Goal: Task Accomplishment & Management: Manage account settings

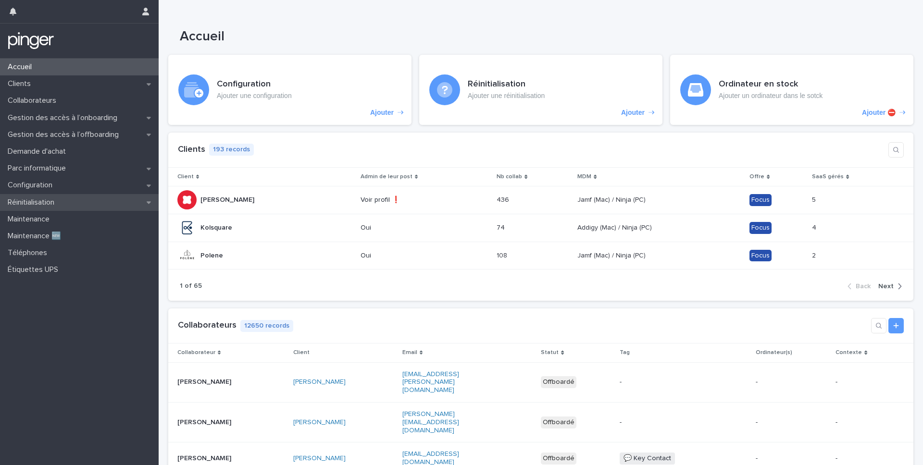
click at [41, 202] on p "Réinitialisation" at bounding box center [33, 202] width 58 height 9
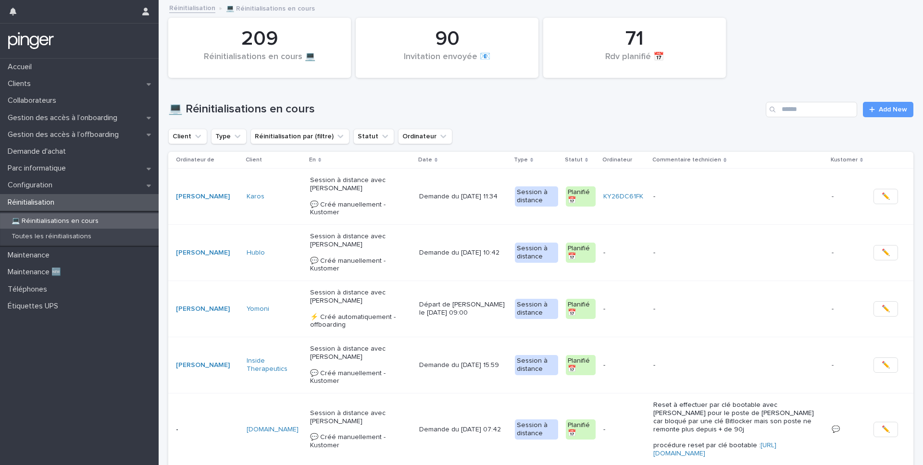
click at [884, 120] on div "💻 Réinitialisations en cours Add New" at bounding box center [540, 106] width 745 height 46
click at [831, 110] on input "Search" at bounding box center [811, 109] width 91 height 15
paste input "**********"
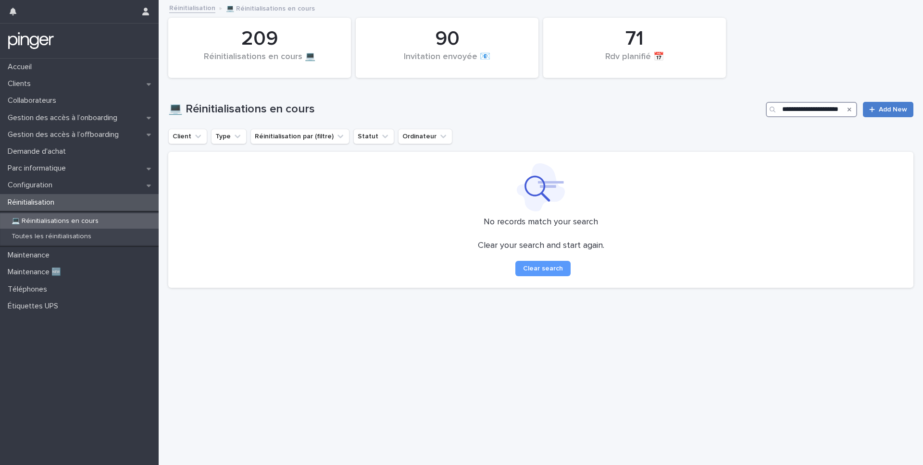
type input "**********"
click at [879, 110] on div at bounding box center [874, 109] width 10 height 7
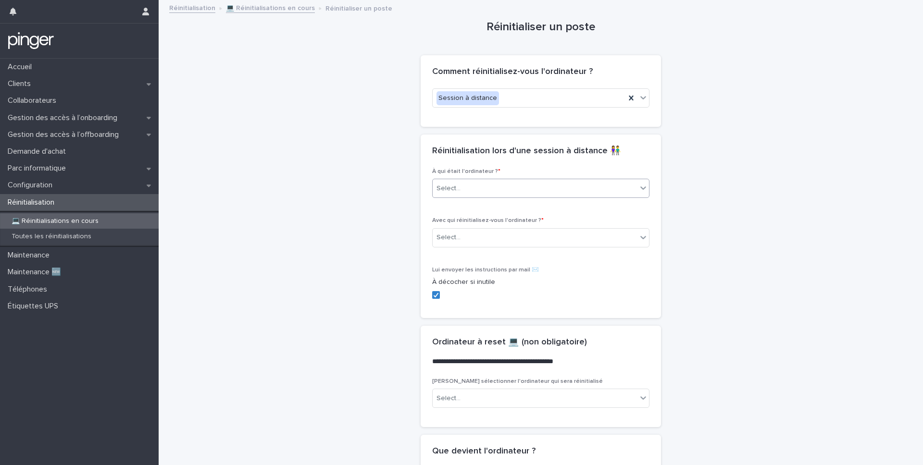
click at [466, 181] on div "Select..." at bounding box center [535, 189] width 204 height 16
click at [461, 202] on span "Collaborateur" at bounding box center [460, 206] width 47 height 11
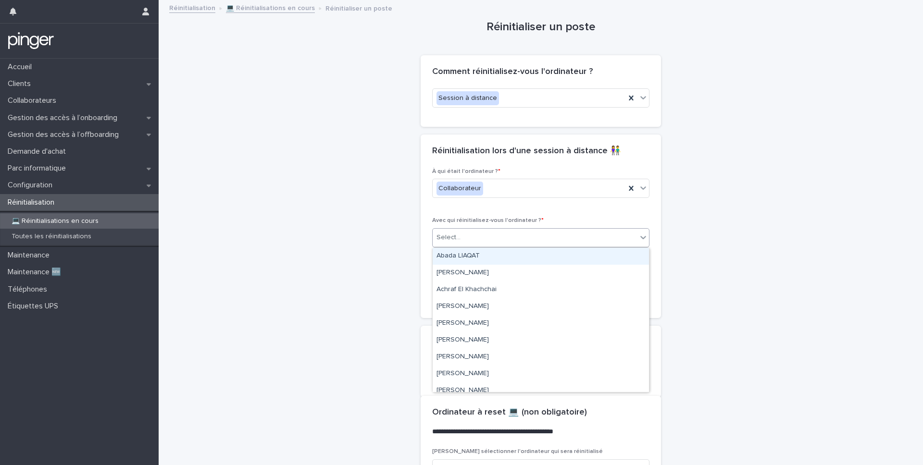
click at [458, 243] on div "Select..." at bounding box center [535, 238] width 204 height 16
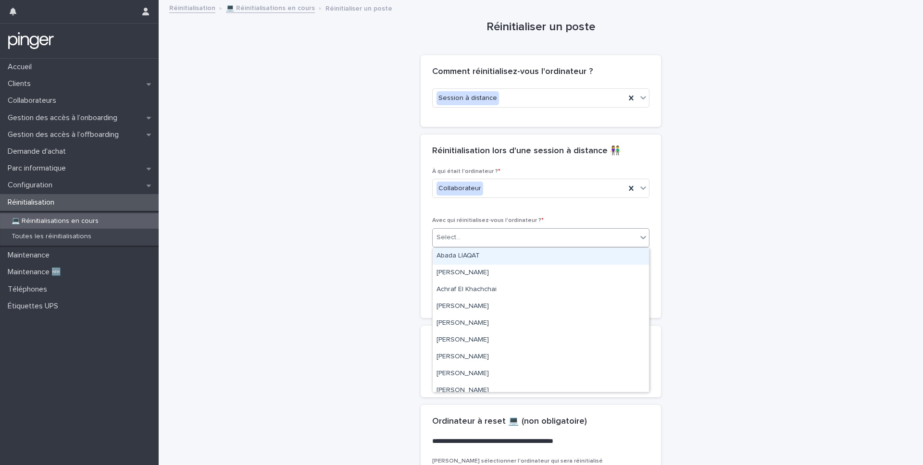
paste input "**********"
type input "**********"
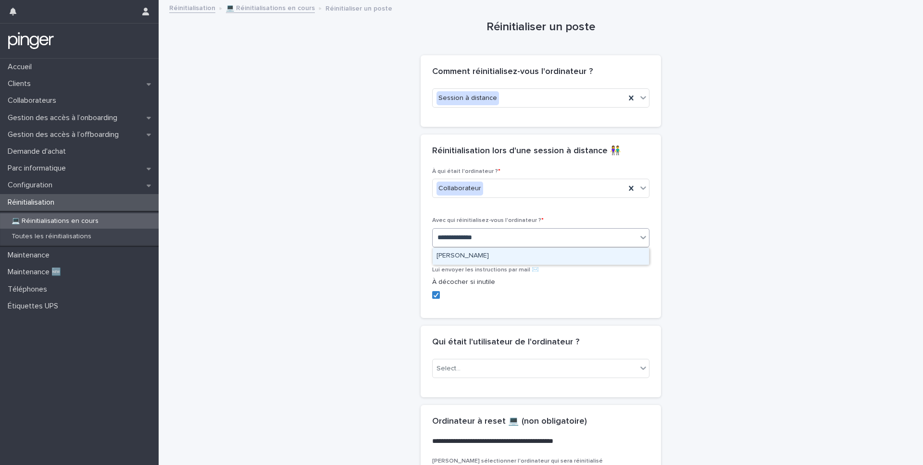
click at [498, 258] on div "Ludovic Debray" at bounding box center [541, 256] width 216 height 17
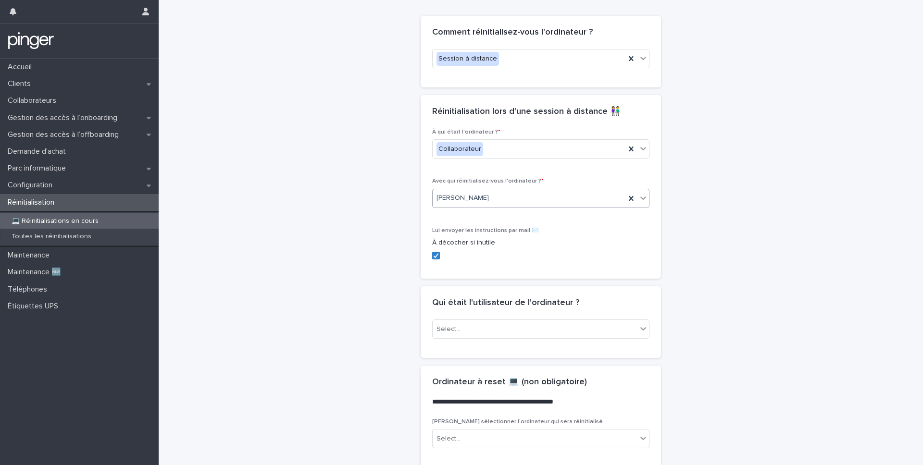
scroll to position [41, 0]
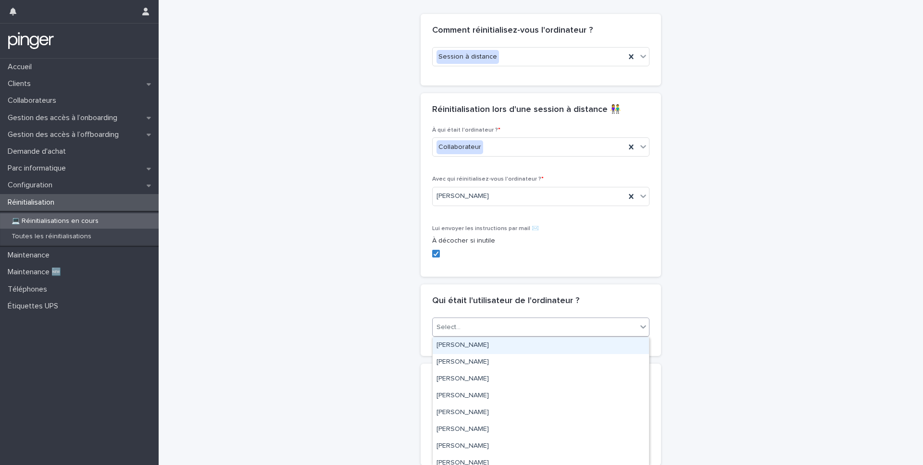
click at [466, 336] on div "Select..." at bounding box center [540, 327] width 217 height 19
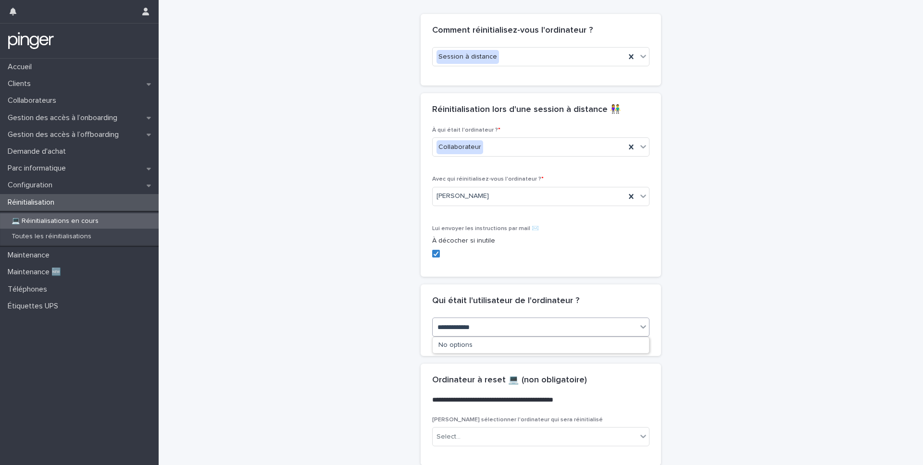
type input "**********"
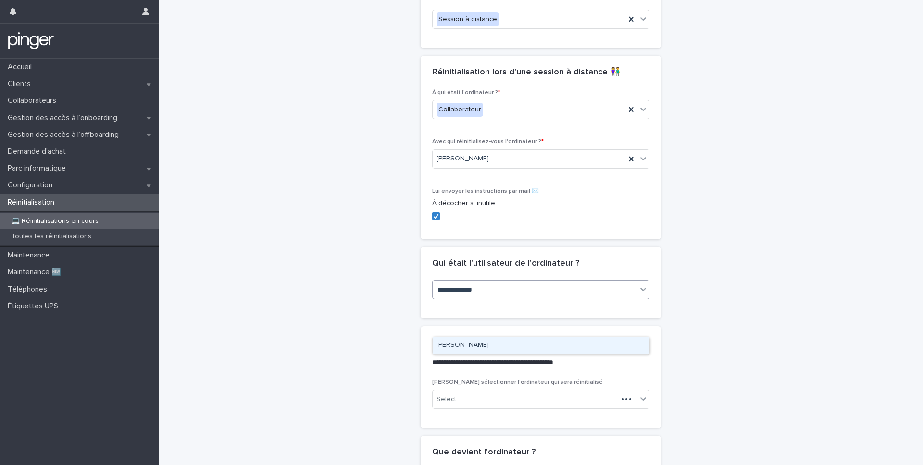
scroll to position [80, 0]
click at [468, 347] on div "Ludovic Debray" at bounding box center [541, 346] width 216 height 17
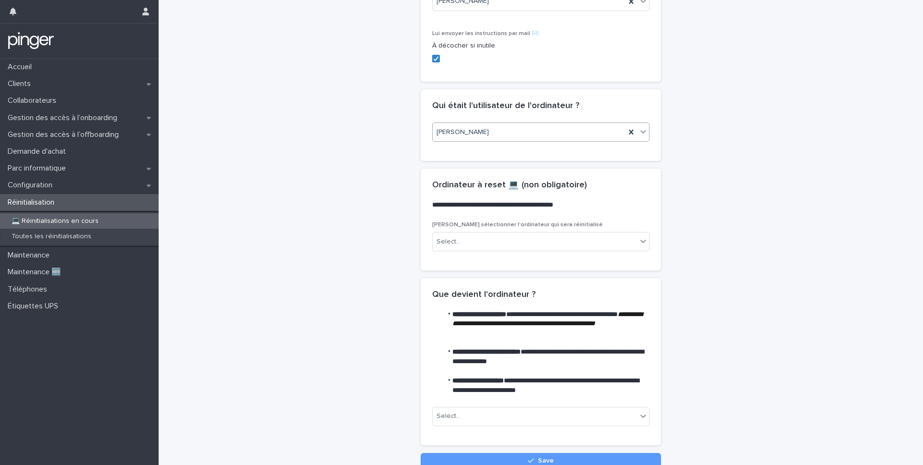
scroll to position [288, 0]
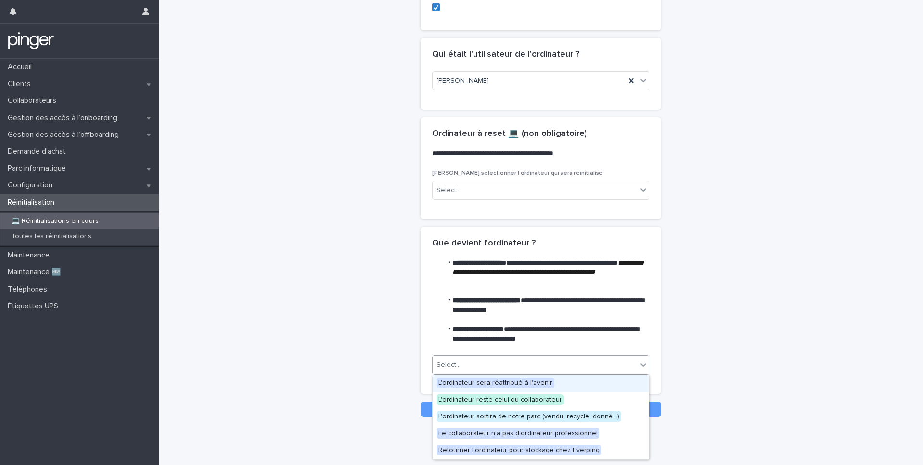
click at [451, 369] on div "Select..." at bounding box center [449, 365] width 24 height 10
click at [464, 383] on span "L'ordinateur sera réattribué à l'avenir" at bounding box center [496, 383] width 118 height 11
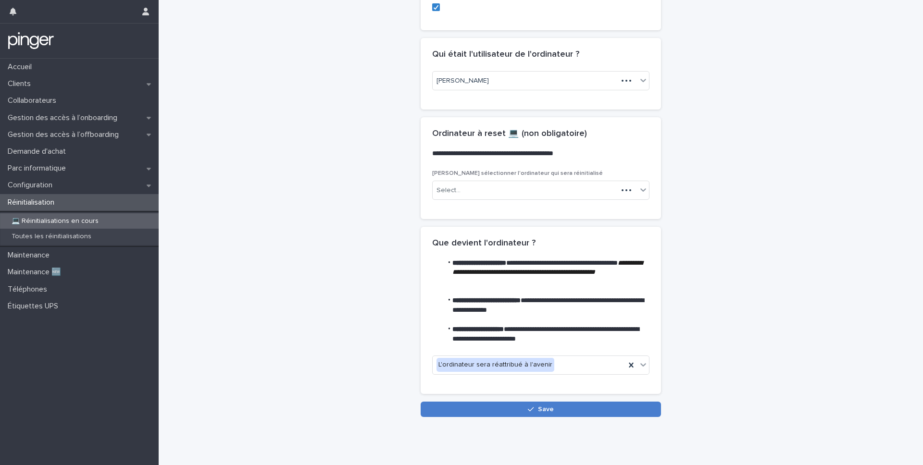
click at [518, 407] on button "Save" at bounding box center [541, 409] width 240 height 15
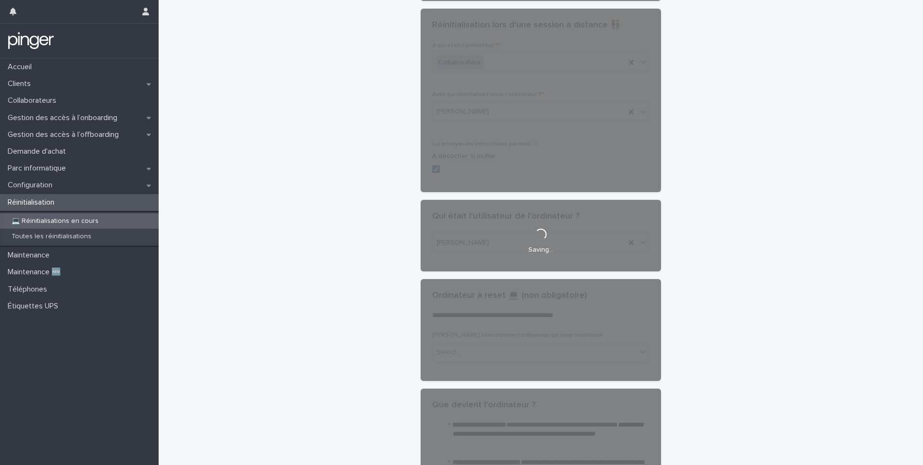
scroll to position [0, 0]
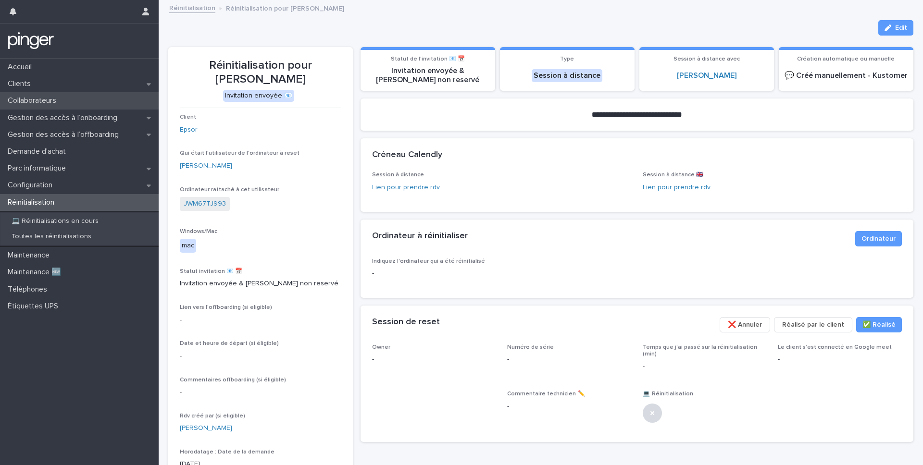
click at [76, 102] on div "Collaborateurs" at bounding box center [79, 100] width 159 height 17
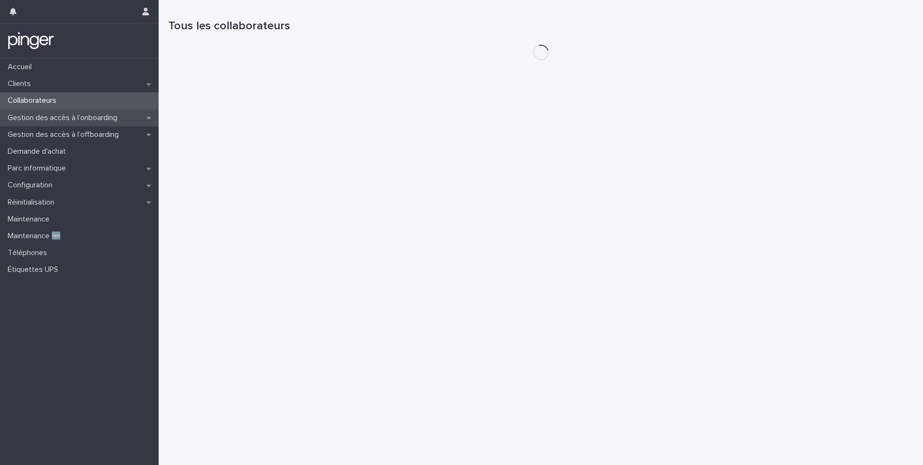
click at [72, 115] on p "Gestion des accès à l’onboarding" at bounding box center [64, 117] width 121 height 9
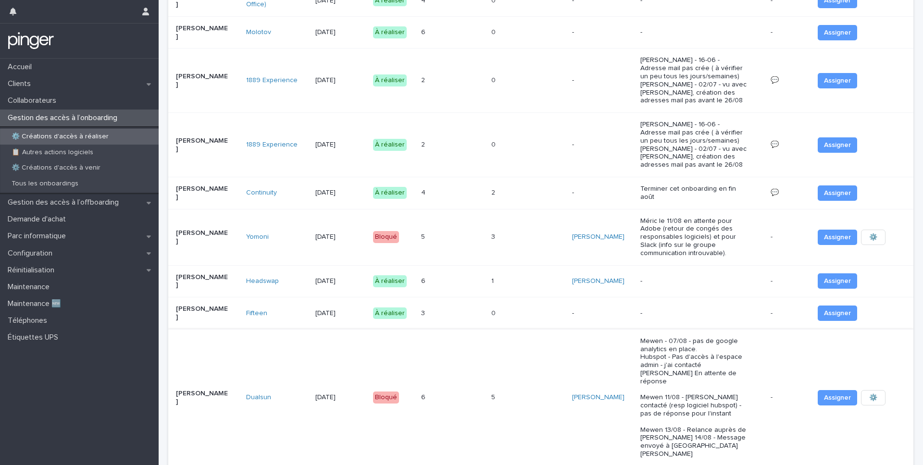
scroll to position [447, 0]
click at [444, 307] on div "3 3" at bounding box center [452, 315] width 63 height 16
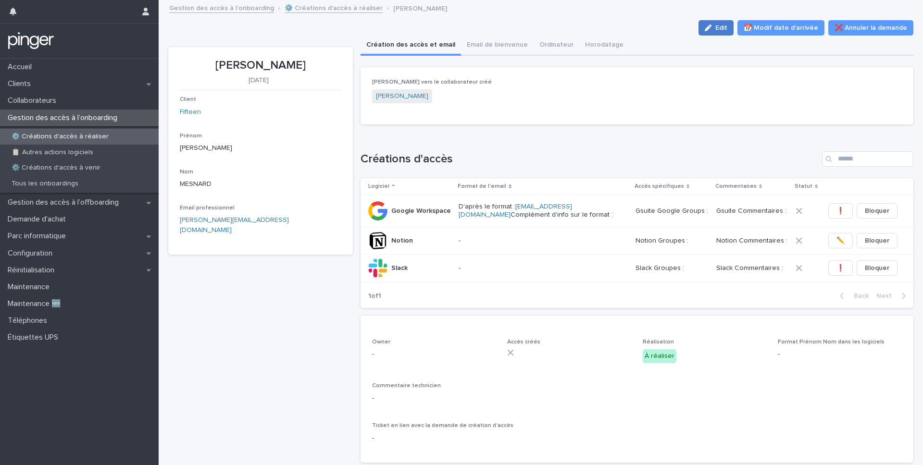
click at [715, 32] on button "Edit" at bounding box center [716, 27] width 35 height 15
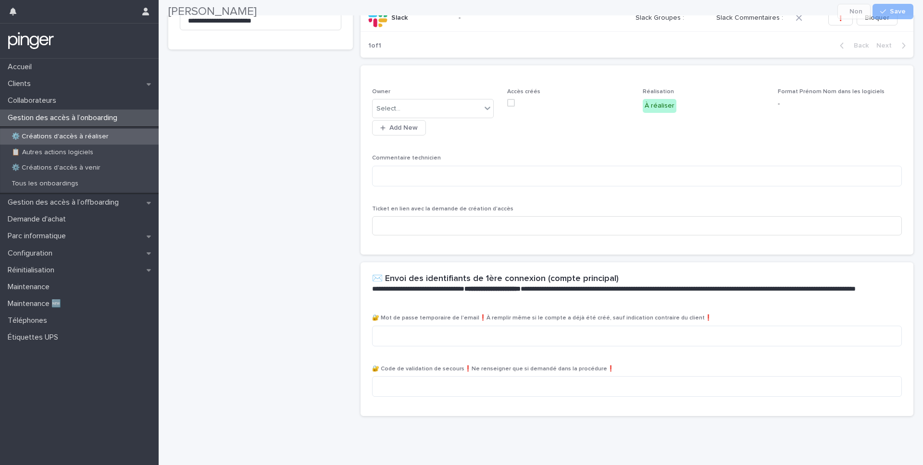
scroll to position [257, 0]
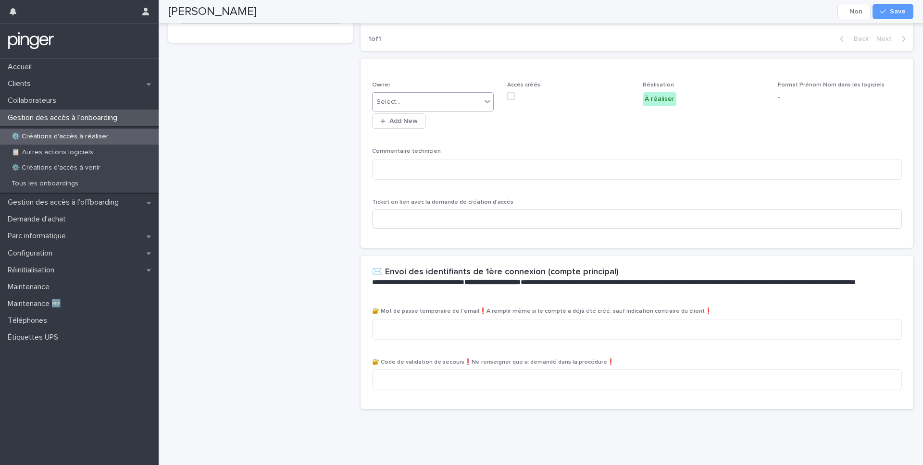
click at [418, 102] on div "Select..." at bounding box center [427, 102] width 109 height 16
type input "*****"
click at [392, 118] on div "[PERSON_NAME]" at bounding box center [433, 120] width 121 height 17
click at [889, 7] on button "Save" at bounding box center [893, 11] width 41 height 15
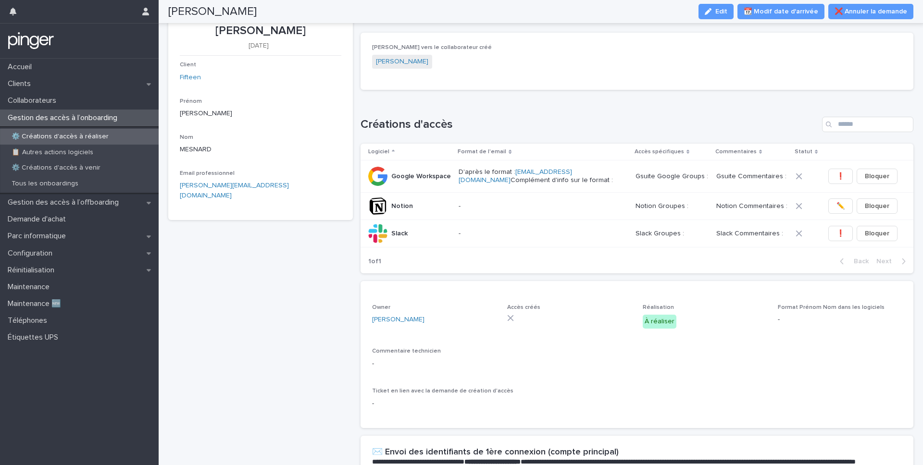
scroll to position [0, 0]
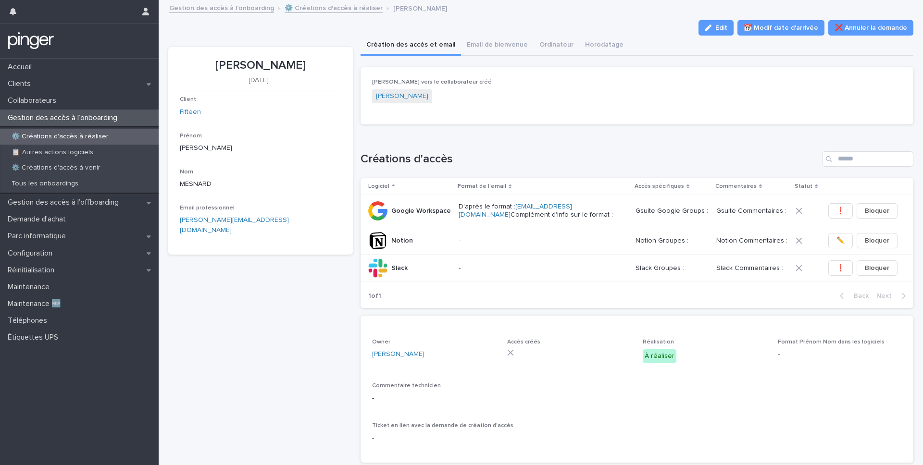
click at [248, 362] on div "Tristan MESNARD 1/9/2025 Client Fifteen Prénom Tristan Nom MESNARD Email profes…" at bounding box center [260, 329] width 185 height 564
click at [45, 253] on p "Configuration" at bounding box center [32, 253] width 56 height 9
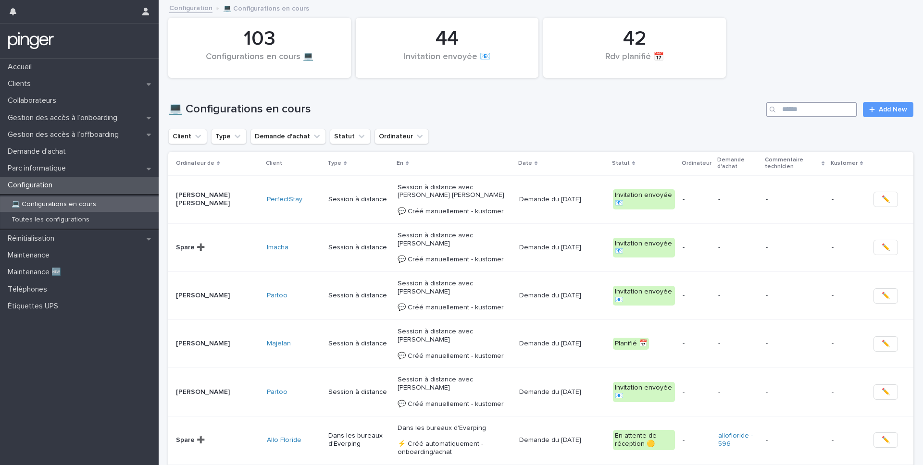
click at [789, 102] on input "Search" at bounding box center [811, 109] width 91 height 15
paste input "**********"
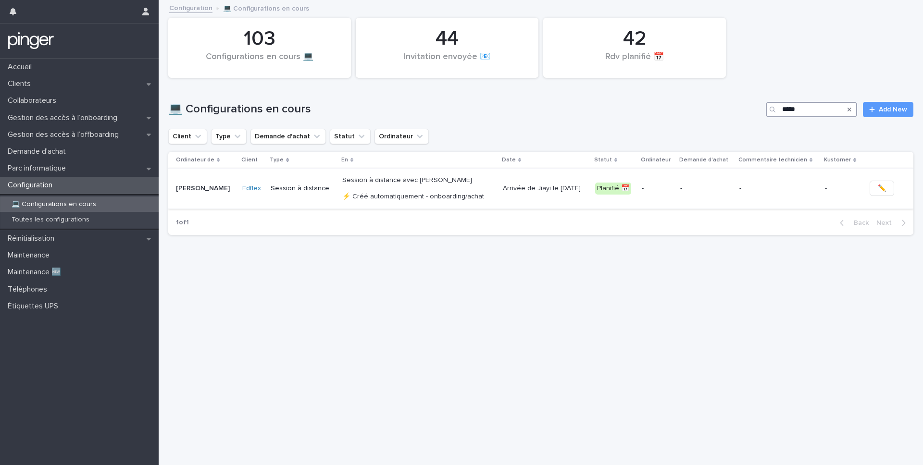
type input "*****"
click at [657, 183] on div "-" at bounding box center [657, 188] width 31 height 10
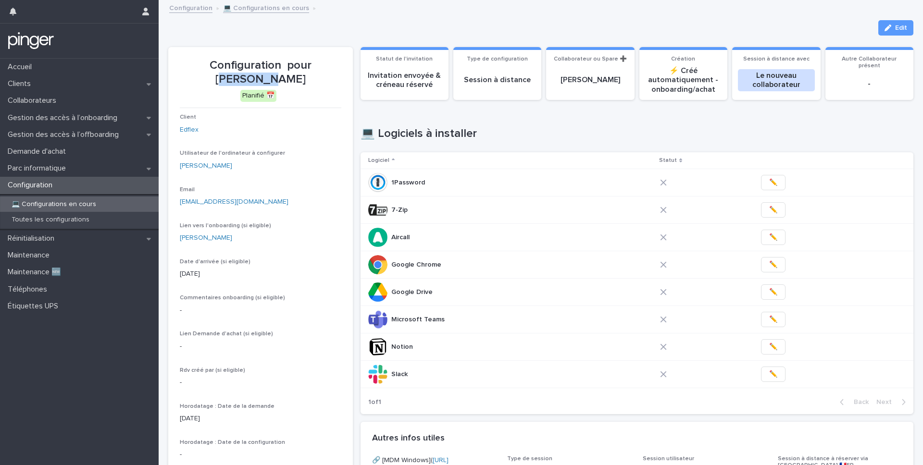
drag, startPoint x: 293, startPoint y: 62, endPoint x: 335, endPoint y: 62, distance: 42.3
click at [335, 62] on p "Configuration pour Jiayi Yao" at bounding box center [261, 73] width 162 height 28
drag, startPoint x: 335, startPoint y: 62, endPoint x: 304, endPoint y: 62, distance: 30.8
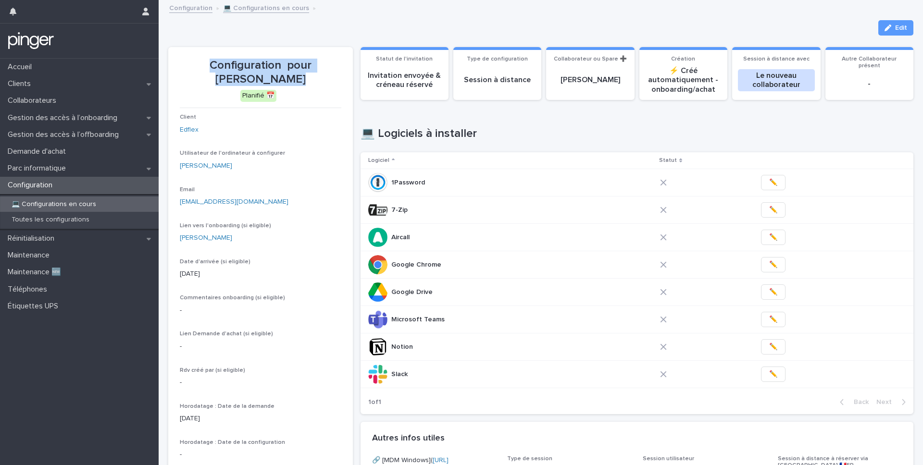
click at [304, 62] on p "Configuration pour Jiayi Yao" at bounding box center [261, 73] width 162 height 28
click at [302, 62] on p "Configuration pour Jiayi Yao" at bounding box center [261, 73] width 162 height 28
drag, startPoint x: 291, startPoint y: 63, endPoint x: 335, endPoint y: 65, distance: 43.8
click at [335, 65] on p "Configuration pour Jiayi Yao" at bounding box center [261, 73] width 162 height 28
copy p "Jiayi Yao"
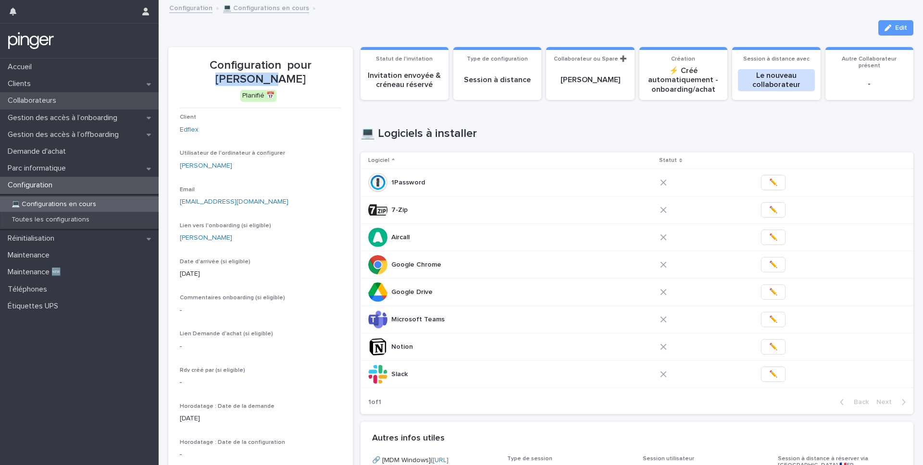
click at [63, 105] on p "Collaborateurs" at bounding box center [34, 100] width 60 height 9
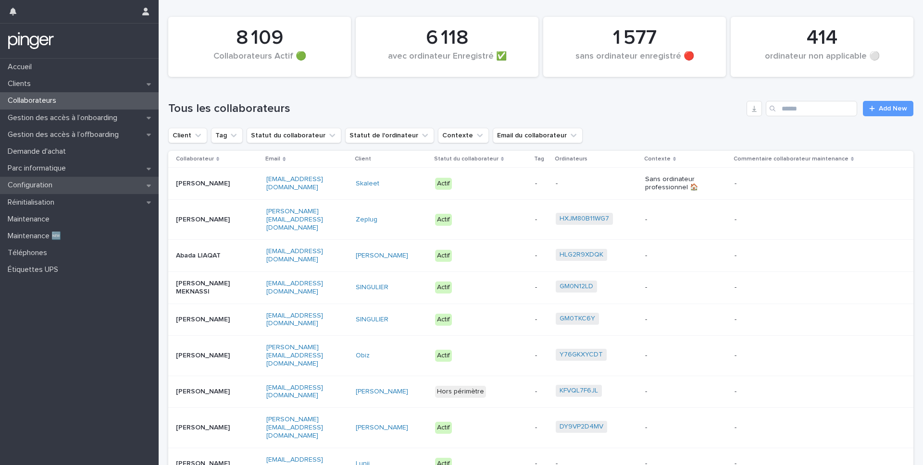
click at [36, 189] on p "Configuration" at bounding box center [32, 185] width 56 height 9
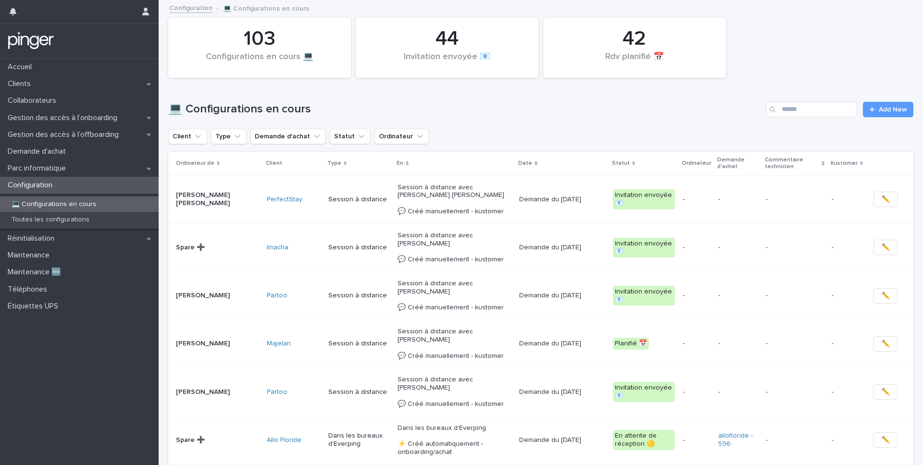
click at [821, 99] on div "💻 Configurations en cours Add New" at bounding box center [540, 106] width 745 height 46
click at [815, 112] on input "Search" at bounding box center [811, 109] width 91 height 15
paste input "*********"
type input "*********"
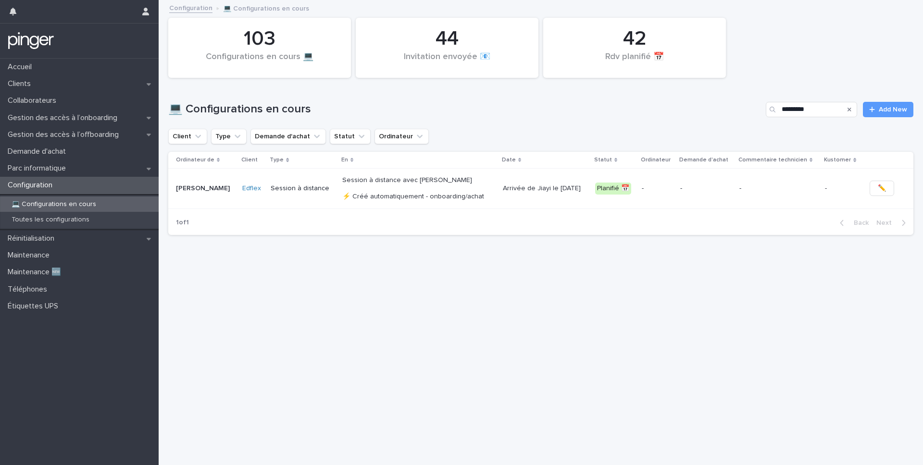
click at [499, 198] on td "Arrivée de Jiayi le 18/8/2025" at bounding box center [545, 189] width 92 height 40
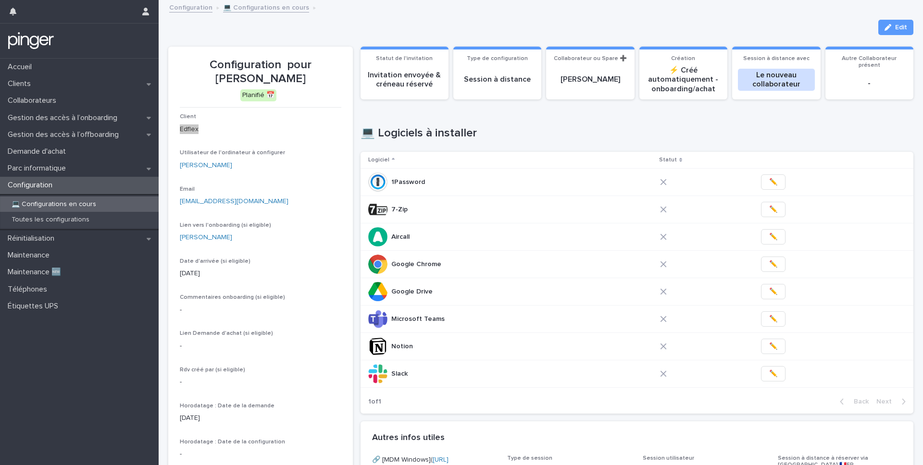
scroll to position [2, 0]
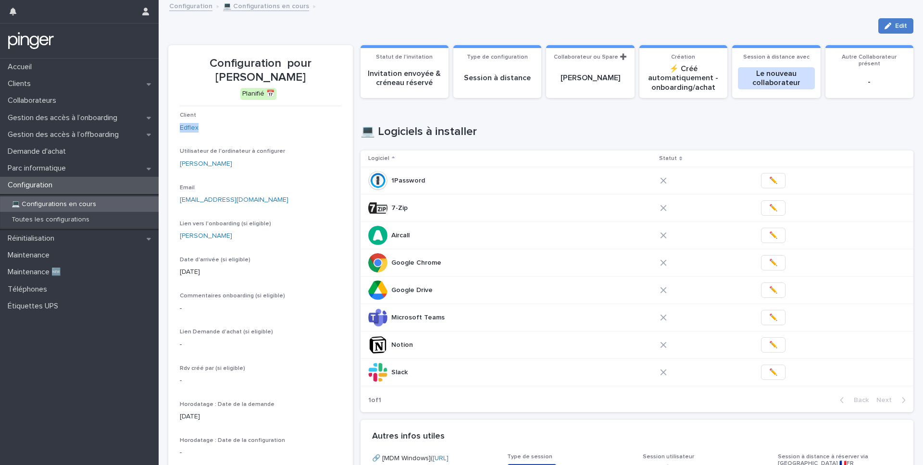
click at [894, 27] on div "button" at bounding box center [890, 26] width 11 height 7
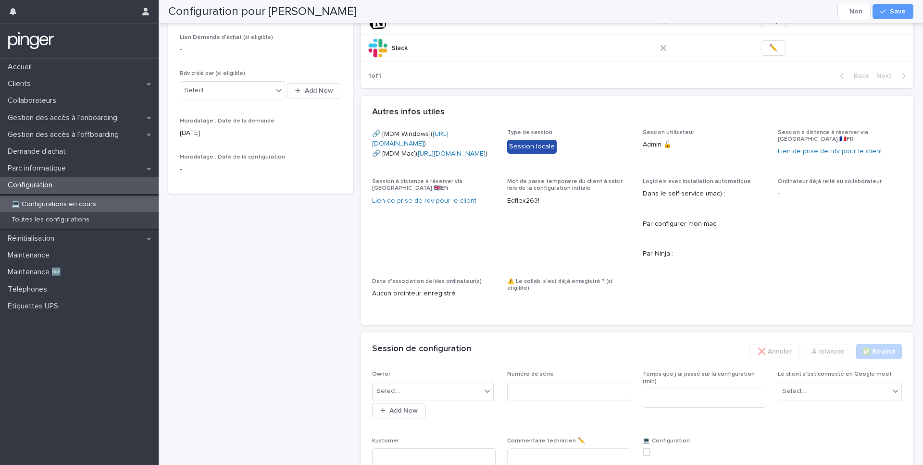
scroll to position [459, 0]
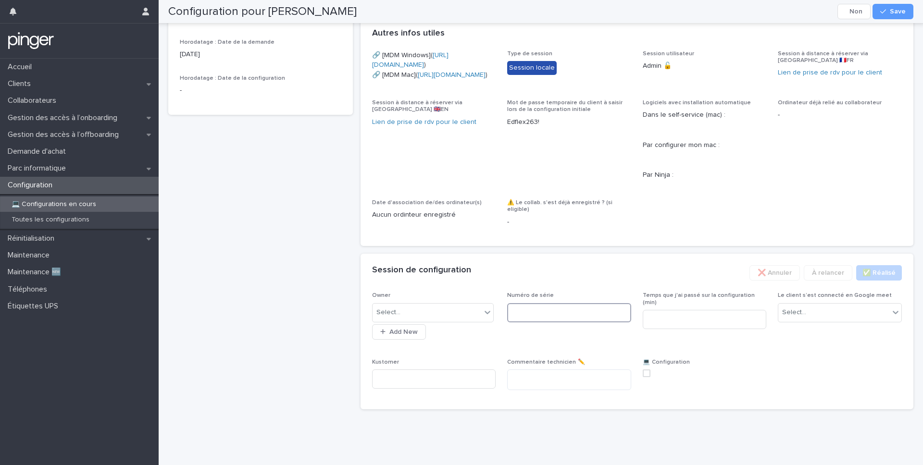
click at [566, 313] on input at bounding box center [569, 312] width 124 height 19
paste input "********"
type input "********"
click at [900, 11] on span "Save" at bounding box center [898, 11] width 16 height 7
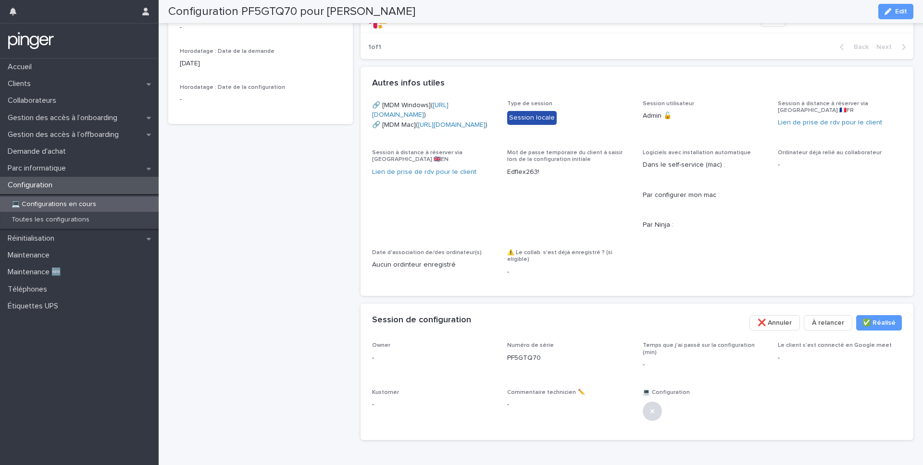
scroll to position [353, 0]
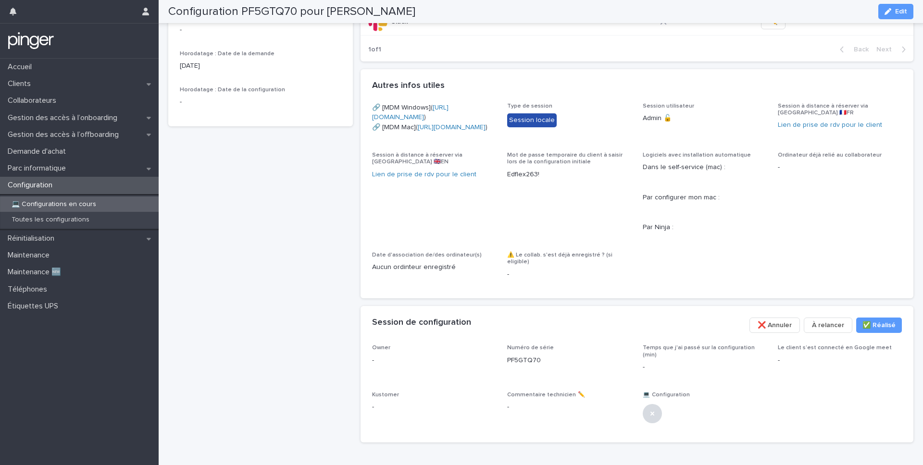
copy link "https://eu.ninjarmm.com/agent/installer/a88bc7c5-f326-4b8b-83d3-bb2cf945b978/9.…"
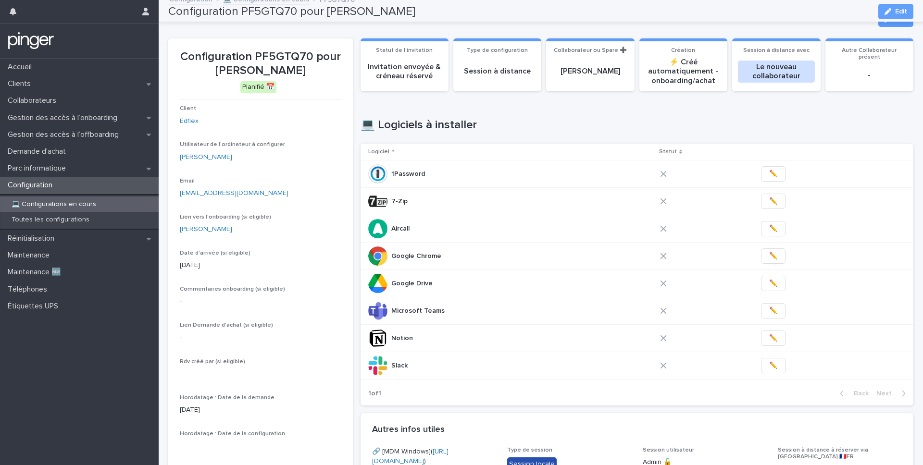
scroll to position [0, 0]
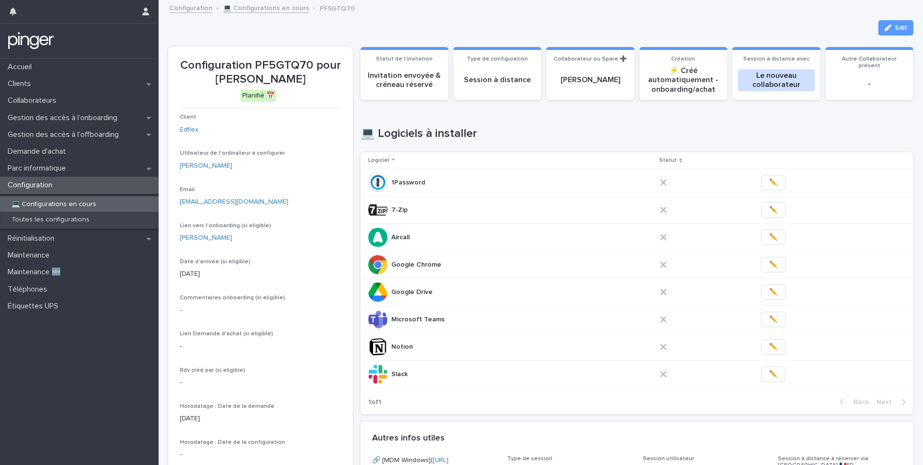
click at [275, 198] on p "jiayi.yao@edflex.com" at bounding box center [261, 202] width 162 height 10
copy link "jiayi.yao@edflex.com"
click at [769, 374] on span "✏️" at bounding box center [773, 375] width 8 height 10
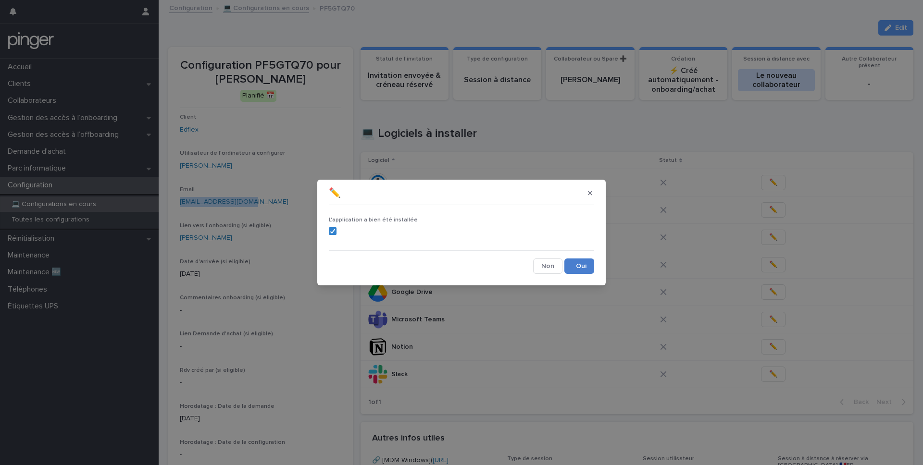
click at [589, 262] on button "Save" at bounding box center [580, 266] width 30 height 15
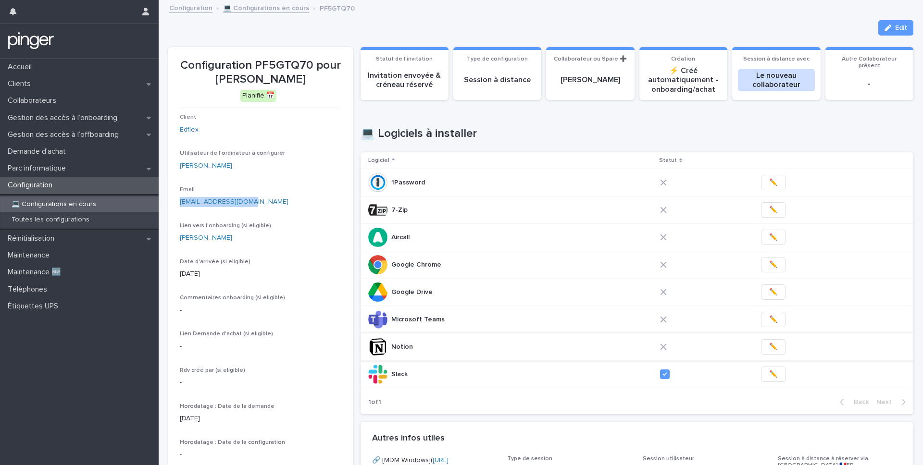
click at [769, 350] on span "✏️" at bounding box center [773, 347] width 8 height 10
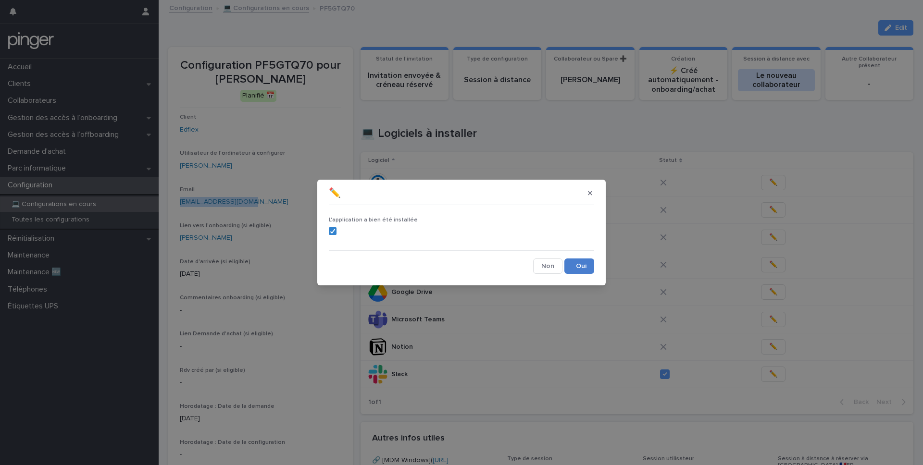
click at [578, 263] on button "Save" at bounding box center [580, 266] width 30 height 15
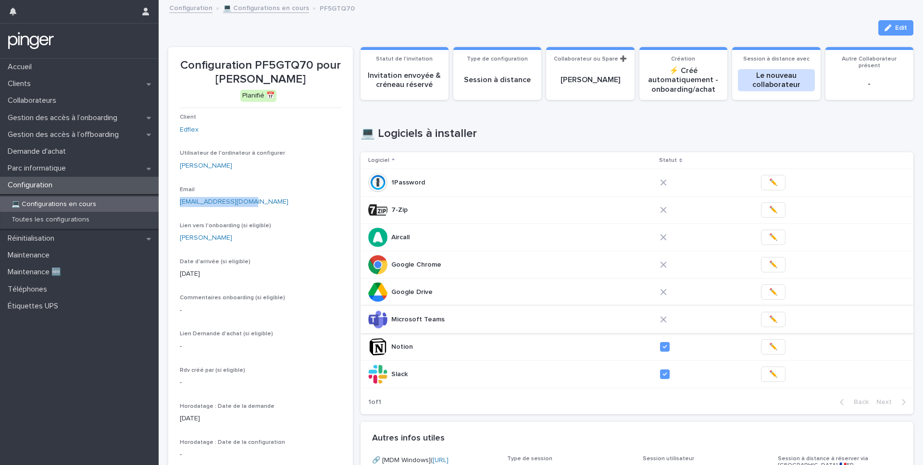
click at [769, 319] on span "✏️" at bounding box center [773, 320] width 8 height 10
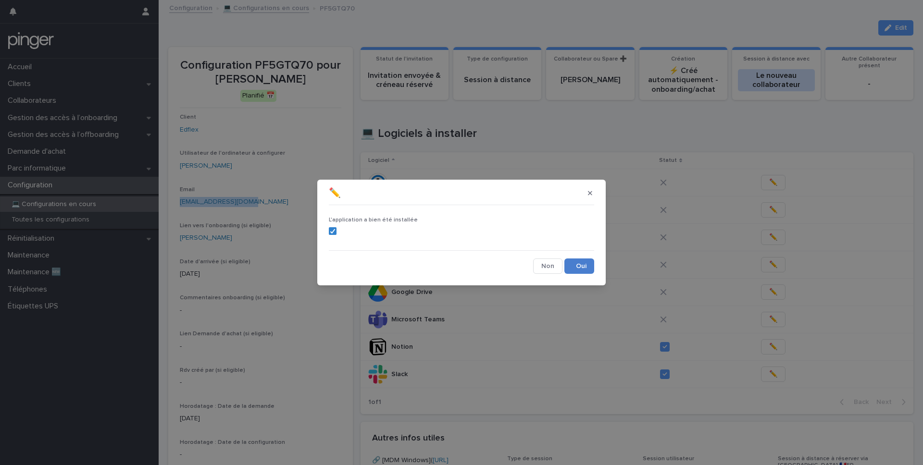
click at [571, 263] on button "Save" at bounding box center [580, 266] width 30 height 15
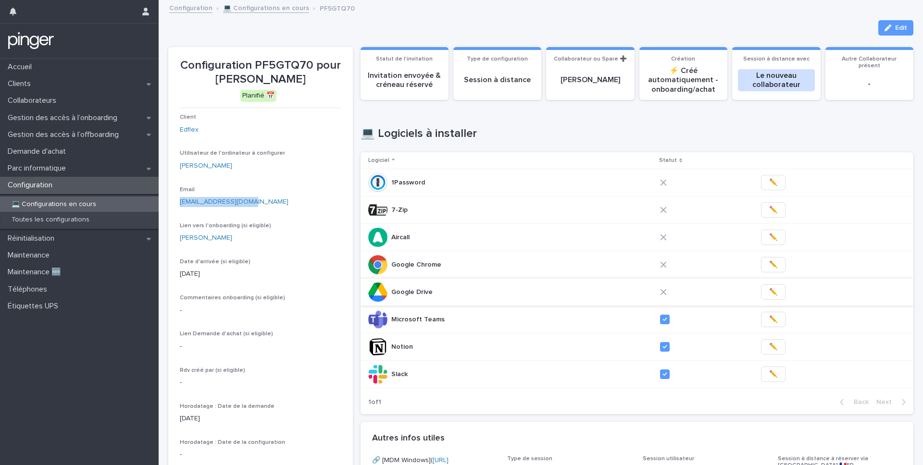
click at [769, 294] on span "✏️" at bounding box center [773, 293] width 8 height 10
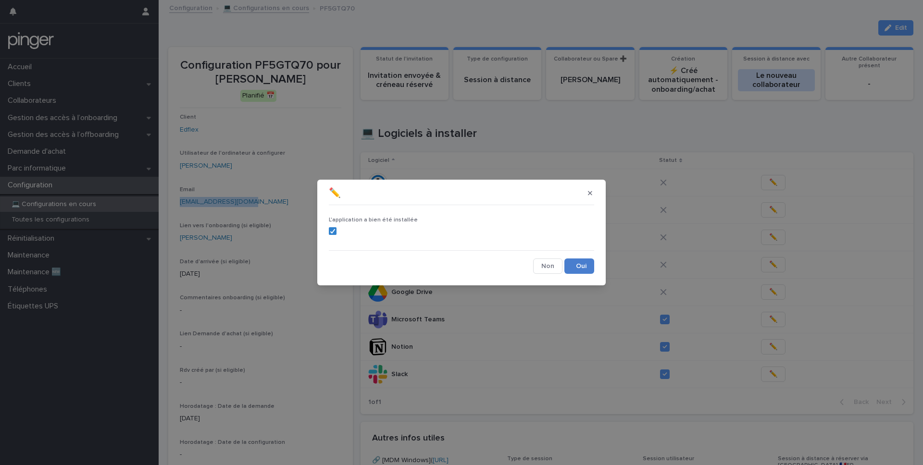
click at [590, 264] on button "Save" at bounding box center [580, 266] width 30 height 15
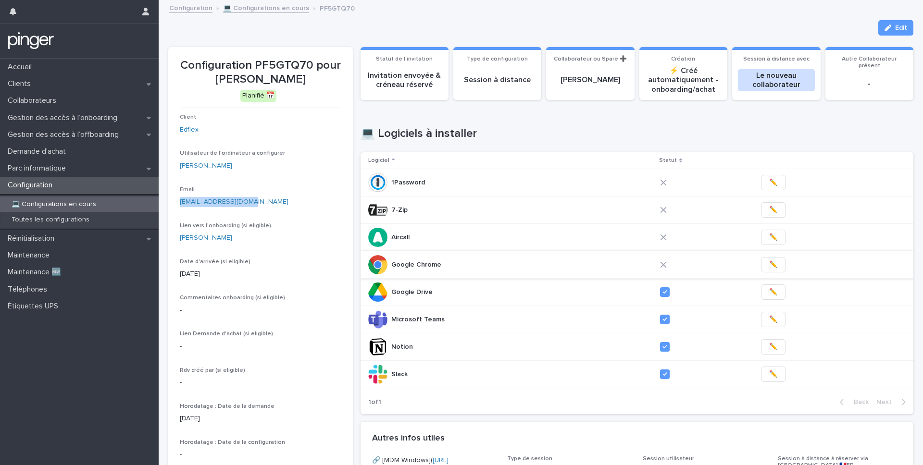
click at [769, 264] on span "✏️" at bounding box center [773, 265] width 8 height 10
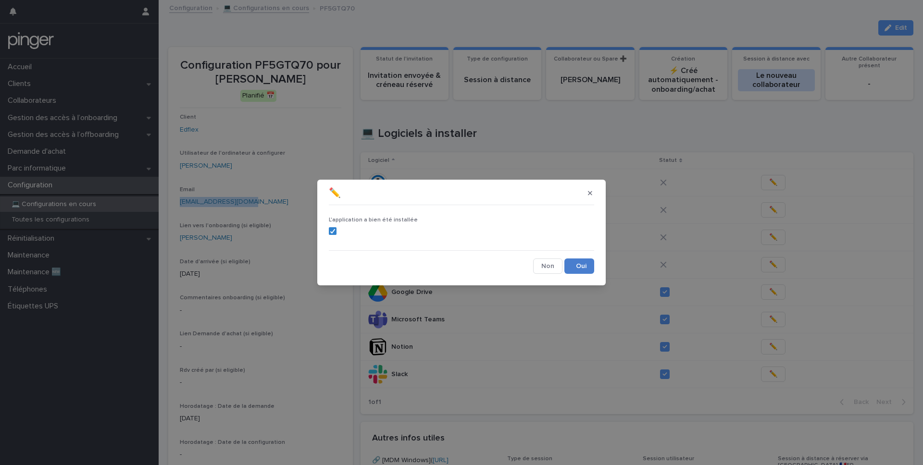
click at [583, 265] on button "Save" at bounding box center [580, 266] width 30 height 15
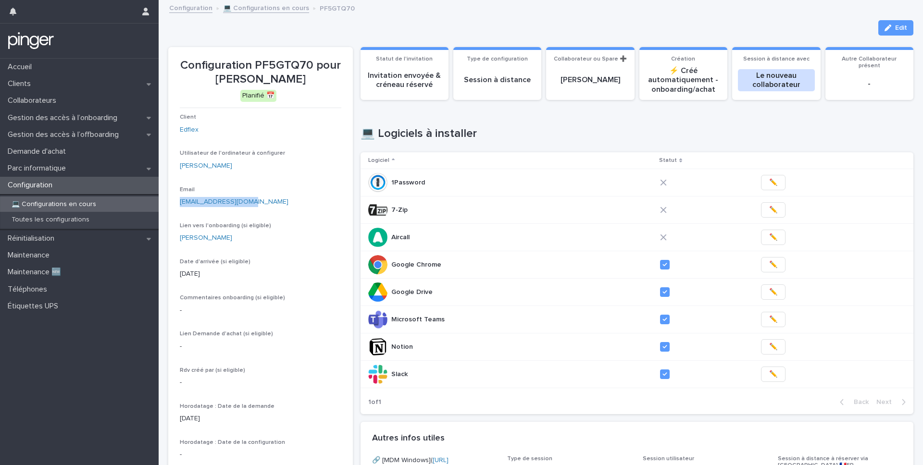
click at [769, 240] on span "✏️" at bounding box center [773, 238] width 8 height 10
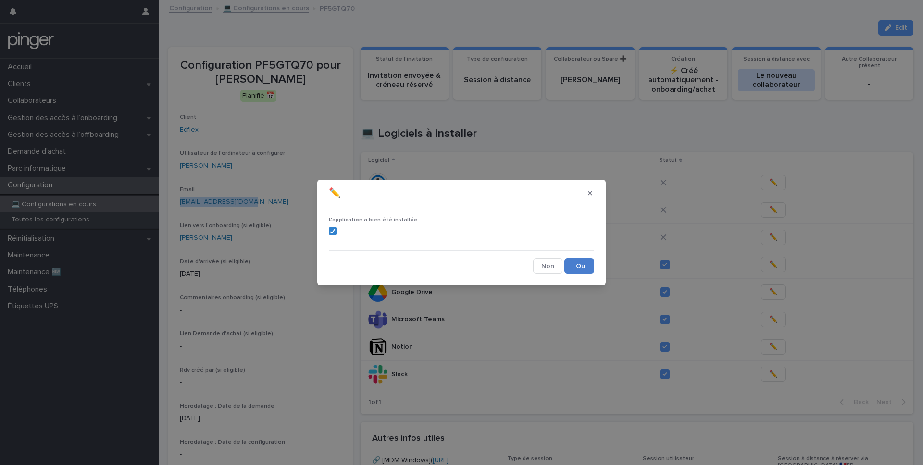
click at [587, 265] on button "Save" at bounding box center [580, 266] width 30 height 15
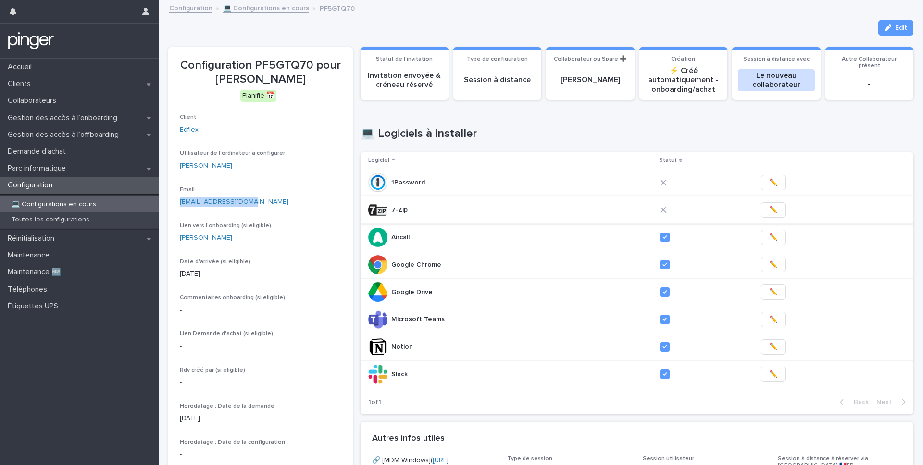
click at [769, 212] on span "✏️" at bounding box center [773, 210] width 8 height 10
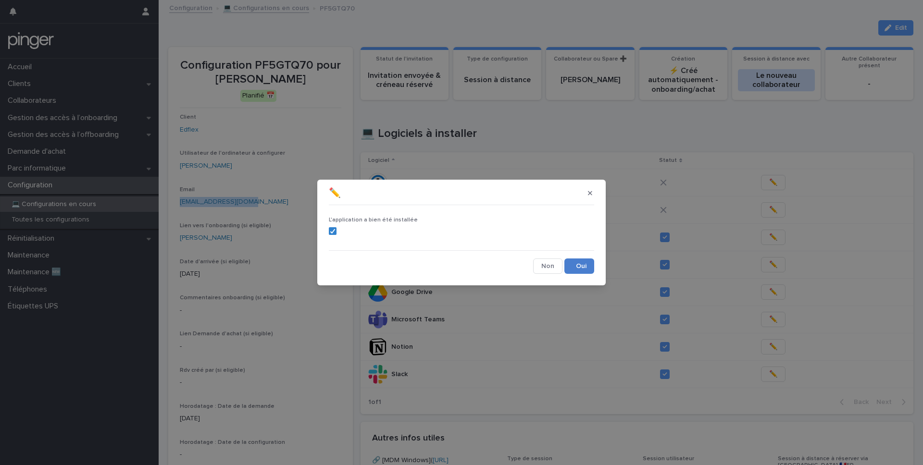
click at [584, 271] on button "Save" at bounding box center [580, 266] width 30 height 15
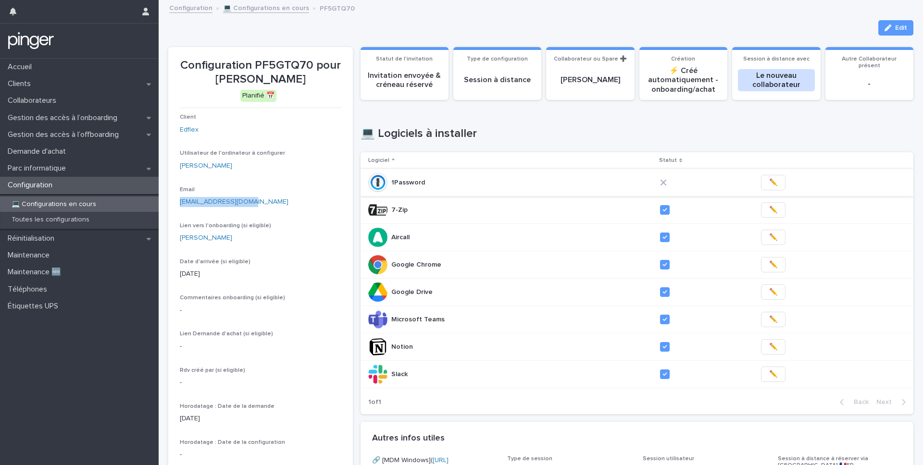
click at [769, 187] on span "✏️" at bounding box center [773, 183] width 8 height 10
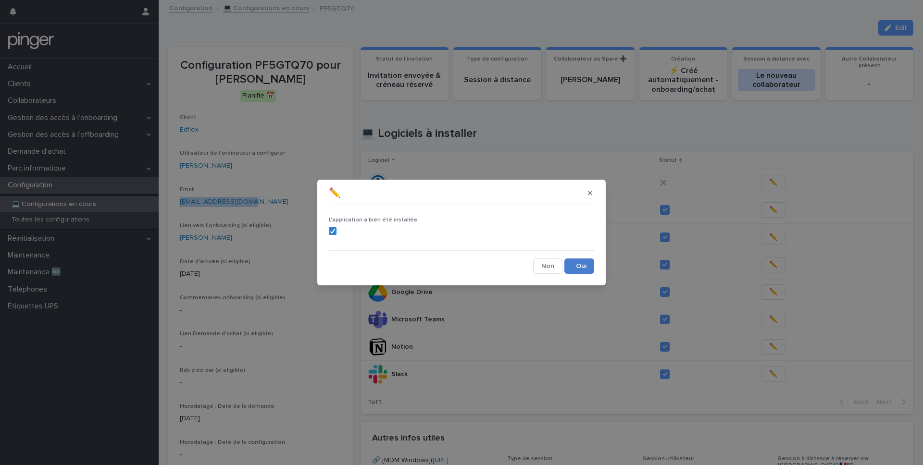
click at [585, 269] on button "Save" at bounding box center [580, 266] width 30 height 15
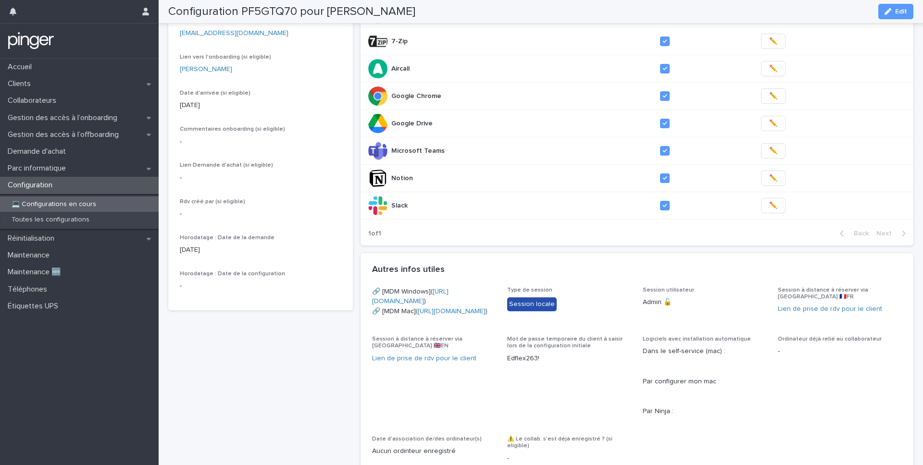
scroll to position [155, 0]
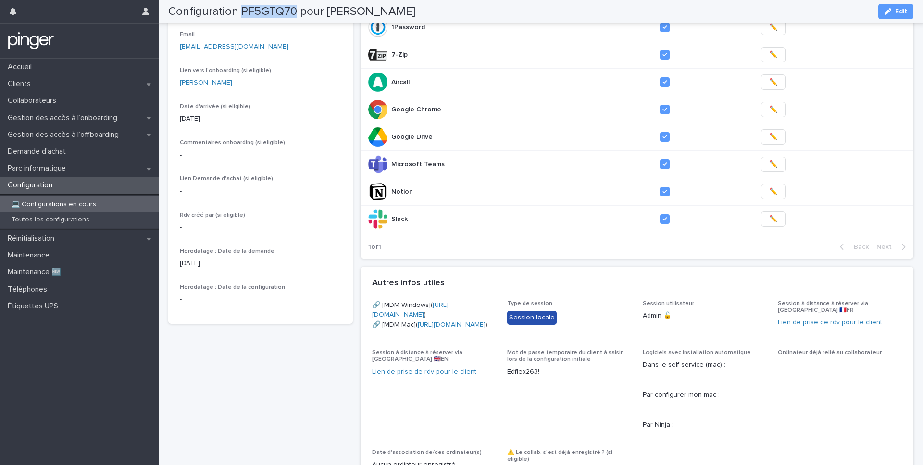
drag, startPoint x: 241, startPoint y: 13, endPoint x: 296, endPoint y: 11, distance: 55.3
click at [296, 11] on h2 "Configuration PF5GTQ70 pour Jiayi Yao" at bounding box center [291, 12] width 247 height 14
copy h2 "PF5GTQ70"
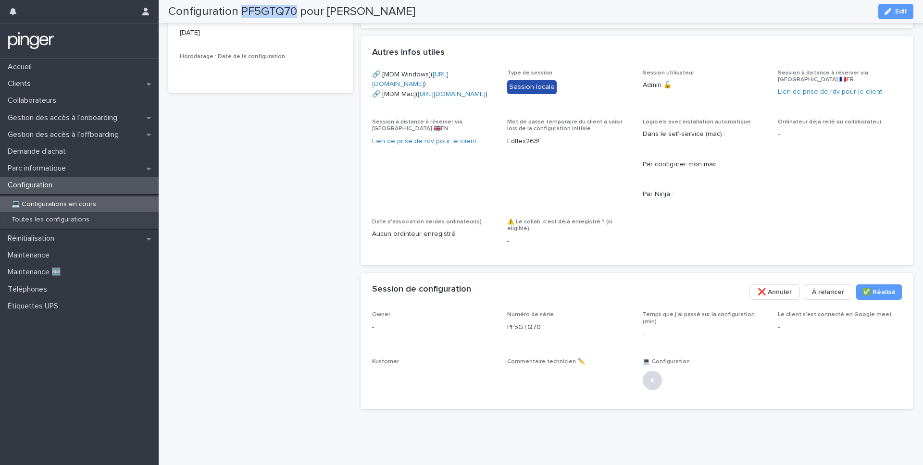
scroll to position [417, 0]
click at [897, 13] on span "Edit" at bounding box center [901, 11] width 12 height 7
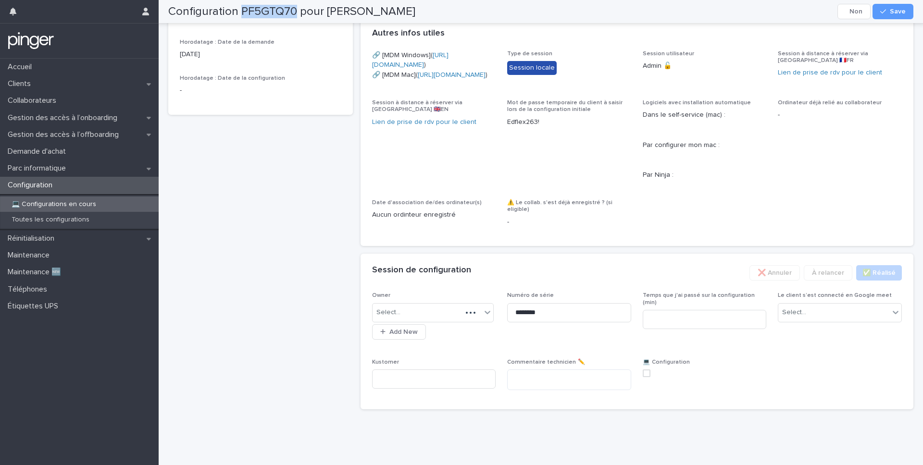
scroll to position [430, 0]
click at [725, 329] on input at bounding box center [705, 319] width 124 height 19
type input "**"
click at [762, 384] on div "Owner Select... Add New Numéro de série ******** Temps que j'ai passé sur la co…" at bounding box center [637, 345] width 530 height 106
click at [823, 321] on div "Select..." at bounding box center [833, 313] width 111 height 16
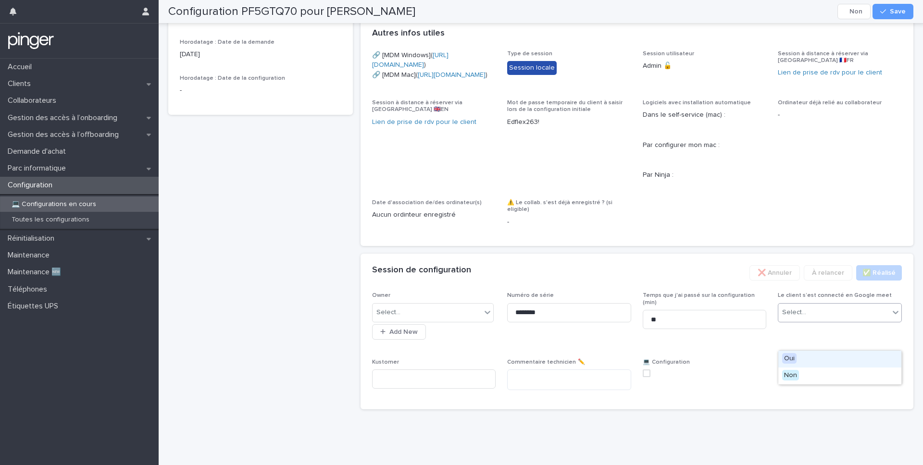
click at [802, 364] on div "Oui" at bounding box center [839, 359] width 123 height 17
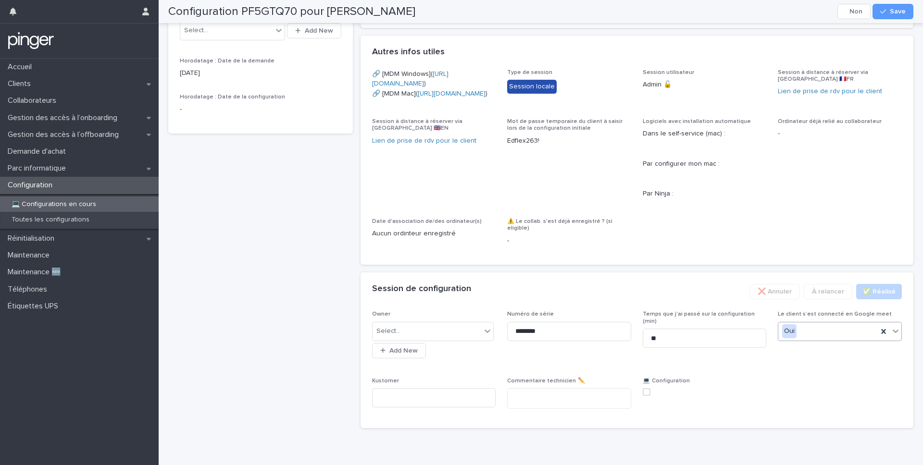
scroll to position [392, 0]
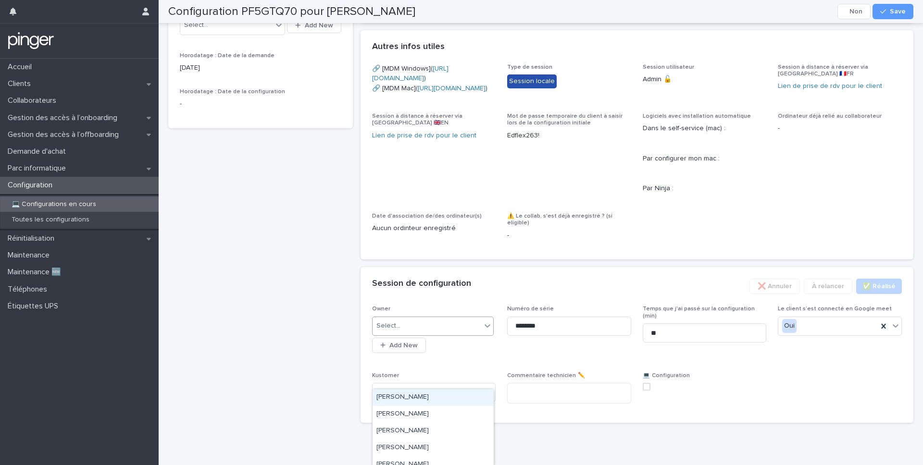
click at [454, 334] on div "Select..." at bounding box center [427, 326] width 109 height 16
type input "*****"
click at [408, 398] on div "[PERSON_NAME]" at bounding box center [433, 397] width 121 height 17
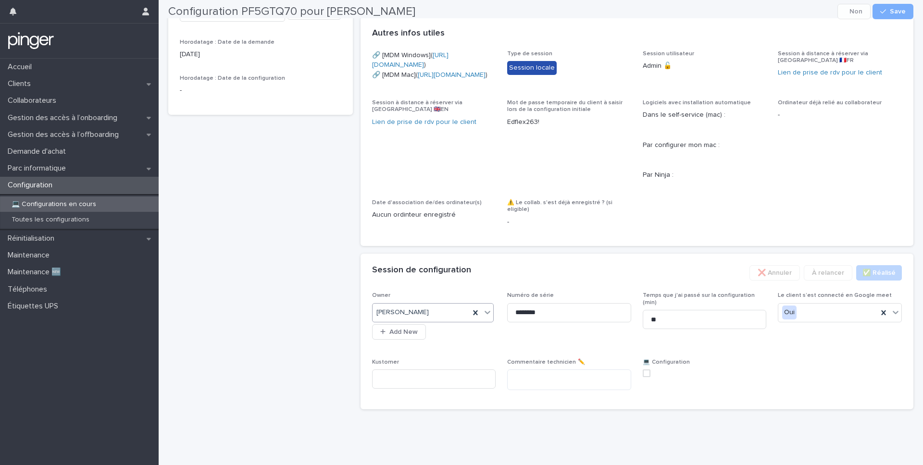
scroll to position [459, 0]
click at [648, 376] on span at bounding box center [647, 374] width 8 height 8
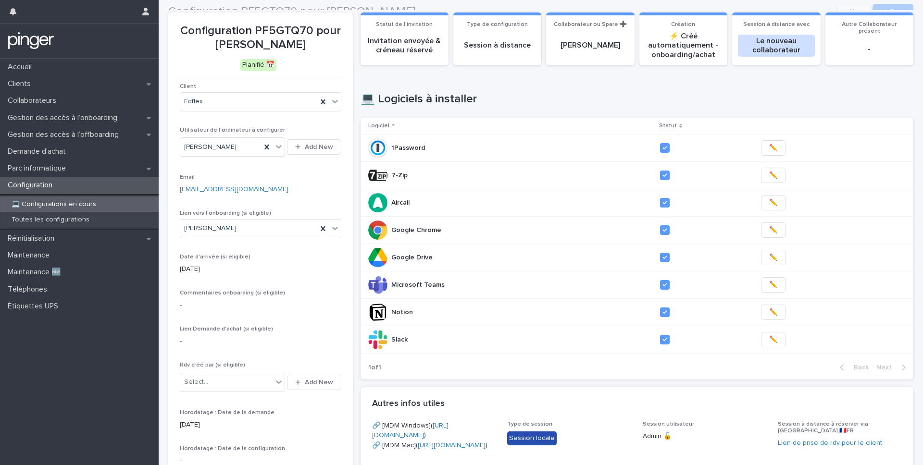
scroll to position [0, 0]
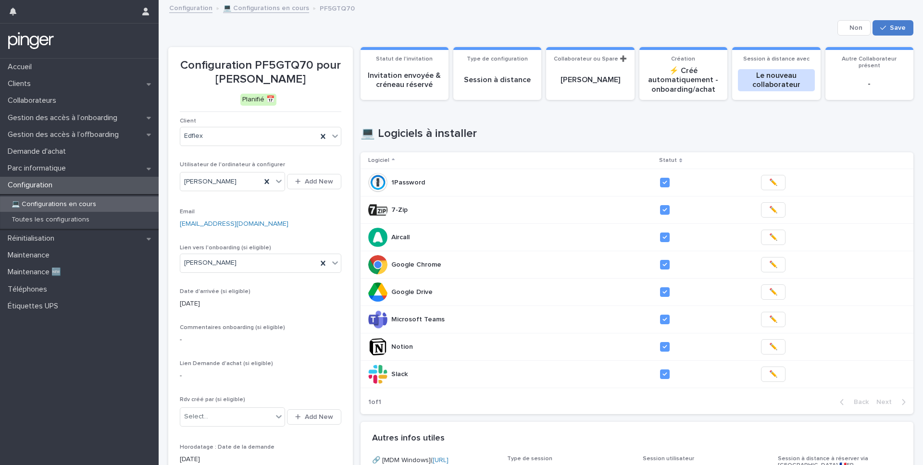
click at [890, 30] on button "Save" at bounding box center [893, 27] width 41 height 15
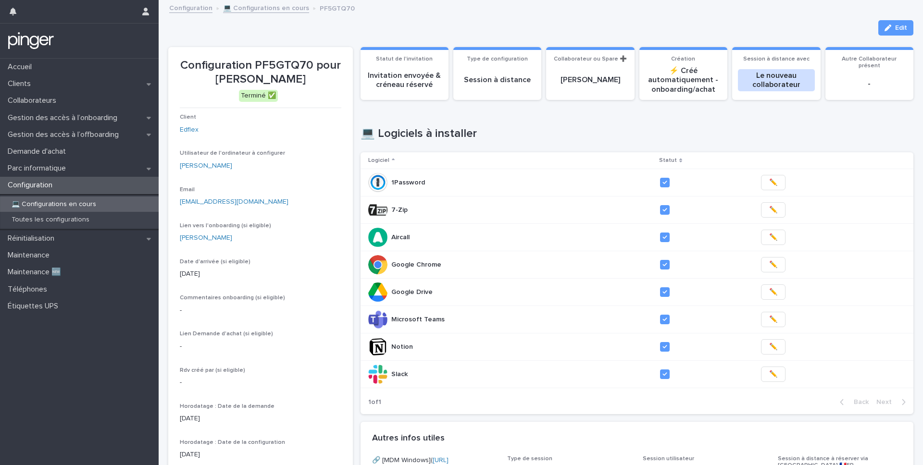
click at [605, 133] on h1 "💻 Logiciels à installer" at bounding box center [637, 134] width 553 height 14
click at [559, 16] on div "Configuration PF5GTQ70 pour Jiayi Yao Edit Edit Configuration PF5GTQ70 pour Jia…" at bounding box center [540, 402] width 745 height 803
click at [79, 133] on p "Gestion des accès à l’offboarding" at bounding box center [65, 134] width 123 height 9
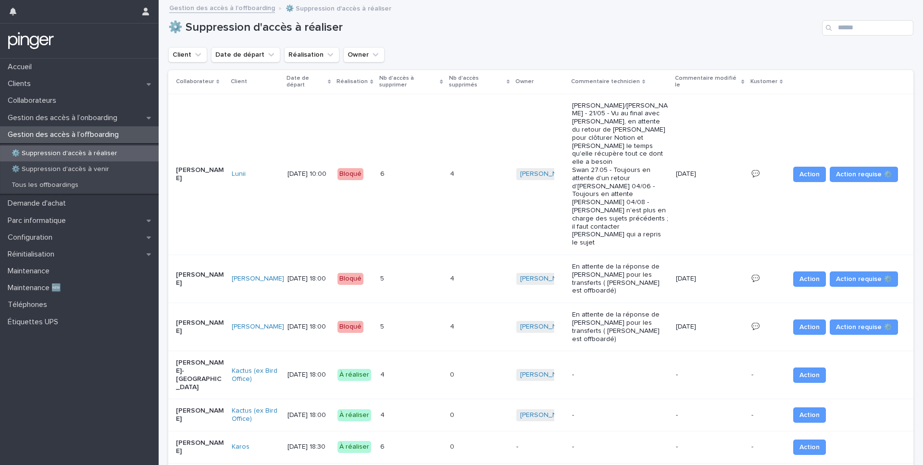
click at [489, 439] on div "0 0" at bounding box center [479, 447] width 59 height 16
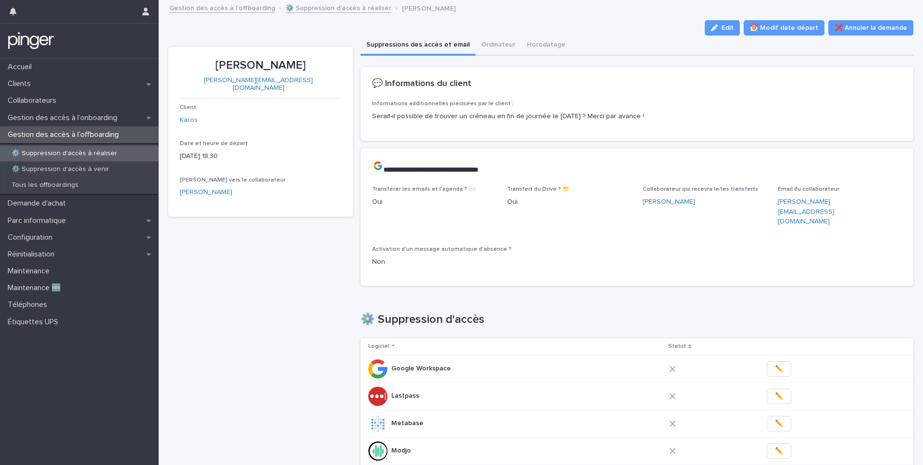
click at [722, 25] on div "button" at bounding box center [716, 28] width 11 height 7
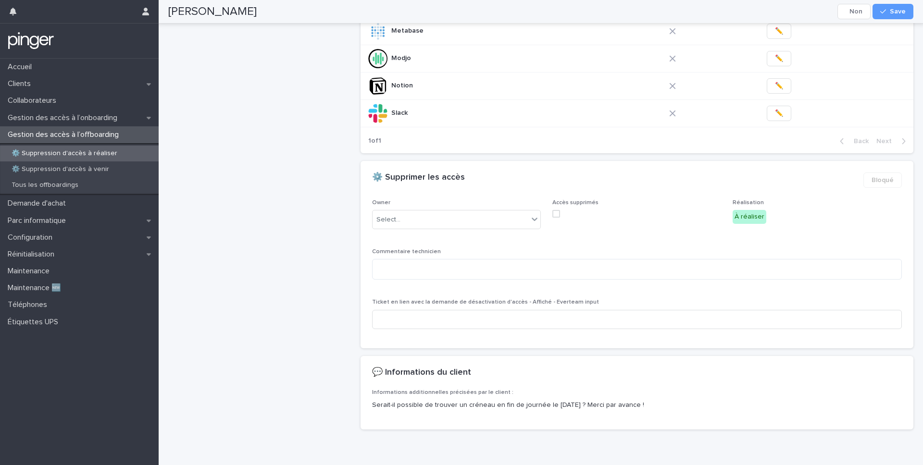
scroll to position [390, 0]
click at [448, 214] on div "Select..." at bounding box center [451, 222] width 156 height 16
type input "*****"
click at [470, 222] on div "[PERSON_NAME]" at bounding box center [457, 220] width 168 height 17
click at [889, 14] on button "Save" at bounding box center [893, 11] width 41 height 15
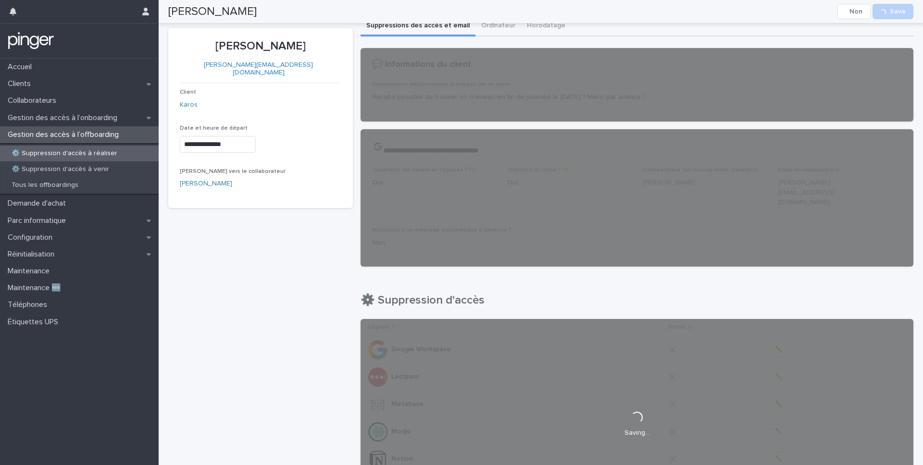
scroll to position [0, 0]
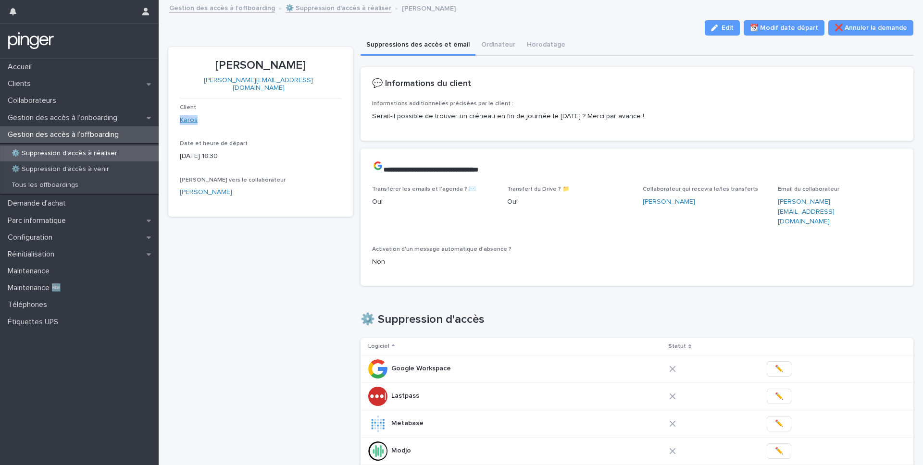
copy link "Karos"
click at [281, 63] on p "Thomas Peng" at bounding box center [261, 66] width 162 height 14
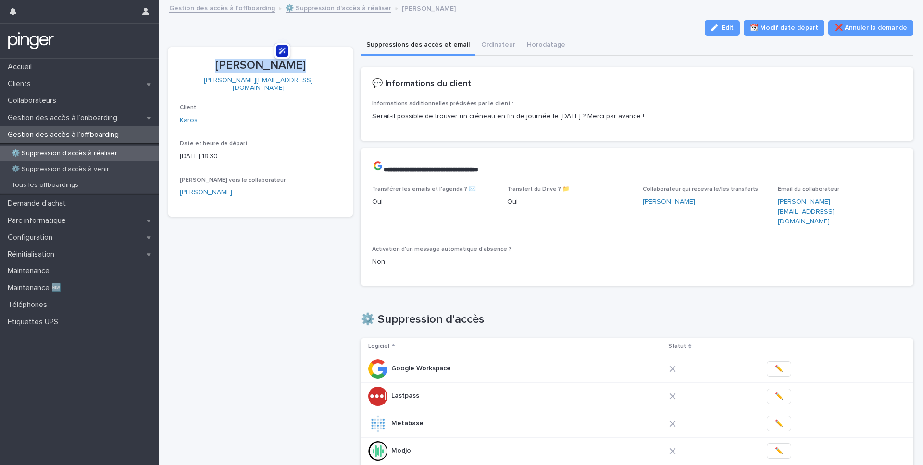
click at [281, 63] on p "Thomas Peng" at bounding box center [261, 66] width 162 height 14
click at [316, 271] on div "Thomas Peng thomas@karos.fr Client Karos Date et heure de départ 14/8/2025 18:3…" at bounding box center [260, 427] width 185 height 760
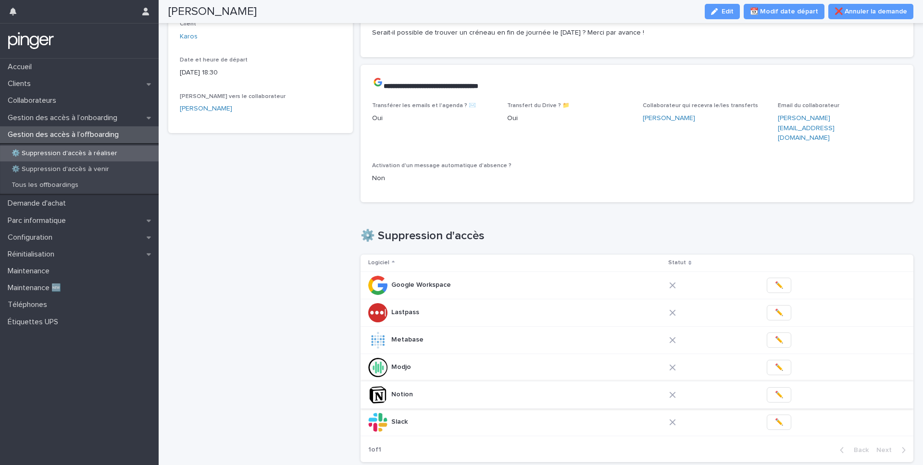
scroll to position [86, 0]
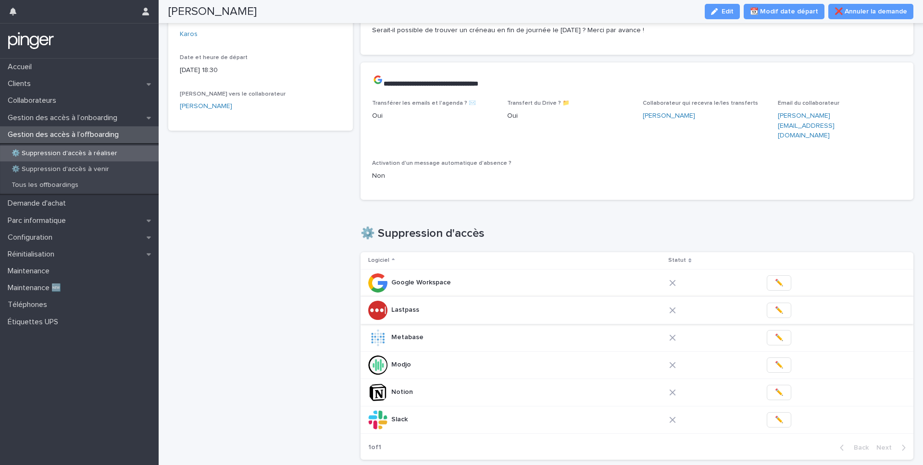
click at [767, 303] on button "✏️" at bounding box center [779, 310] width 25 height 15
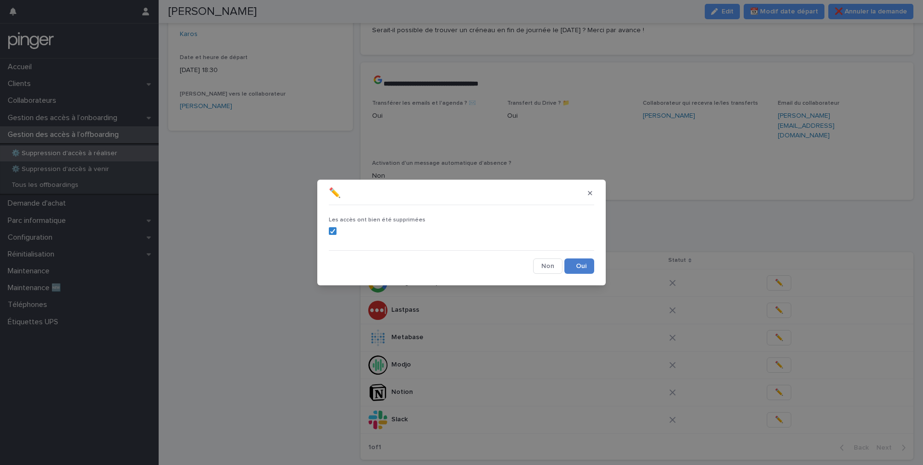
click at [585, 273] on button "Save" at bounding box center [580, 266] width 30 height 15
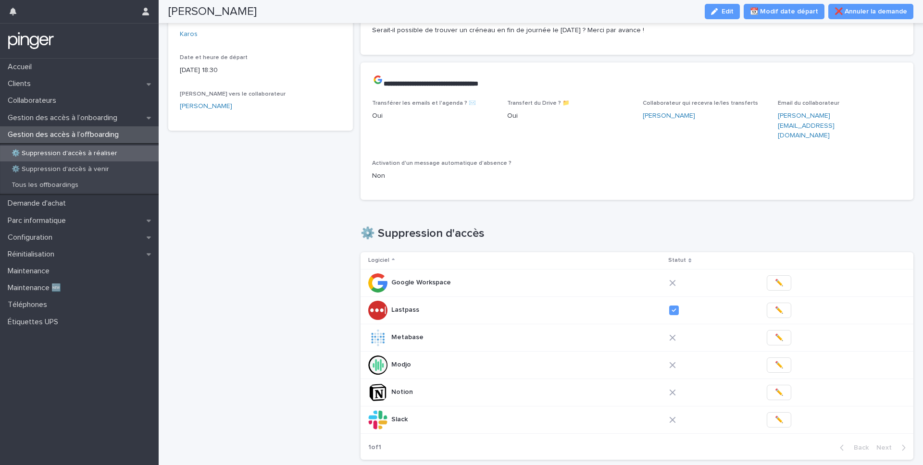
scroll to position [0, 0]
click at [773, 330] on button "✏️" at bounding box center [778, 337] width 25 height 15
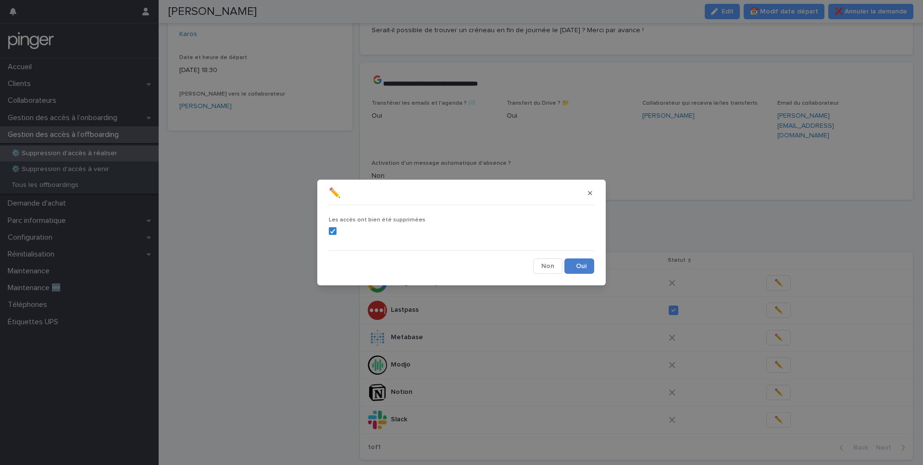
click at [581, 270] on button "Save" at bounding box center [580, 266] width 30 height 15
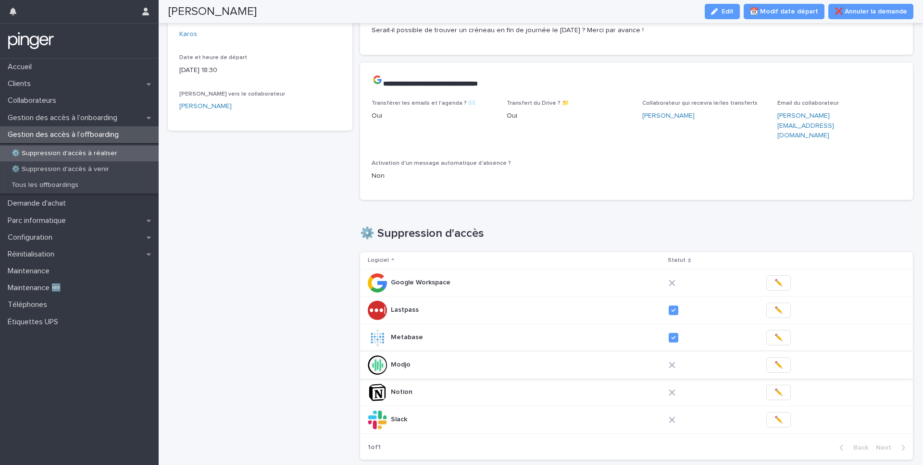
click at [775, 361] on span "✏️" at bounding box center [779, 366] width 8 height 10
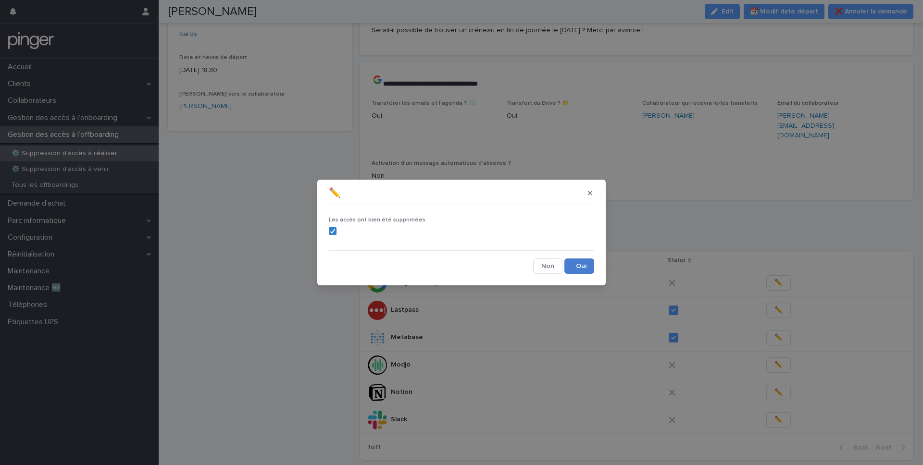
click at [580, 267] on button "Save" at bounding box center [580, 266] width 30 height 15
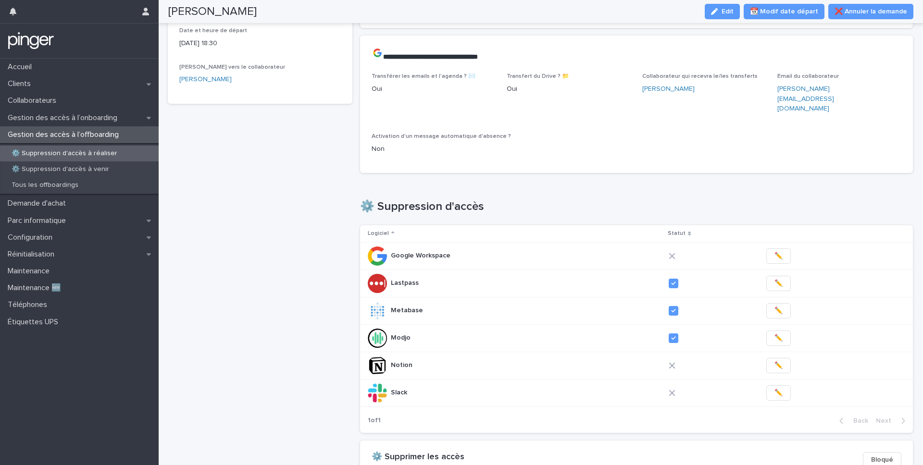
scroll to position [114, 0]
click at [775, 360] on span "✏️" at bounding box center [779, 365] width 8 height 10
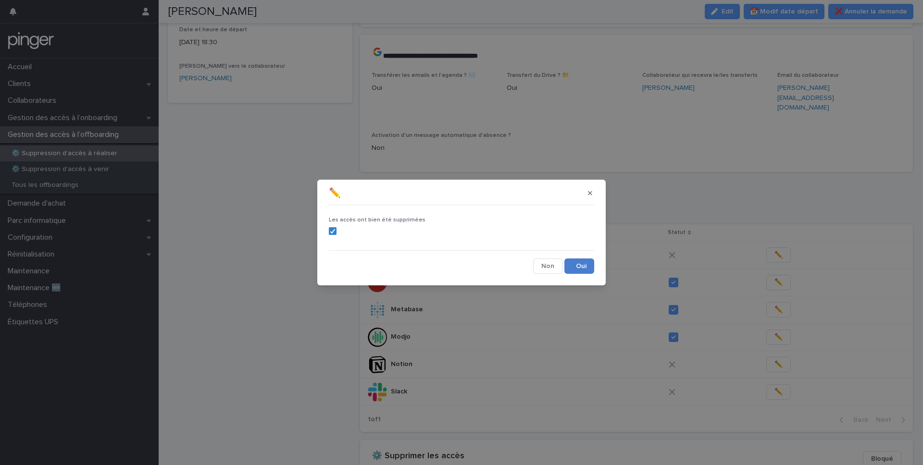
click at [583, 266] on button "Save" at bounding box center [580, 266] width 30 height 15
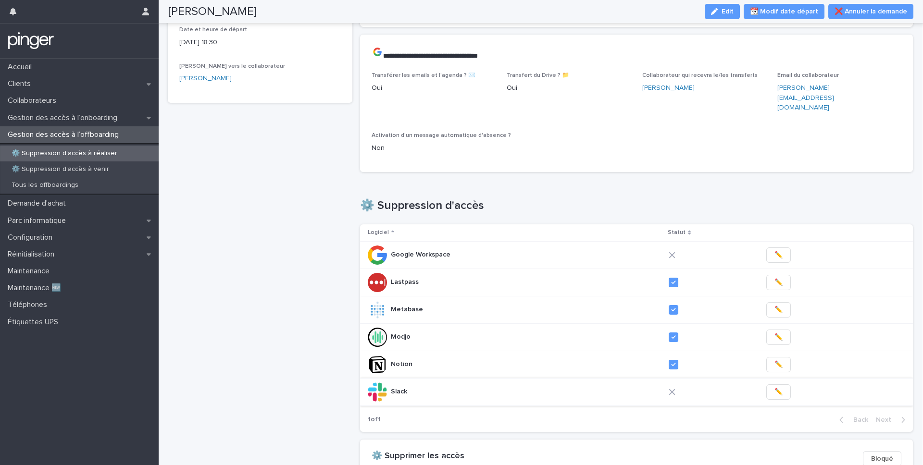
click at [775, 388] on span "✏️" at bounding box center [779, 393] width 8 height 10
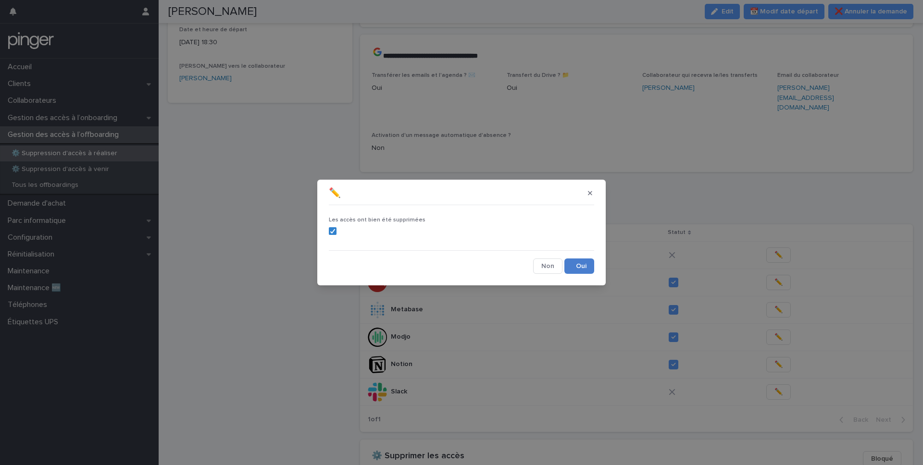
click at [587, 270] on button "Save" at bounding box center [580, 266] width 30 height 15
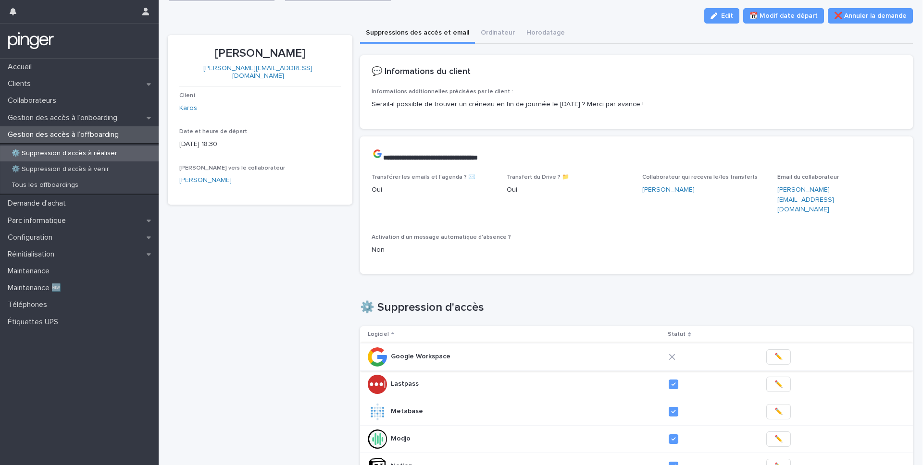
scroll to position [11, 0]
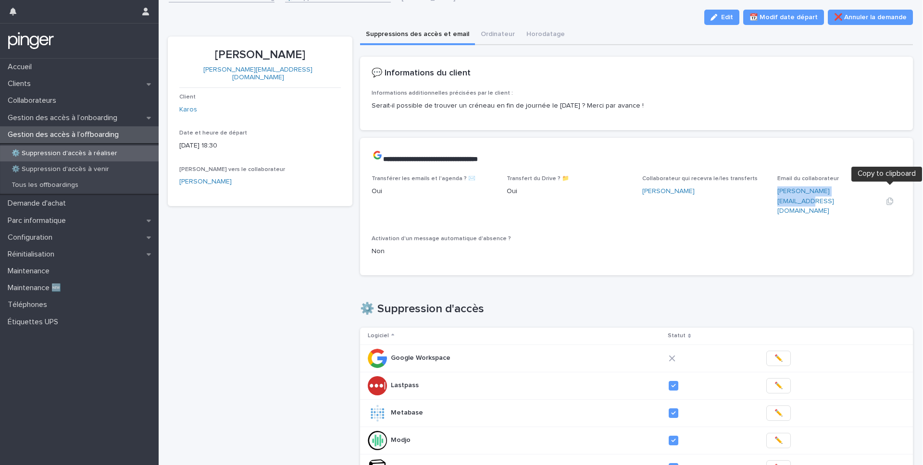
click at [891, 198] on icon "button" at bounding box center [890, 201] width 7 height 7
click at [578, 247] on p "Non" at bounding box center [637, 252] width 530 height 10
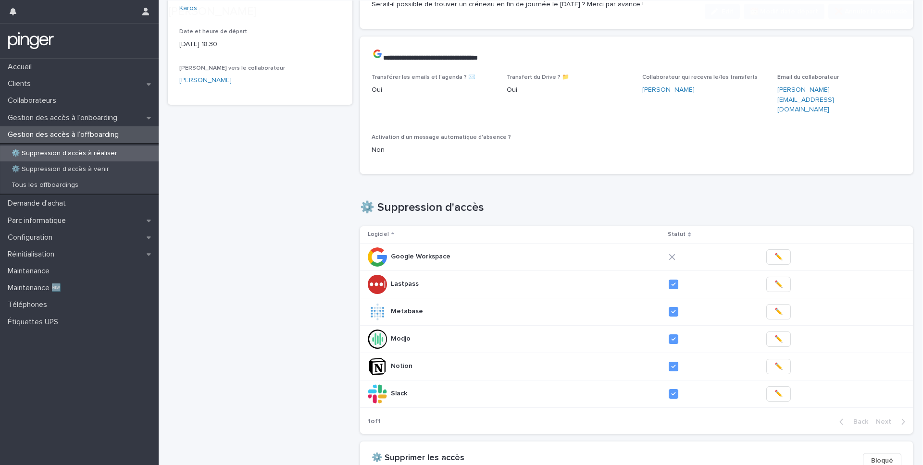
scroll to position [133, 0]
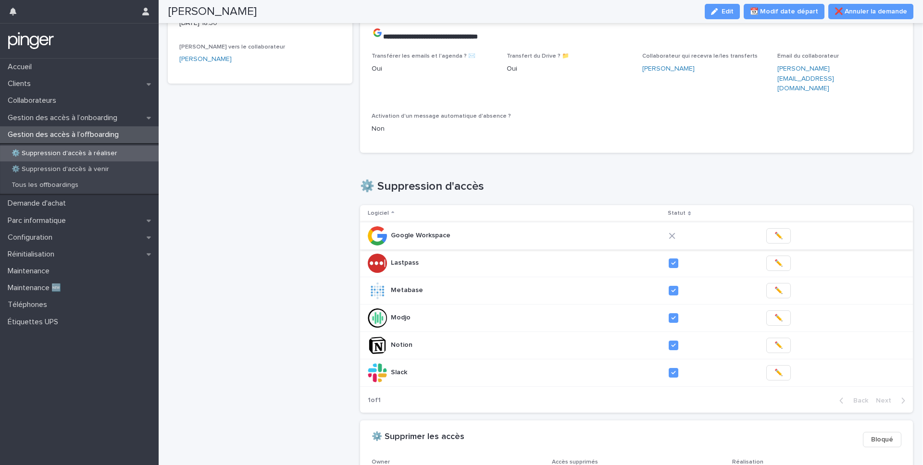
click at [775, 231] on span "✏️" at bounding box center [779, 236] width 8 height 10
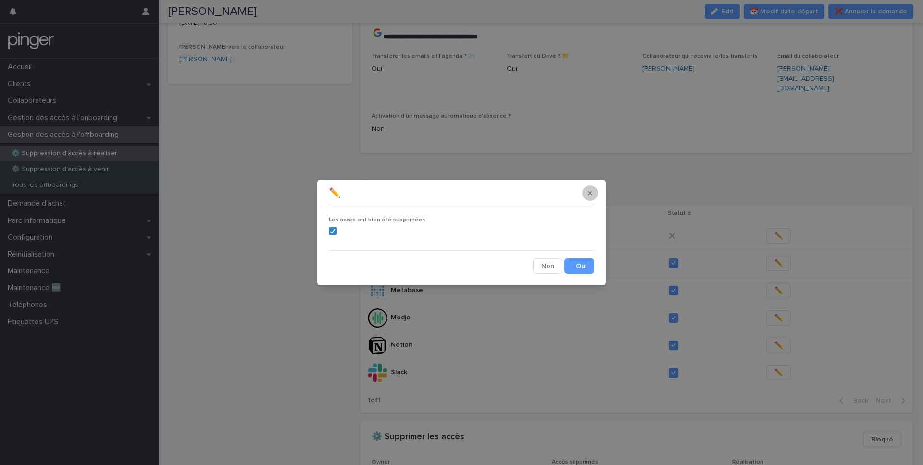
click at [591, 191] on icon "button" at bounding box center [590, 193] width 4 height 4
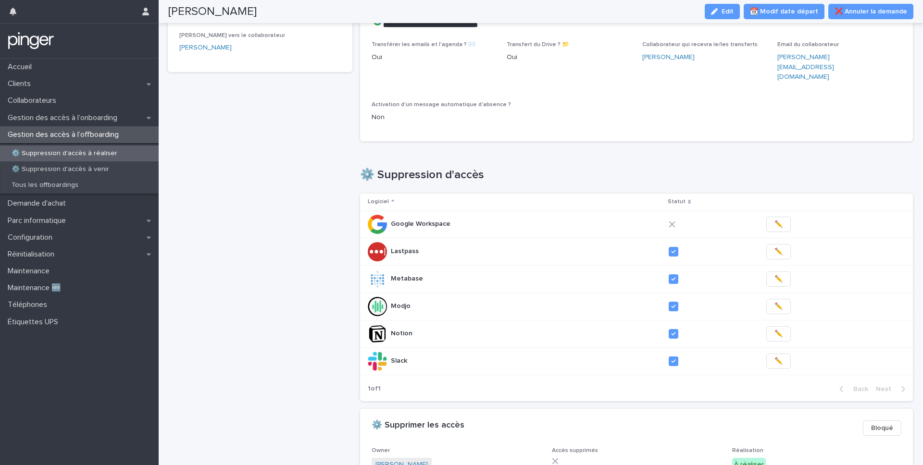
scroll to position [141, 0]
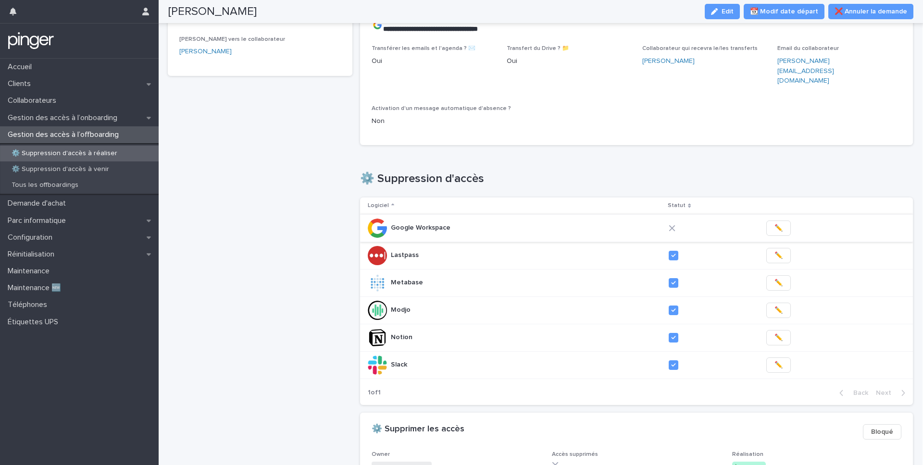
click at [775, 224] on span "✏️" at bounding box center [779, 229] width 8 height 10
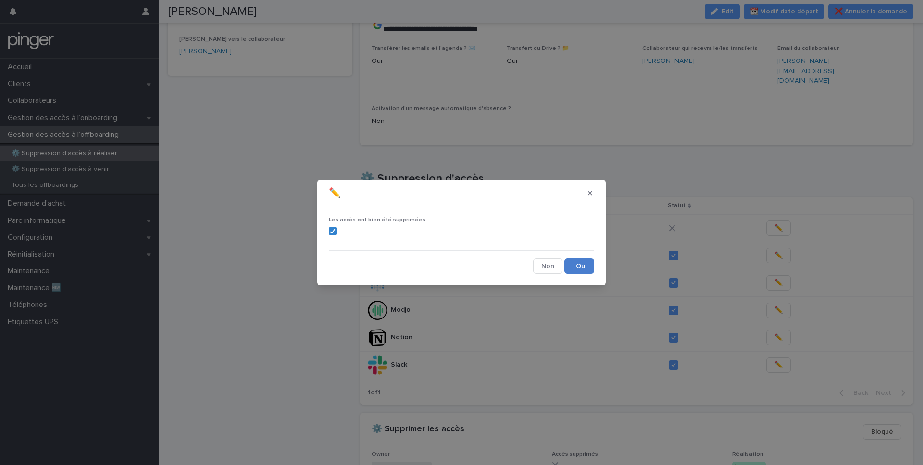
click at [586, 264] on button "Save" at bounding box center [580, 266] width 30 height 15
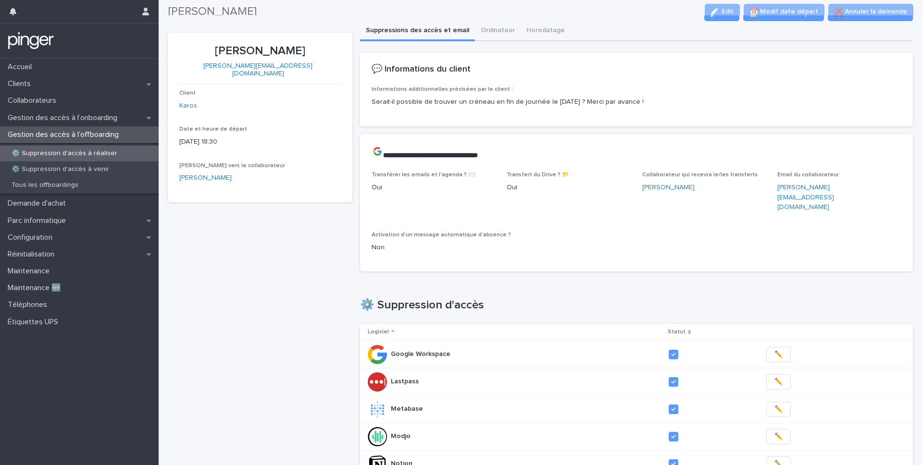
scroll to position [0, 0]
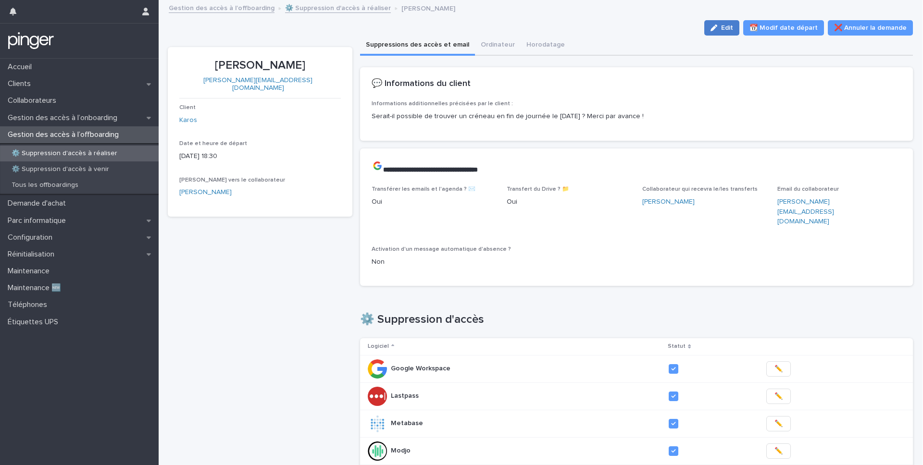
click at [717, 26] on icon "button" at bounding box center [714, 28] width 7 height 7
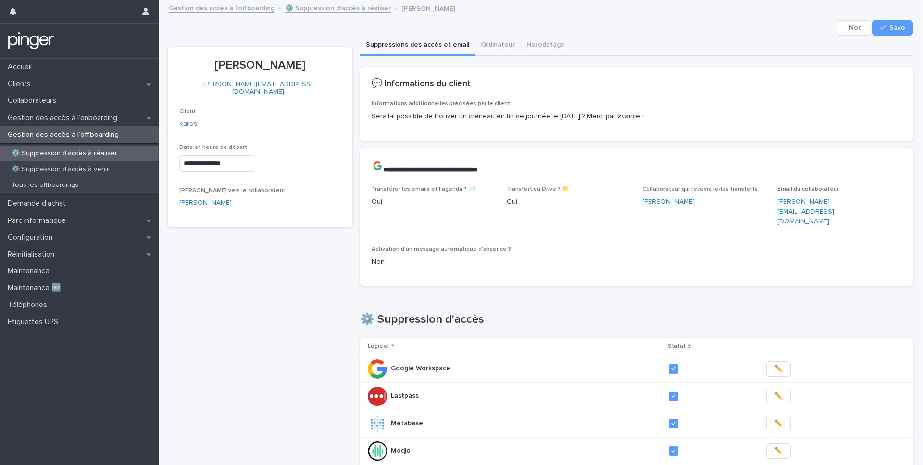
scroll to position [393, 0]
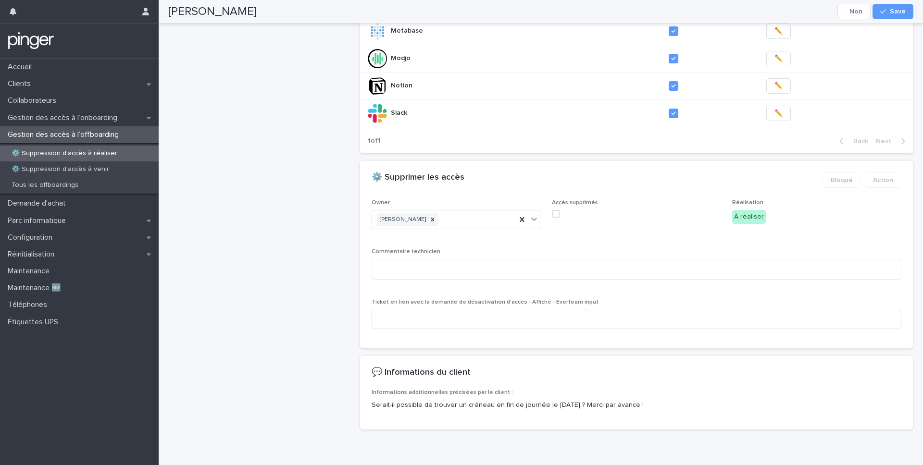
click at [557, 210] on span at bounding box center [556, 214] width 8 height 8
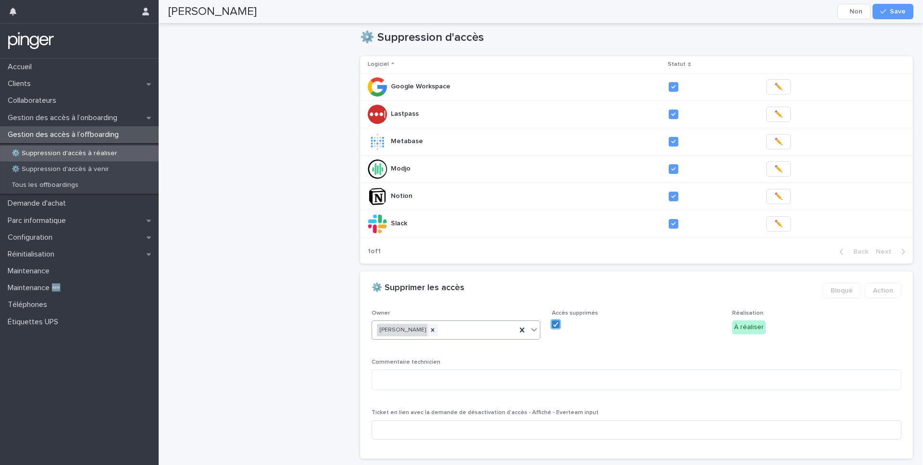
scroll to position [0, 0]
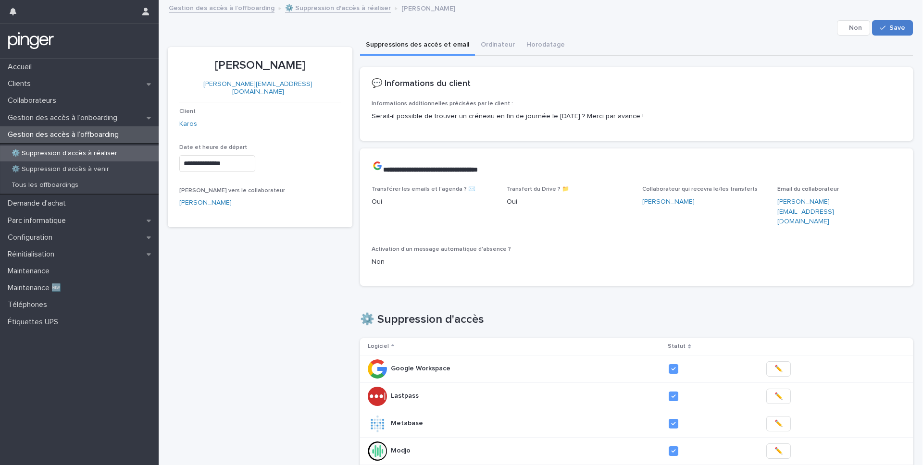
click at [888, 31] on button "Save" at bounding box center [892, 27] width 41 height 15
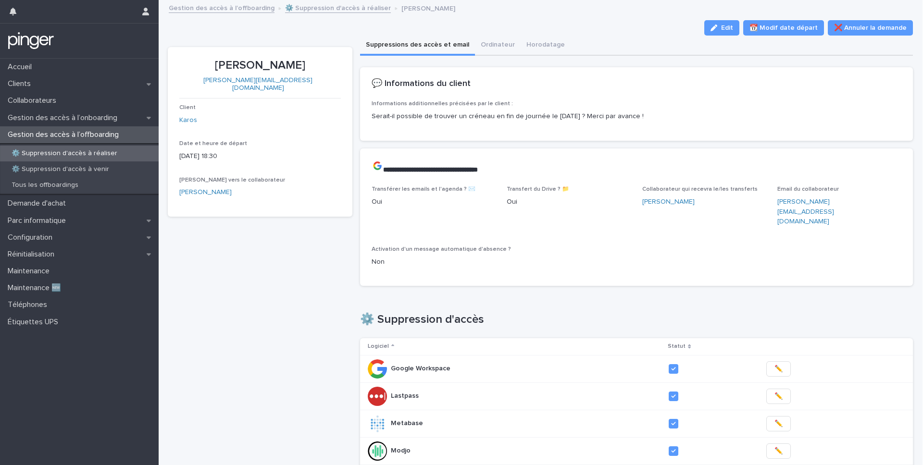
click at [91, 133] on p "Gestion des accès à l’offboarding" at bounding box center [65, 134] width 123 height 9
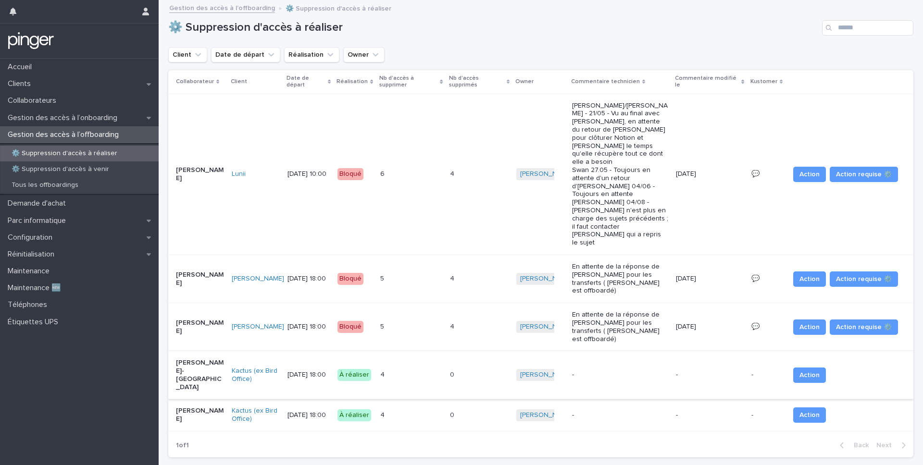
scroll to position [1, 0]
click at [616, 370] on p "-" at bounding box center [620, 374] width 96 height 8
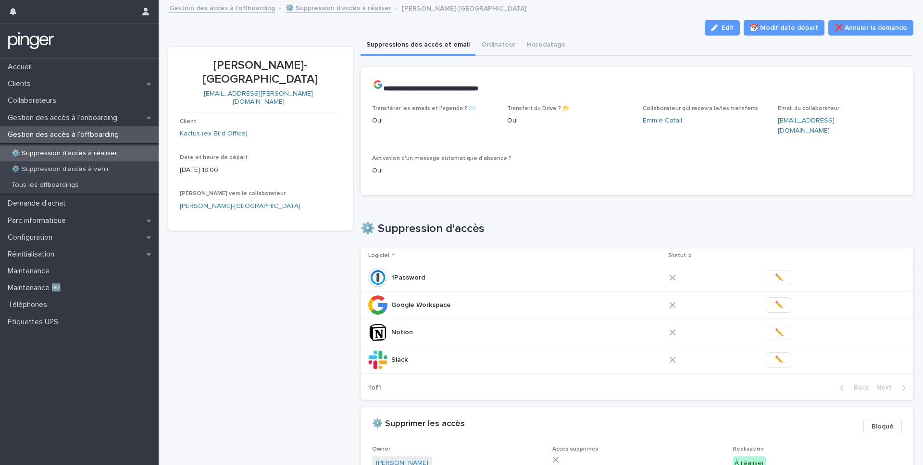
click at [294, 320] on div "Louna Rodriguez-Vegas louna.rodriguez@kactus.com Client Kactus (ex Bird Office)…" at bounding box center [260, 313] width 185 height 533
click at [248, 66] on p "Louna Rodriguez-Vegas" at bounding box center [261, 73] width 162 height 28
copy p "Louna Rodriguez-Vegas"
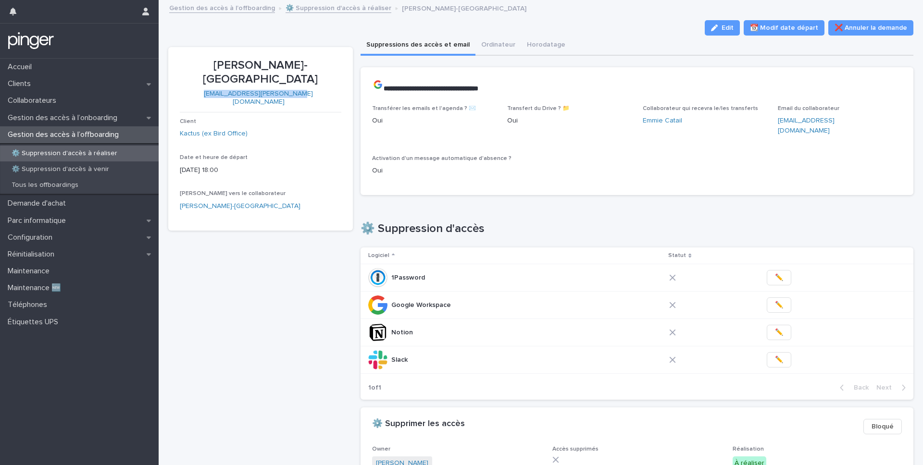
copy link "louna.rodriguez@kactus.com"
click at [776, 273] on span "✏️" at bounding box center [779, 278] width 8 height 10
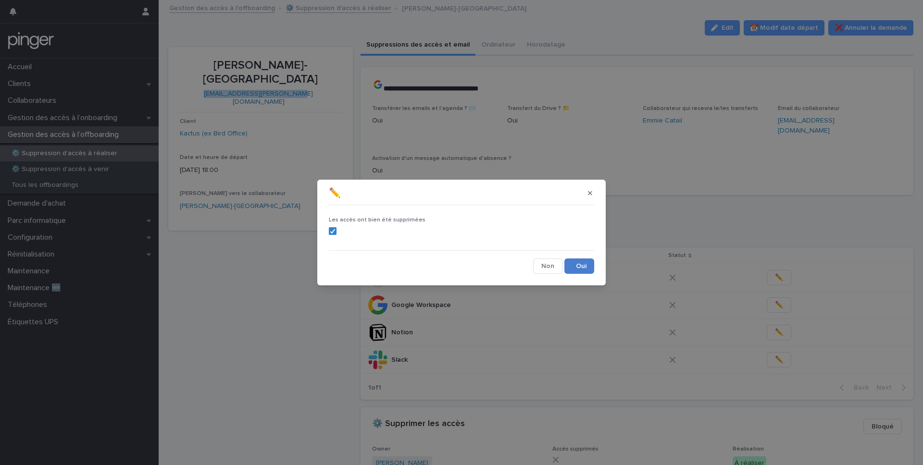
click at [578, 262] on button "Save" at bounding box center [580, 266] width 30 height 15
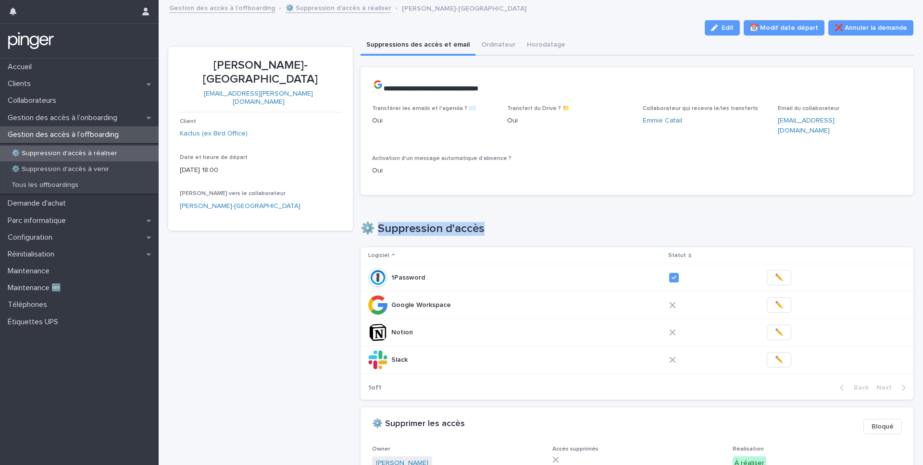
drag, startPoint x: 377, startPoint y: 216, endPoint x: 485, endPoint y: 219, distance: 107.7
click at [485, 222] on h1 "⚙️ Suppression d'accès" at bounding box center [637, 229] width 553 height 14
click at [775, 328] on span "✏️" at bounding box center [779, 333] width 8 height 10
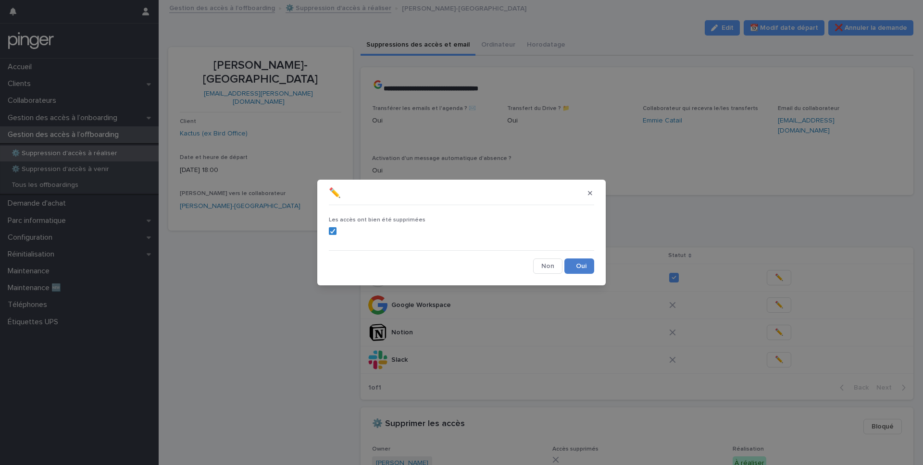
click at [575, 265] on button "Save" at bounding box center [580, 266] width 30 height 15
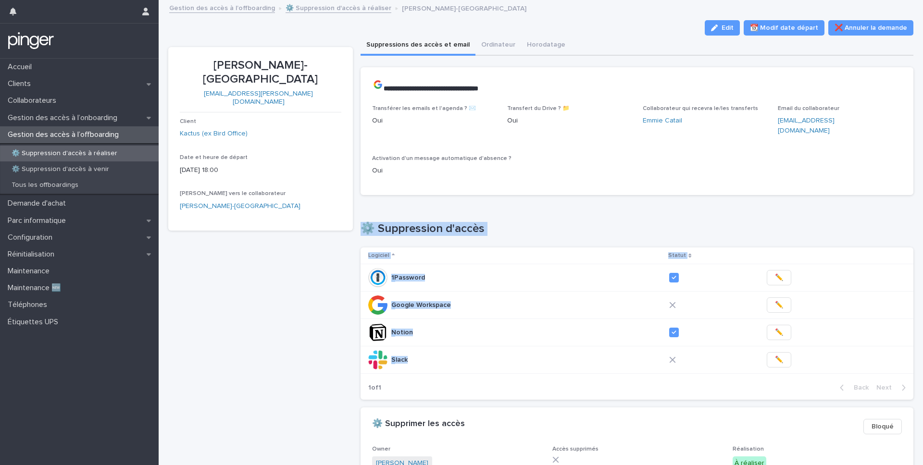
drag, startPoint x: 520, startPoint y: 367, endPoint x: 496, endPoint y: 197, distance: 171.4
click at [496, 203] on div "Loading... Saving… ⚙️ Suppression d'accès Logiciel Statut 1Password 1Password ✏…" at bounding box center [637, 305] width 553 height 205
click at [315, 358] on div "Louna Rodriguez-Vegas louna.rodriguez@kactus.com Client Kactus (ex Bird Office)…" at bounding box center [260, 313] width 185 height 533
click at [775, 355] on span "✏️" at bounding box center [779, 360] width 8 height 10
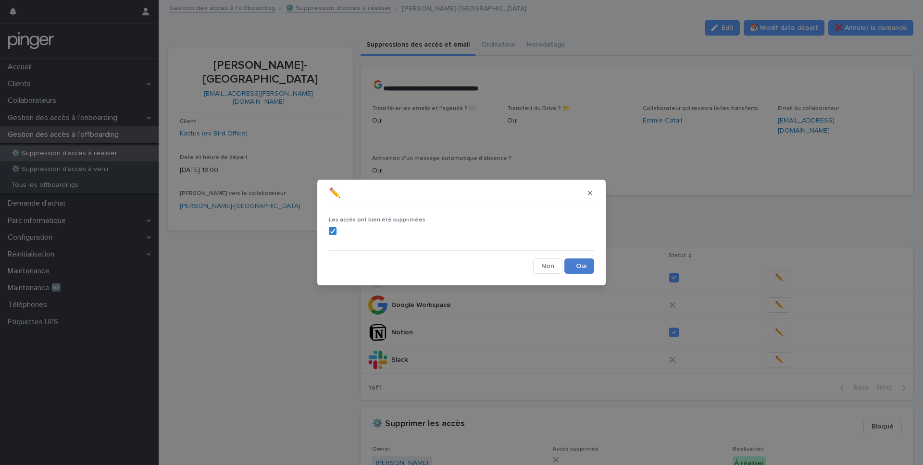
click at [583, 266] on button "Save" at bounding box center [580, 266] width 30 height 15
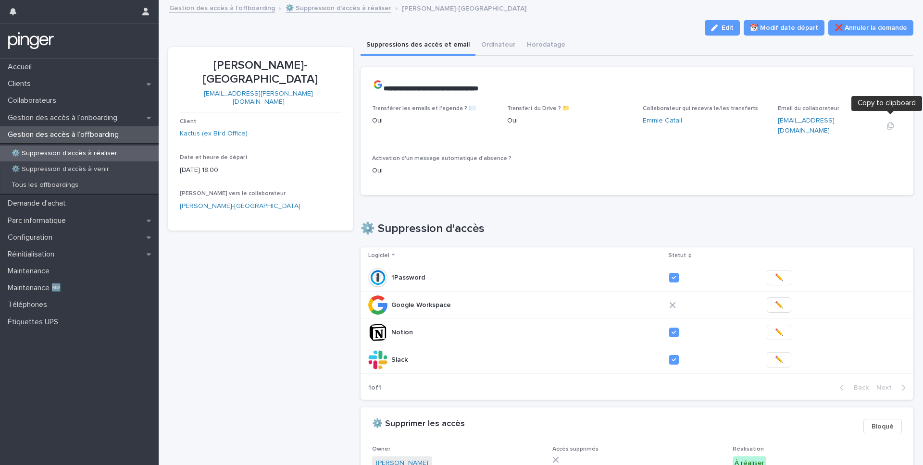
click at [891, 122] on icon "button" at bounding box center [891, 126] width 8 height 8
click at [775, 301] on span "✏️" at bounding box center [779, 306] width 8 height 10
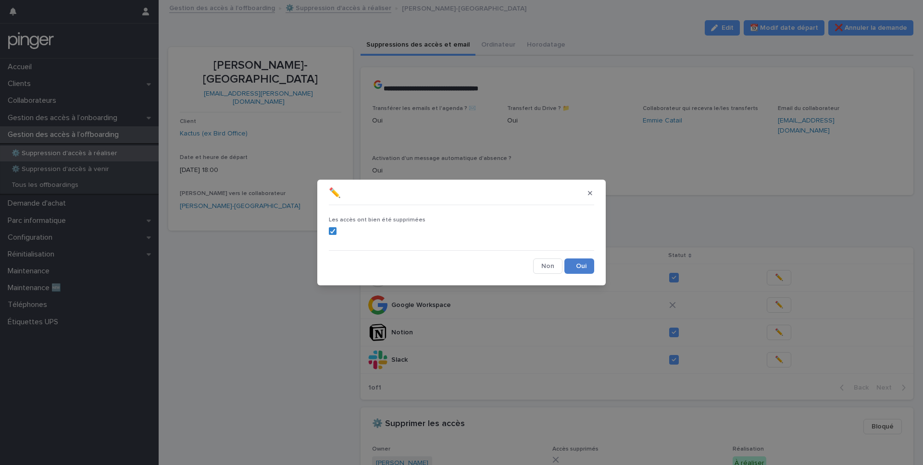
click at [578, 266] on button "Save" at bounding box center [580, 266] width 30 height 15
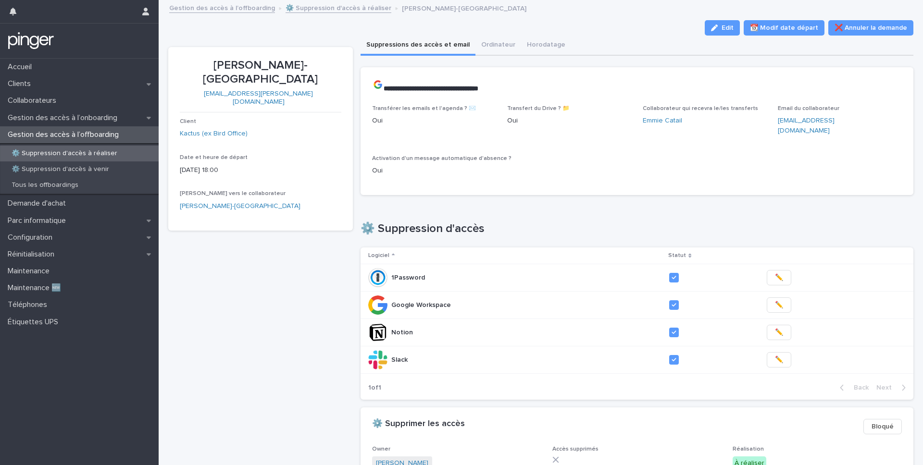
click at [728, 36] on div "Suppressions des accès et email Ordinateur Horodatage" at bounding box center [637, 46] width 553 height 20
click at [722, 29] on div "button" at bounding box center [716, 28] width 11 height 7
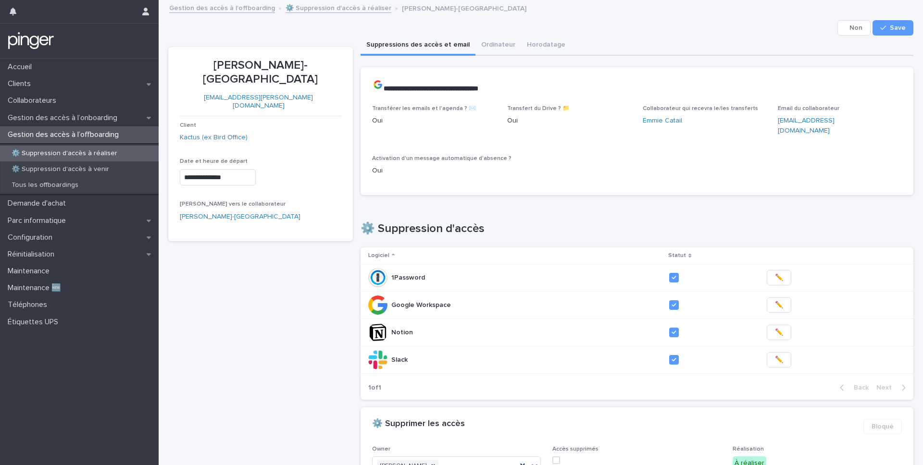
scroll to position [176, 0]
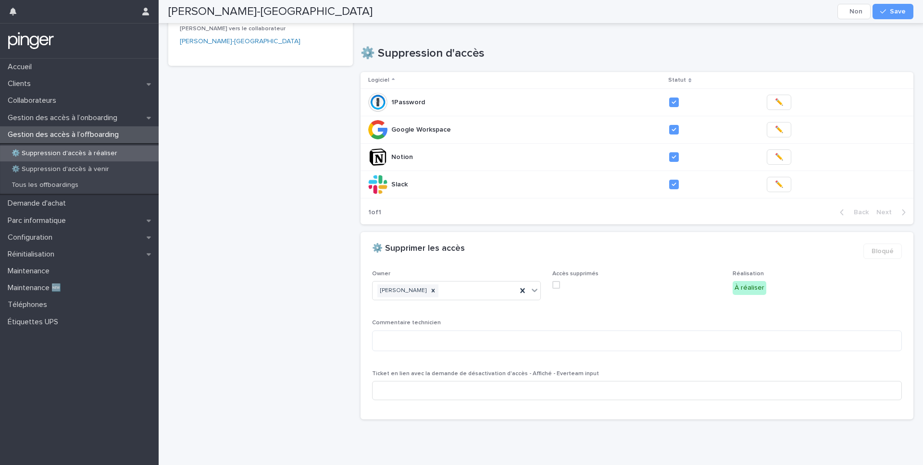
click at [558, 280] on div "Accès supprimés" at bounding box center [636, 284] width 169 height 26
click at [558, 281] on span at bounding box center [556, 285] width 8 height 8
click at [889, 12] on div "button" at bounding box center [885, 11] width 10 height 7
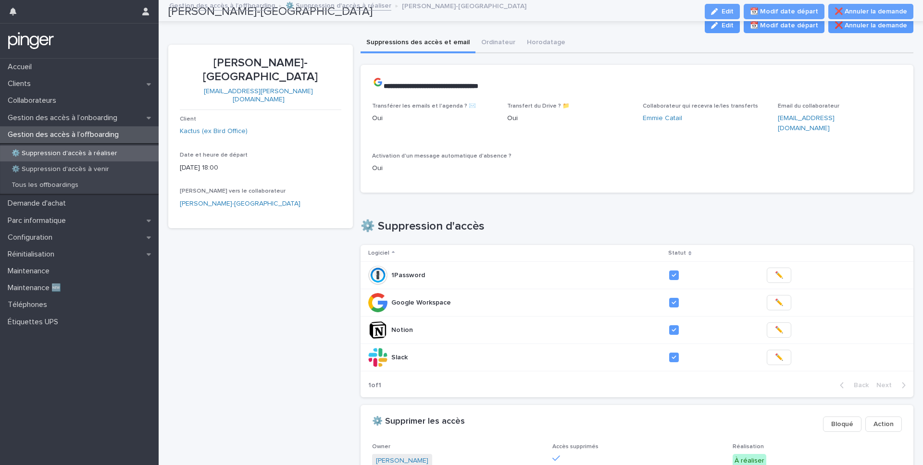
scroll to position [0, 0]
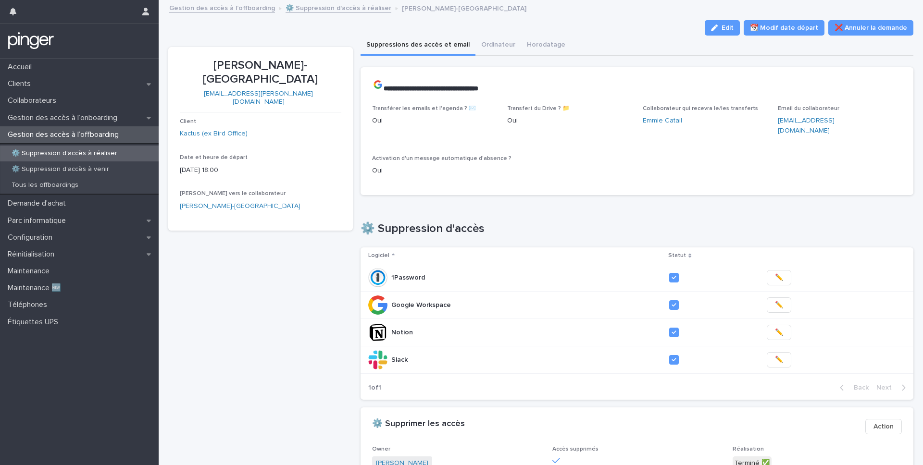
click at [100, 135] on p "Gestion des accès à l’offboarding" at bounding box center [65, 134] width 123 height 9
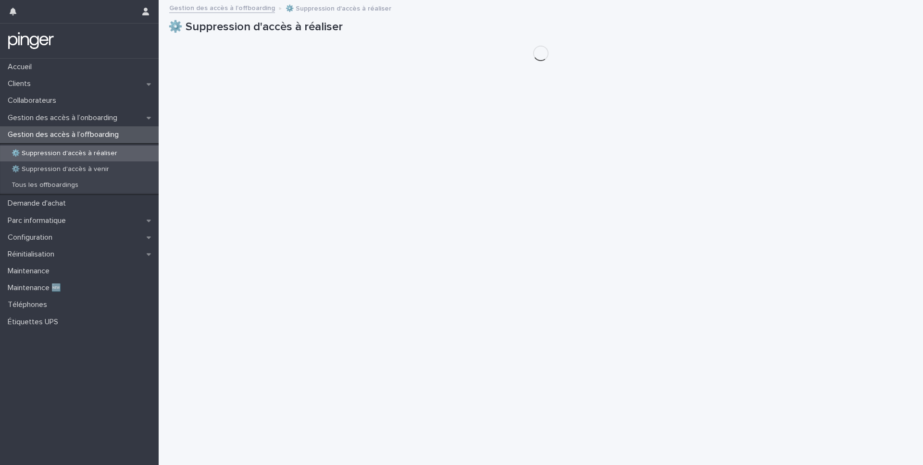
click at [87, 156] on p "⚙️ Suppression d'accès à réaliser" at bounding box center [64, 154] width 121 height 8
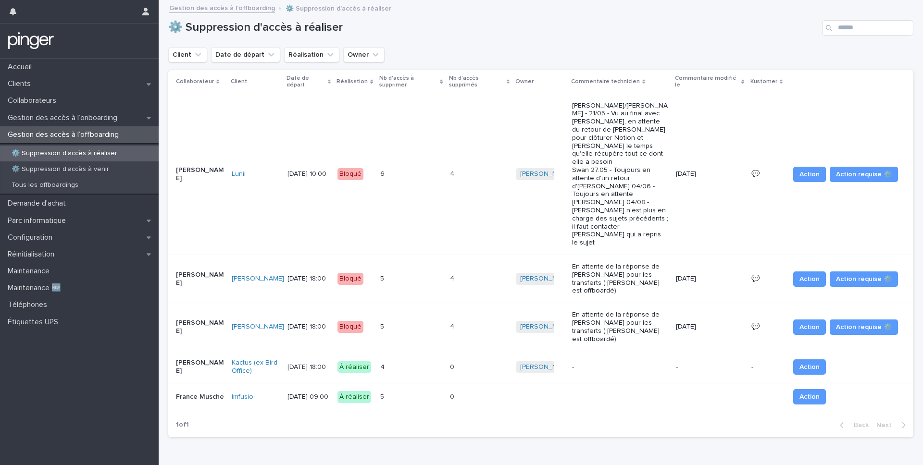
click at [691, 364] on p "-" at bounding box center [700, 368] width 48 height 8
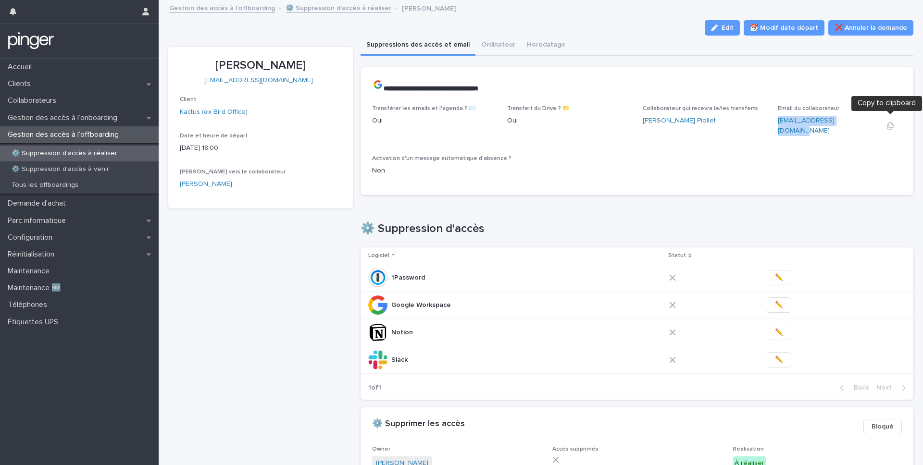
click at [891, 123] on icon "button" at bounding box center [890, 125] width 7 height 7
click at [275, 64] on p "Marie Bossard" at bounding box center [261, 66] width 162 height 14
click at [306, 64] on p "Marie Bossard" at bounding box center [261, 66] width 162 height 14
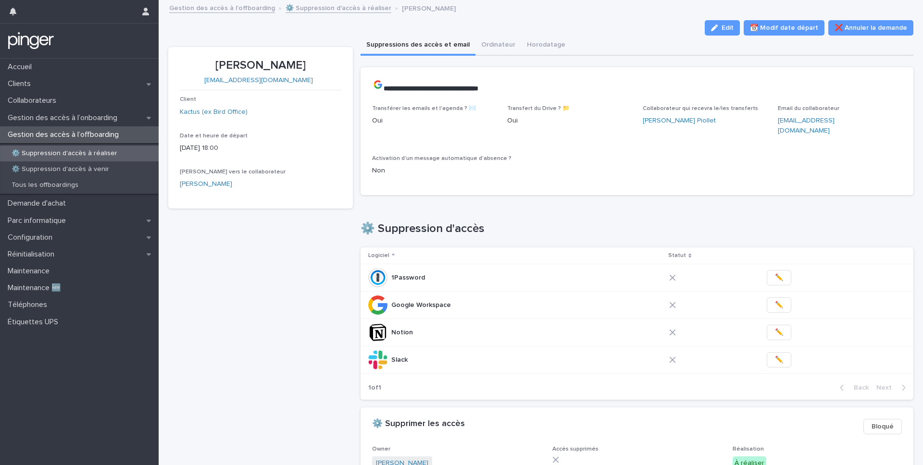
click at [275, 64] on p "Marie Bossard" at bounding box center [261, 66] width 162 height 14
copy p "Marie Bossard"
click at [781, 352] on button "✏️" at bounding box center [779, 359] width 25 height 15
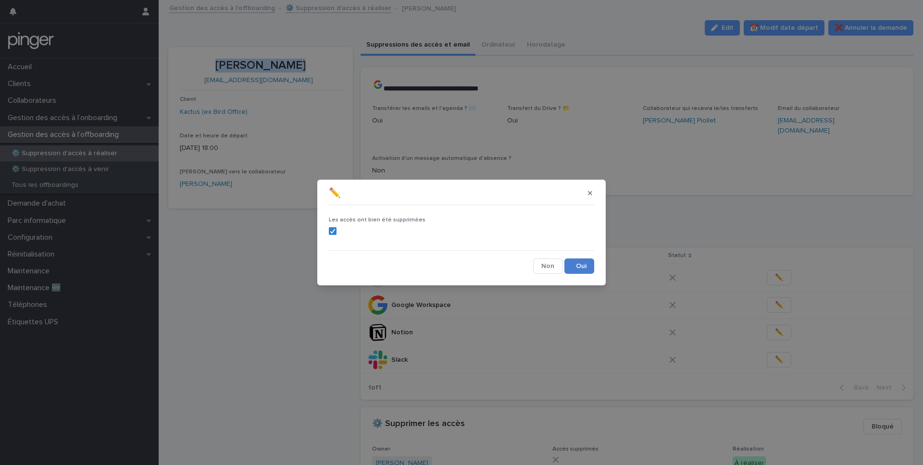
click at [574, 268] on button "Save" at bounding box center [580, 266] width 30 height 15
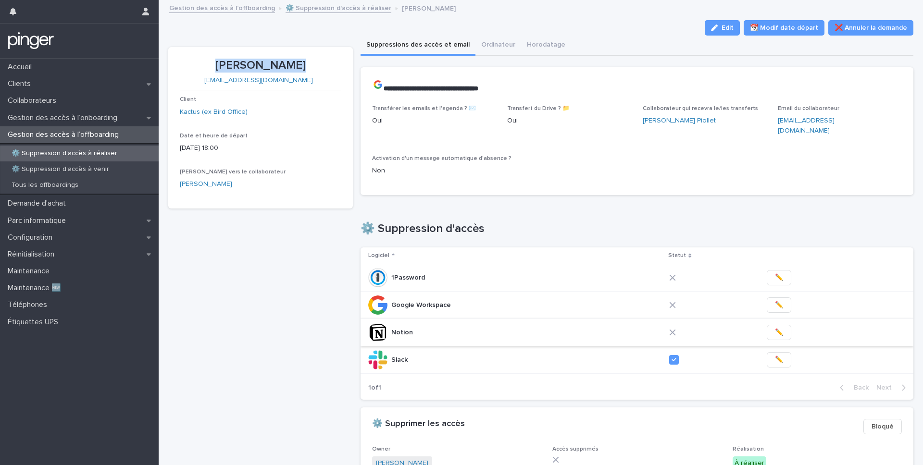
click at [775, 328] on span "✏️" at bounding box center [779, 333] width 8 height 10
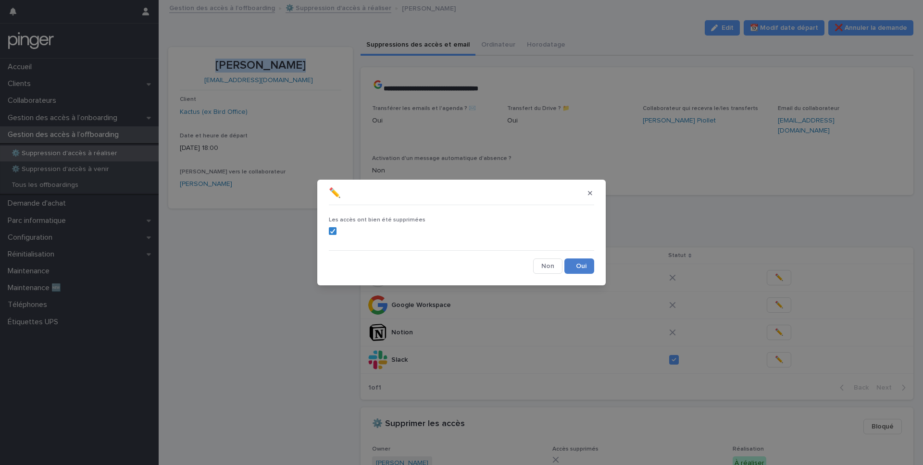
click at [580, 266] on button "Save" at bounding box center [580, 266] width 30 height 15
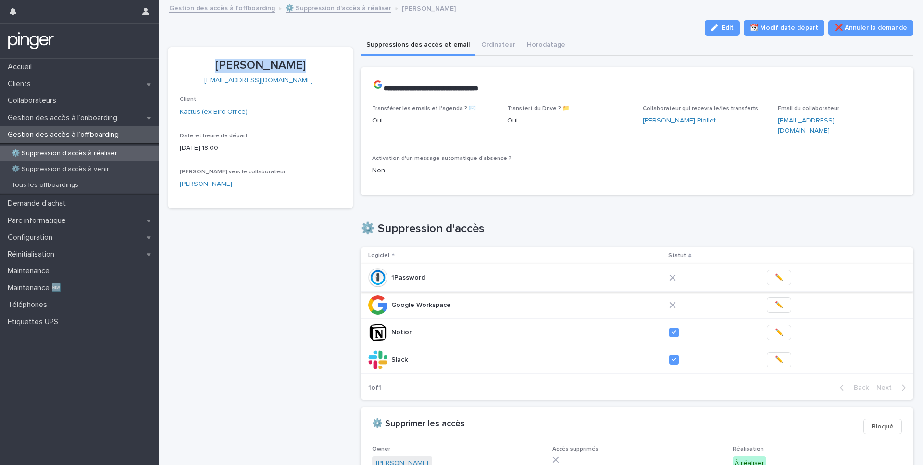
click at [778, 272] on button "✏️" at bounding box center [779, 277] width 25 height 15
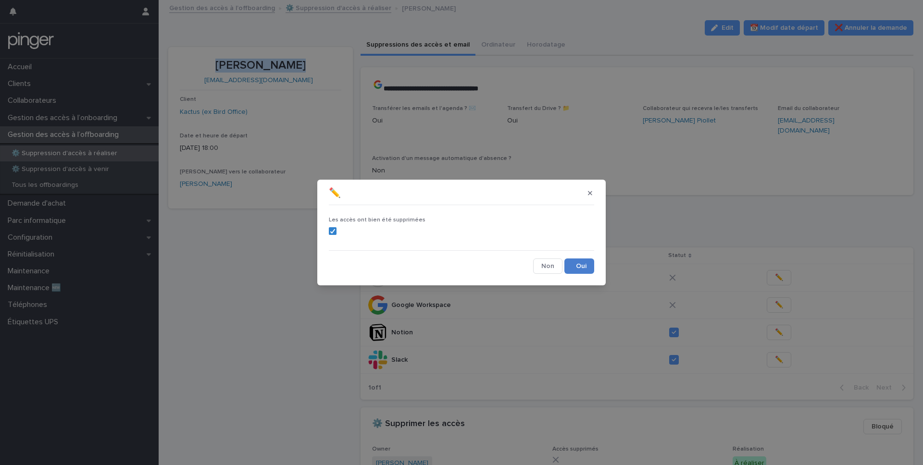
click at [577, 266] on button "Save" at bounding box center [580, 266] width 30 height 15
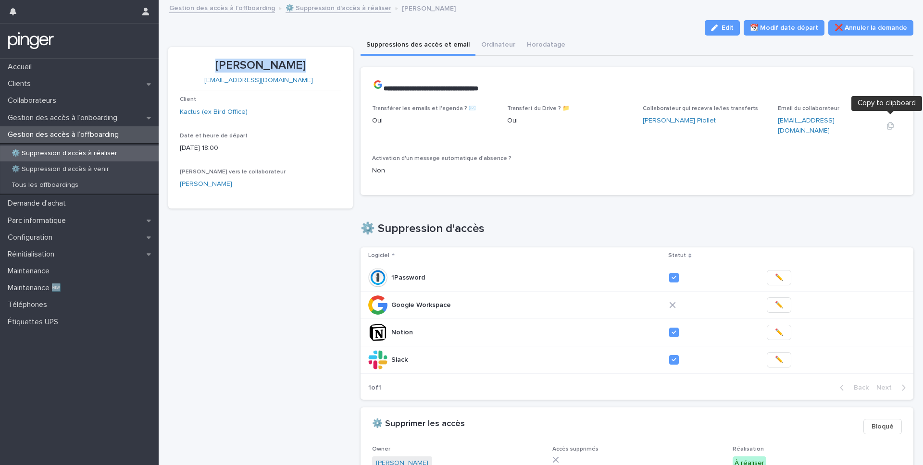
click at [892, 122] on icon "button" at bounding box center [891, 126] width 8 height 8
copy link "marie.bossard@kactus.com"
click at [778, 298] on button "✏️" at bounding box center [779, 305] width 25 height 15
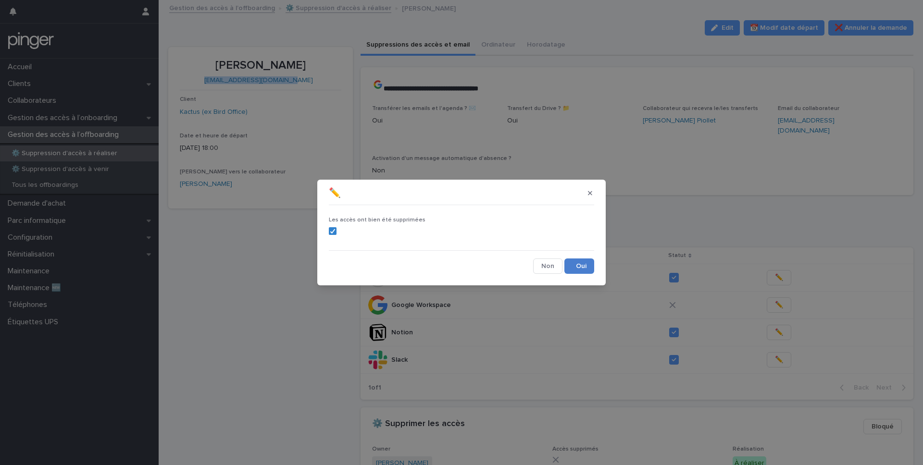
click at [587, 261] on button "Save" at bounding box center [580, 266] width 30 height 15
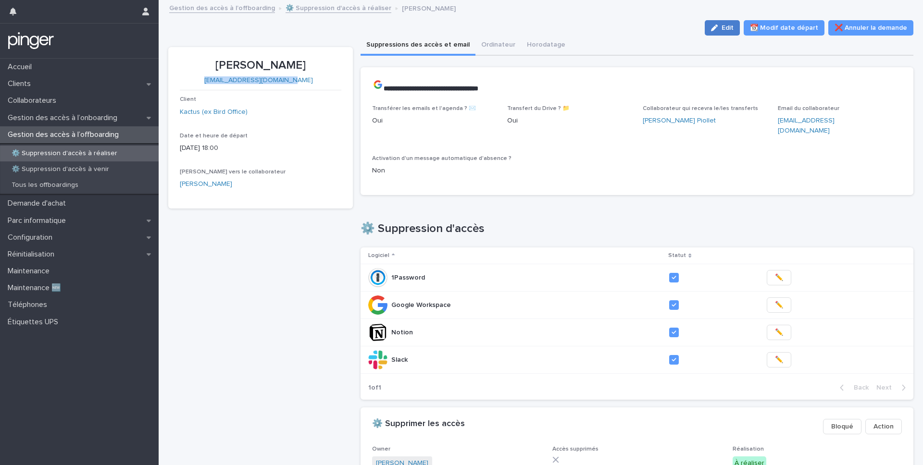
click at [721, 32] on button "Edit" at bounding box center [722, 27] width 35 height 15
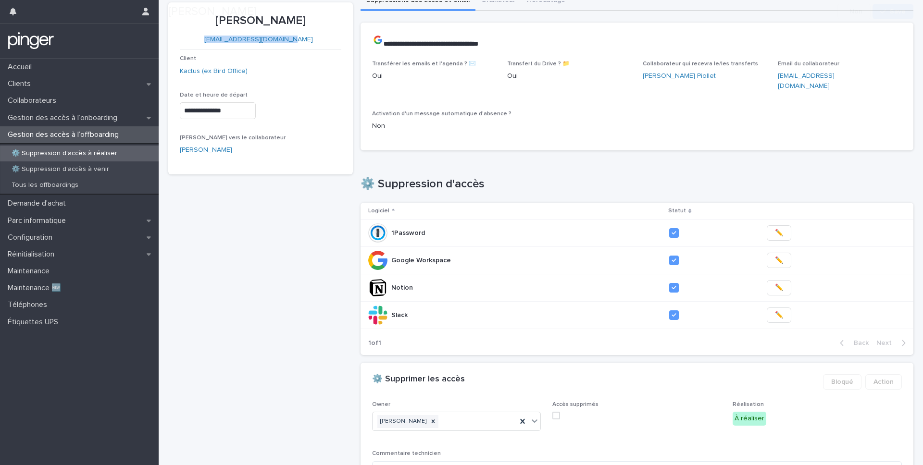
scroll to position [176, 0]
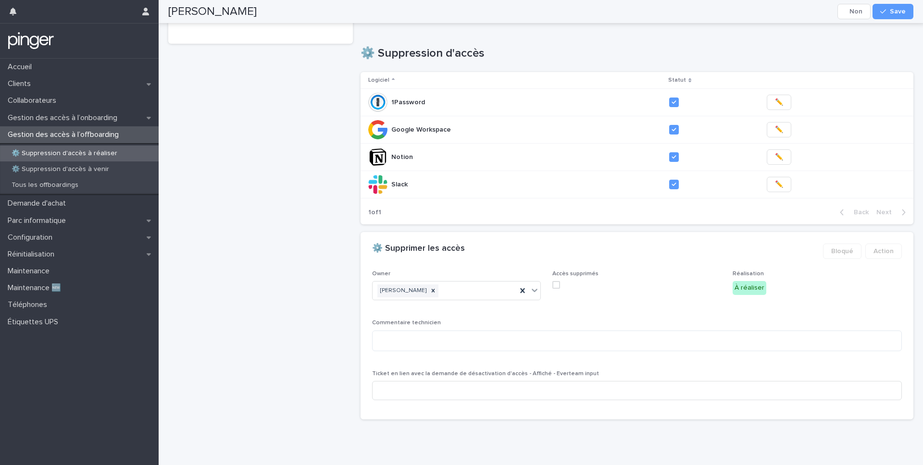
click at [559, 281] on span at bounding box center [556, 285] width 8 height 8
click at [890, 11] on div "button" at bounding box center [885, 11] width 10 height 7
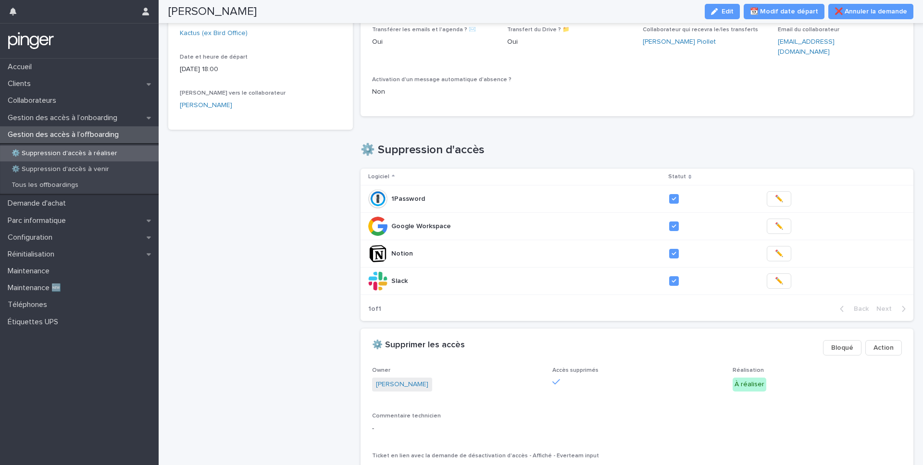
scroll to position [0, 0]
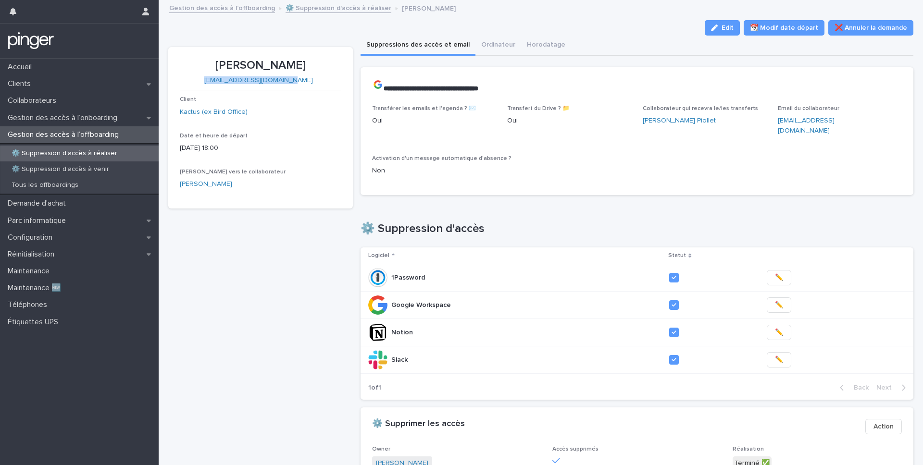
click at [74, 137] on p "Gestion des accès à l’offboarding" at bounding box center [65, 134] width 123 height 9
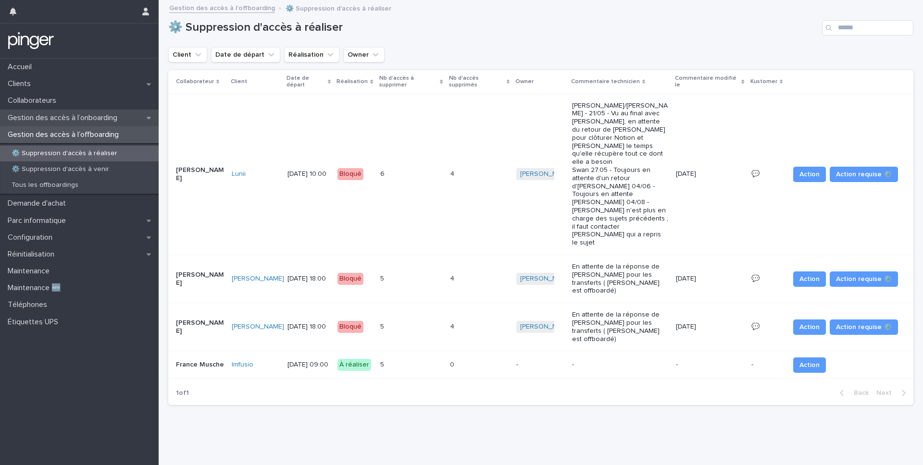
click at [75, 114] on p "Gestion des accès à l’onboarding" at bounding box center [64, 117] width 121 height 9
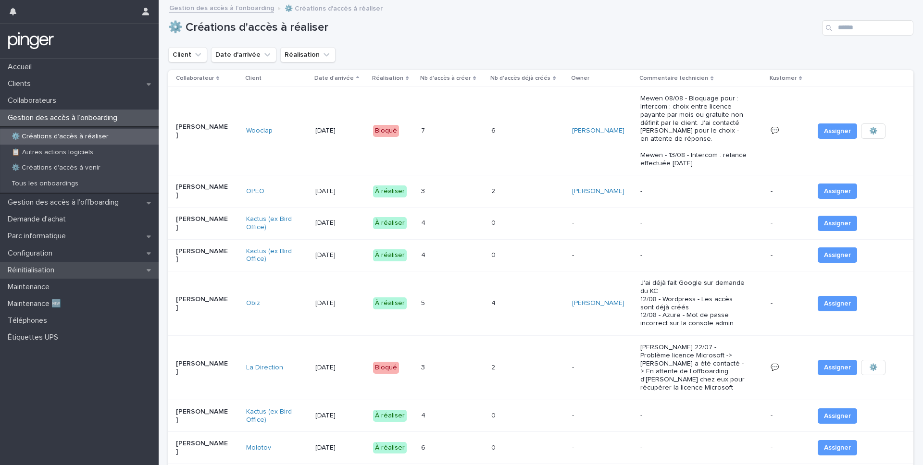
click at [50, 269] on p "Réinitialisation" at bounding box center [33, 270] width 58 height 9
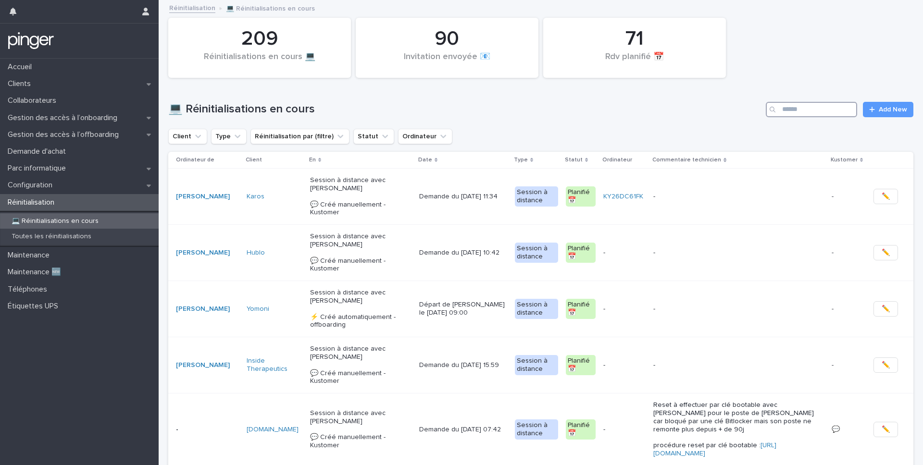
click at [826, 111] on input "Search" at bounding box center [811, 109] width 91 height 15
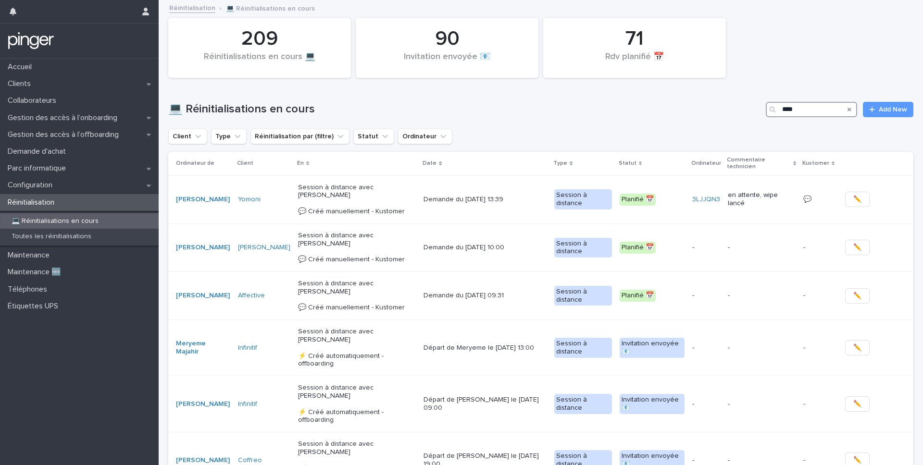
type input "****"
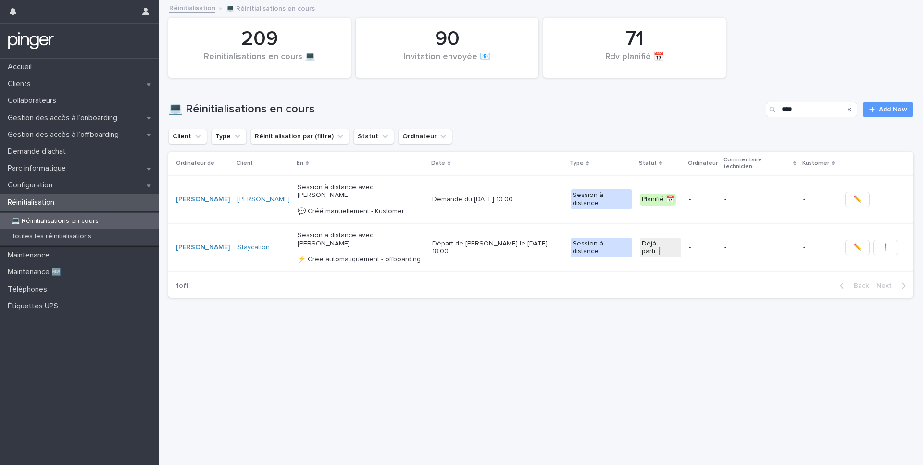
click at [523, 192] on div "Demande du 24/7/2025 à 10:00" at bounding box center [497, 200] width 131 height 16
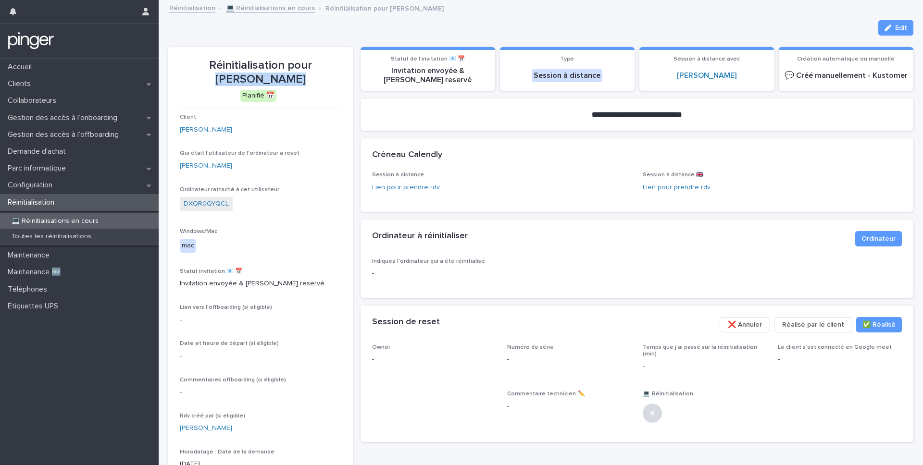
drag, startPoint x: 304, startPoint y: 63, endPoint x: 318, endPoint y: 75, distance: 18.7
click at [318, 75] on p "Réinitialisation pour Lina Bourhabi" at bounding box center [261, 73] width 162 height 28
copy p "Lina Bourhabi"
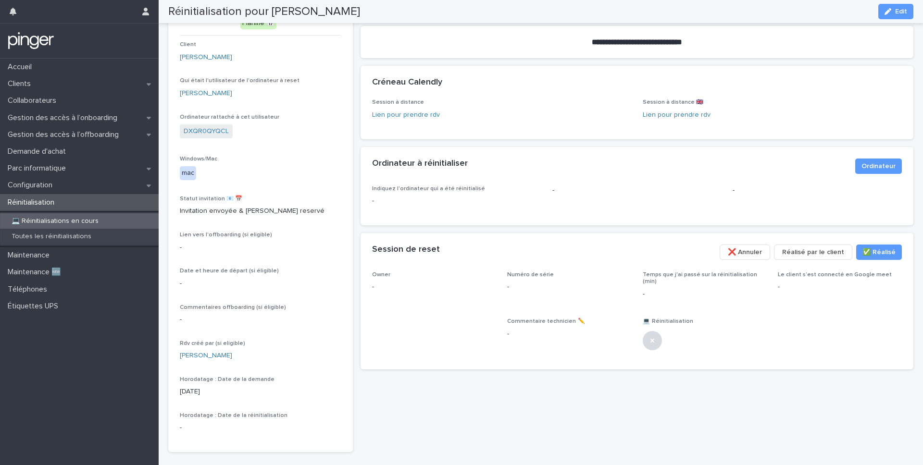
scroll to position [108, 0]
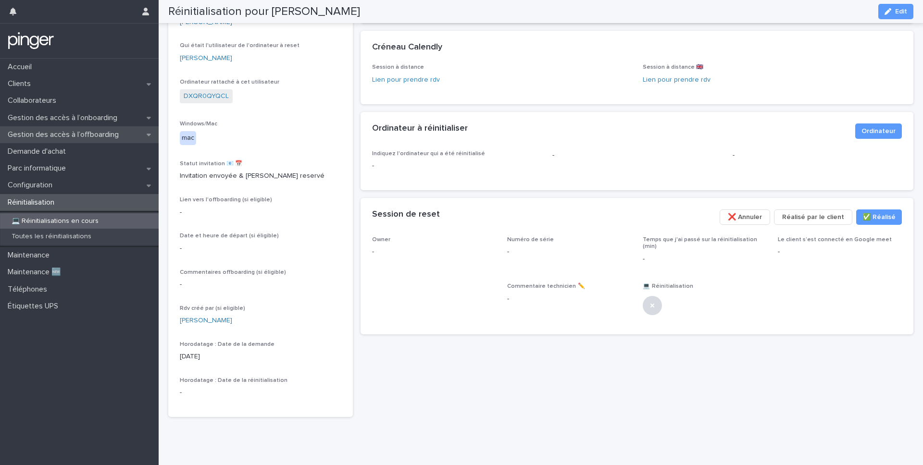
click at [72, 127] on div "Gestion des accès à l’offboarding" at bounding box center [79, 134] width 159 height 17
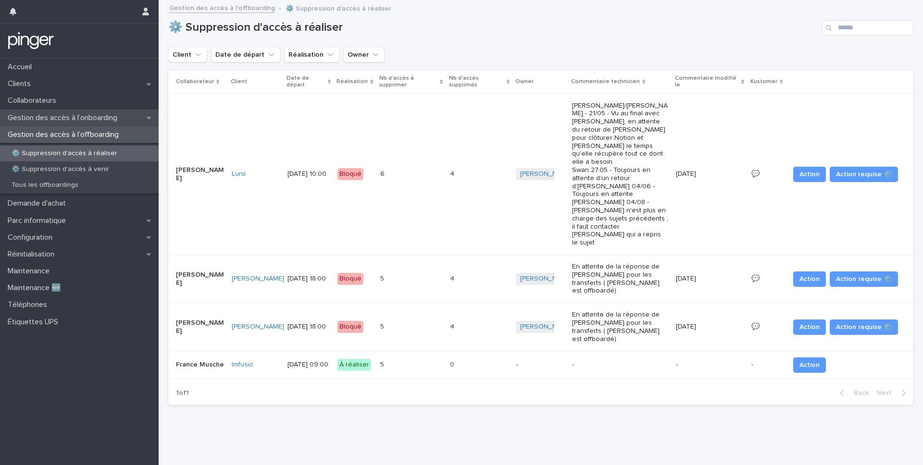
click at [89, 120] on p "Gestion des accès à l’onboarding" at bounding box center [64, 117] width 121 height 9
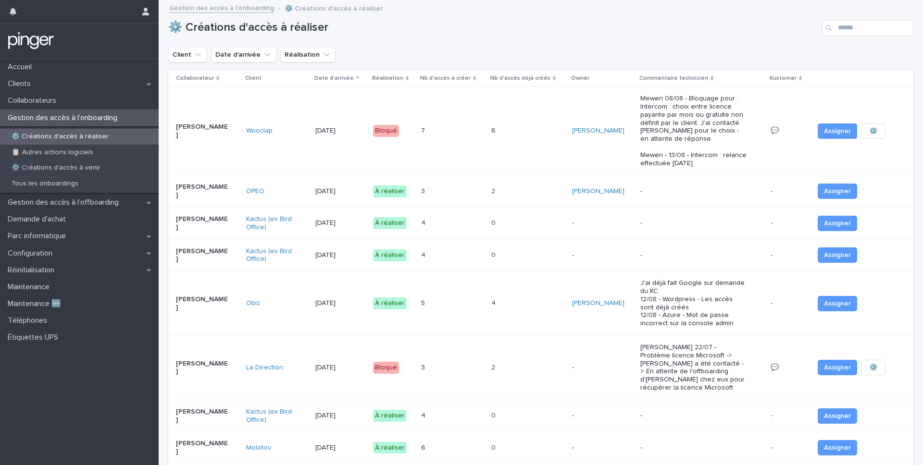
click at [516, 242] on td "0 0" at bounding box center [528, 255] width 81 height 32
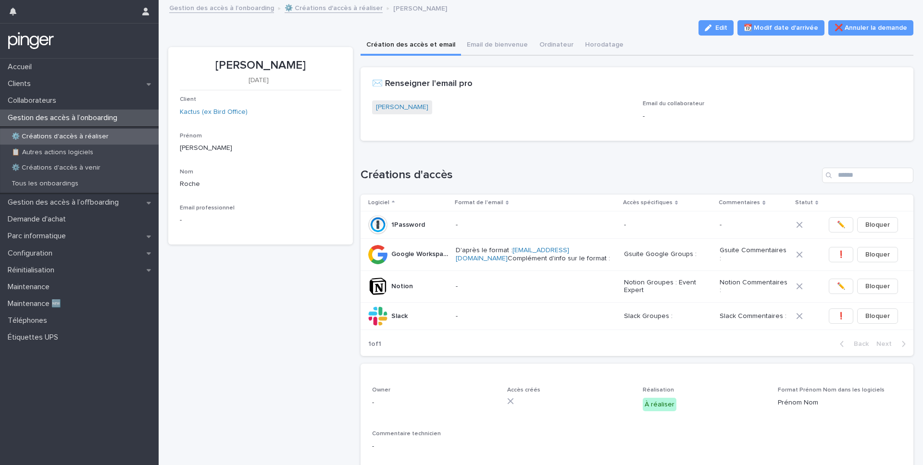
click at [331, 4] on link "⚙️ Créations d'accès à réaliser" at bounding box center [334, 7] width 98 height 11
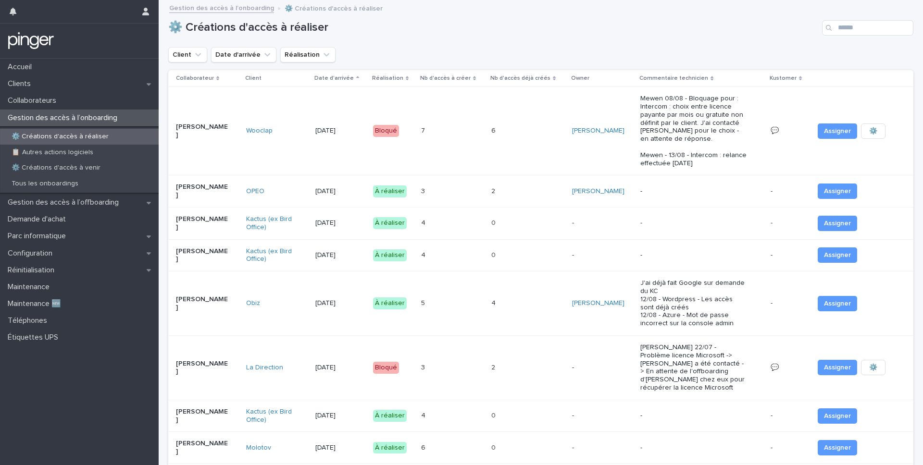
click at [518, 219] on p at bounding box center [504, 223] width 27 height 8
click at [831, 220] on span "Assigner" at bounding box center [837, 224] width 27 height 10
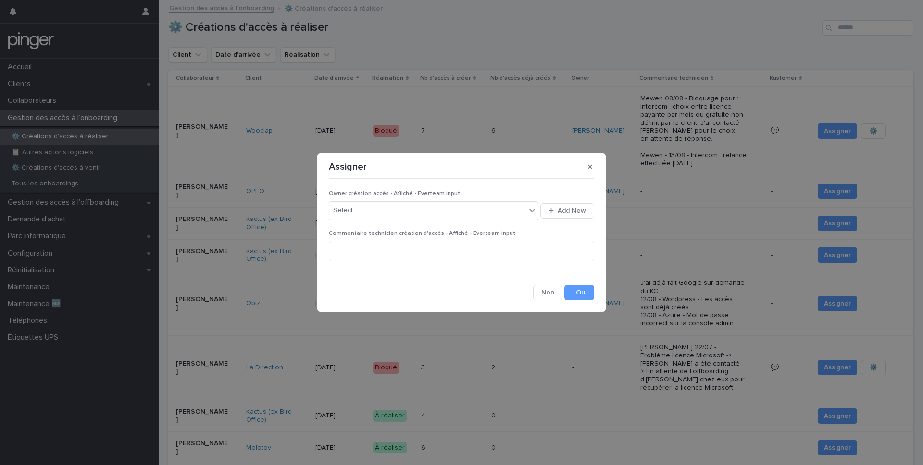
click at [386, 225] on div "Owner création accès - Affiché - Everteam input Select... Add New" at bounding box center [461, 209] width 265 height 39
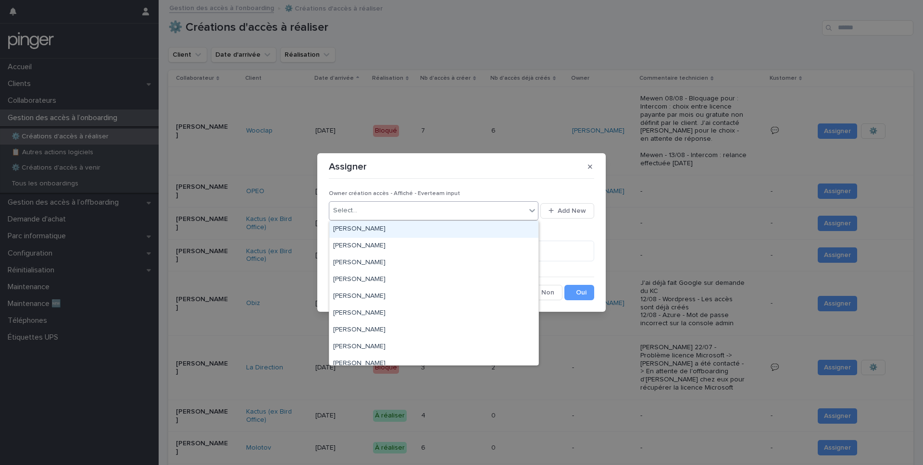
click at [387, 211] on div "Select..." at bounding box center [427, 211] width 197 height 16
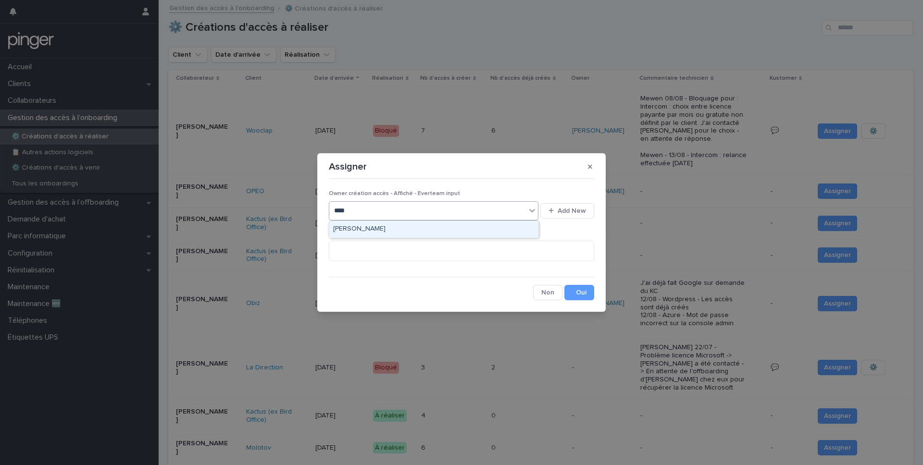
type input "*****"
click at [419, 237] on div "[PERSON_NAME]" at bounding box center [433, 229] width 209 height 17
click at [578, 298] on button "Save" at bounding box center [580, 292] width 30 height 15
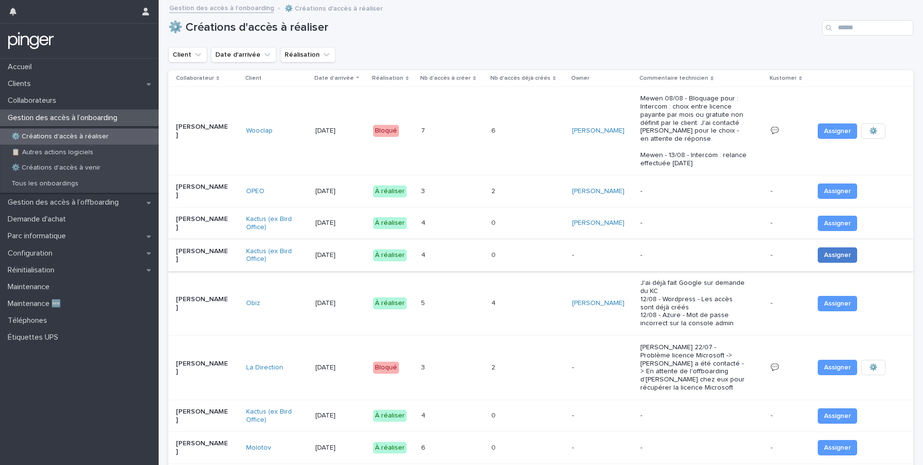
click at [833, 251] on span "Assigner" at bounding box center [837, 256] width 27 height 10
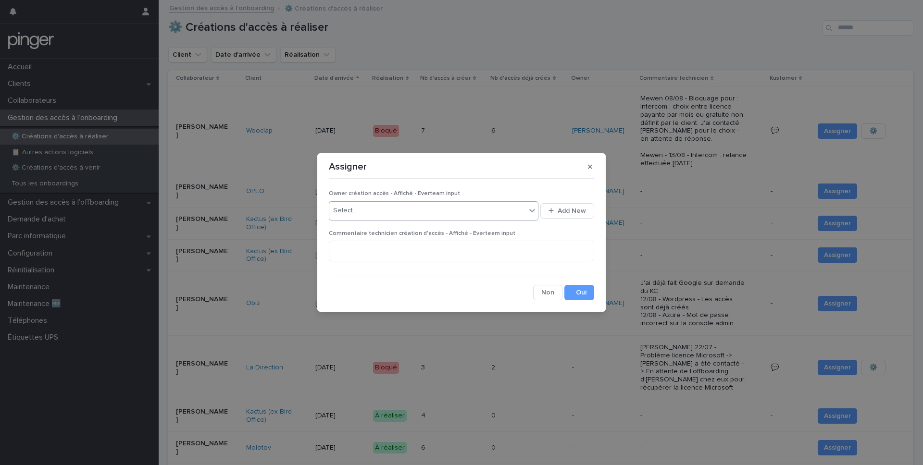
click at [416, 208] on div "Select..." at bounding box center [427, 211] width 197 height 16
type input "*****"
click at [398, 231] on div "[PERSON_NAME]" at bounding box center [433, 229] width 209 height 17
click at [576, 298] on button "Save" at bounding box center [580, 292] width 30 height 15
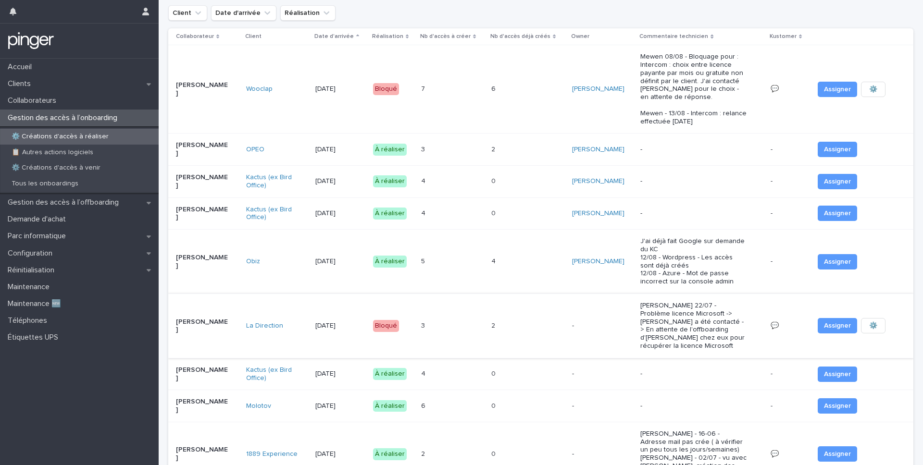
scroll to position [49, 0]
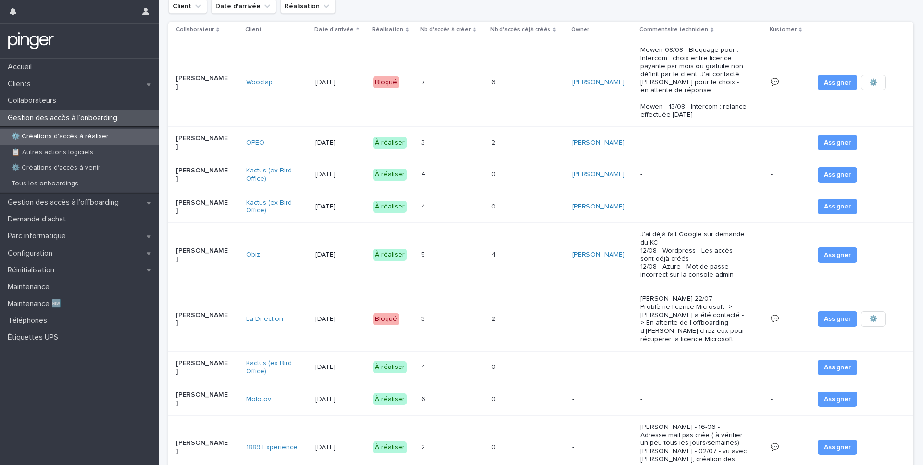
click at [537, 360] on div "0 0" at bounding box center [528, 368] width 74 height 16
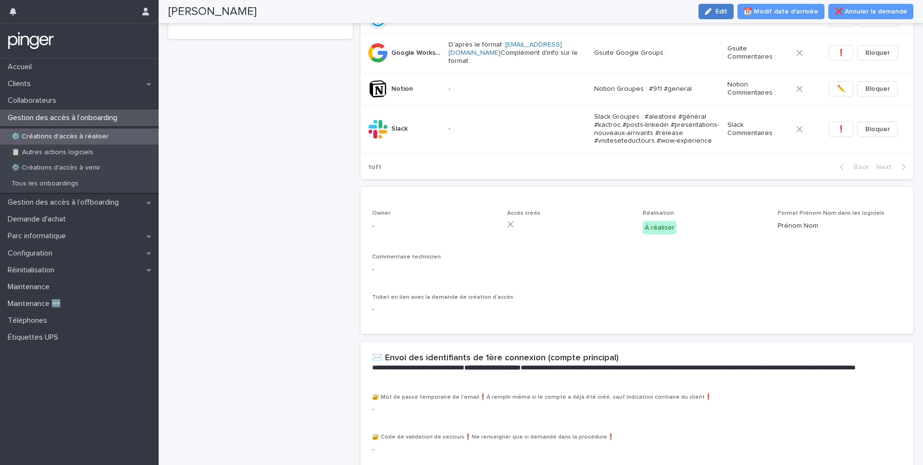
click at [715, 10] on div "button" at bounding box center [710, 11] width 11 height 7
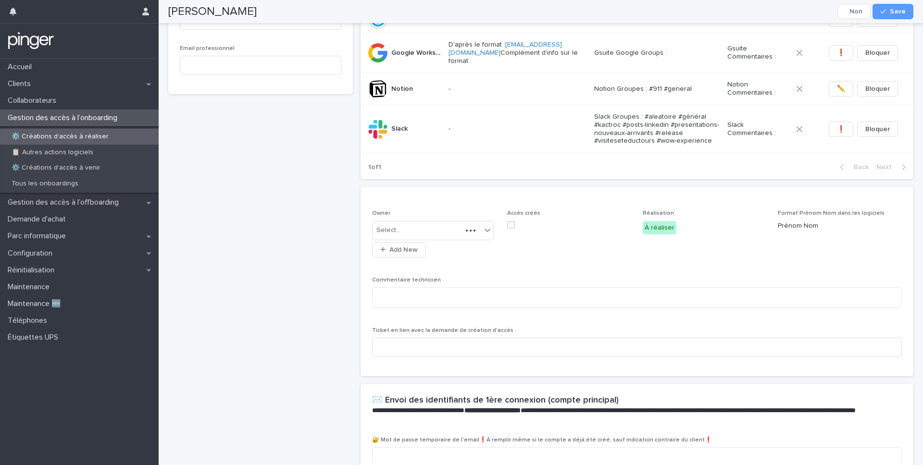
scroll to position [238, 0]
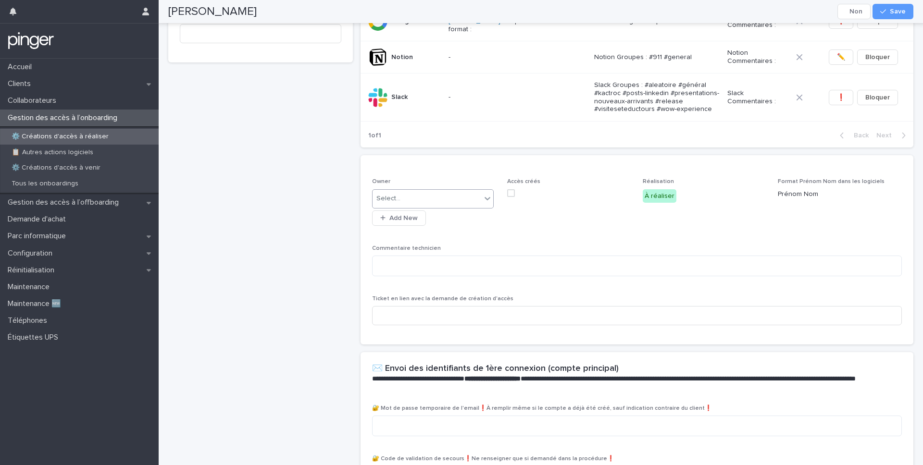
click at [450, 195] on div "Select..." at bounding box center [427, 199] width 109 height 16
type input "*****"
click at [421, 214] on div "[PERSON_NAME]" at bounding box center [433, 217] width 121 height 17
click at [892, 13] on span "Save" at bounding box center [898, 11] width 16 height 7
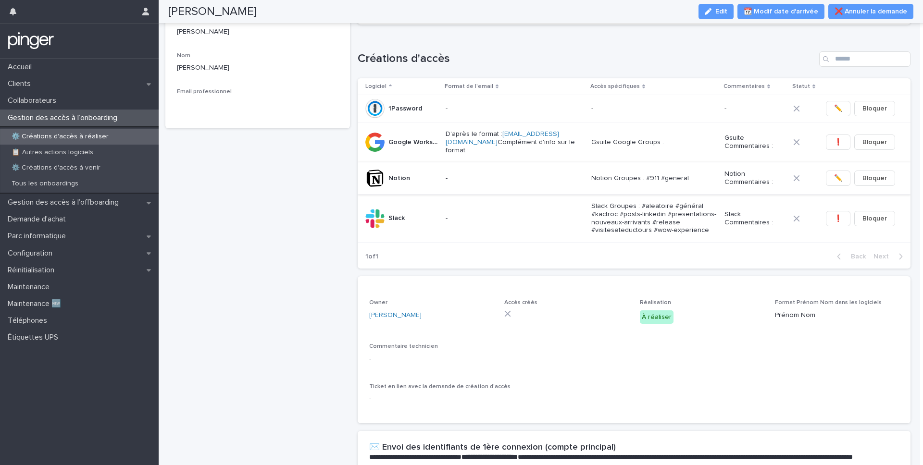
scroll to position [0, 0]
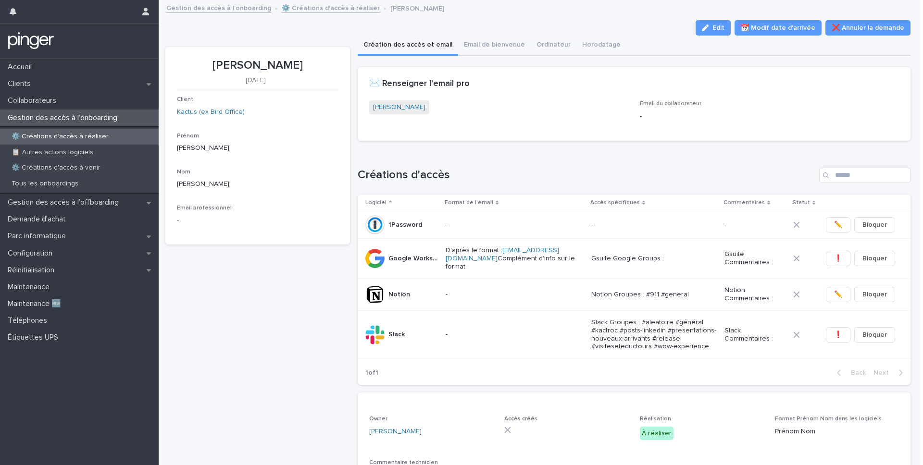
click at [80, 119] on p "Gestion des accès à l’onboarding" at bounding box center [64, 117] width 121 height 9
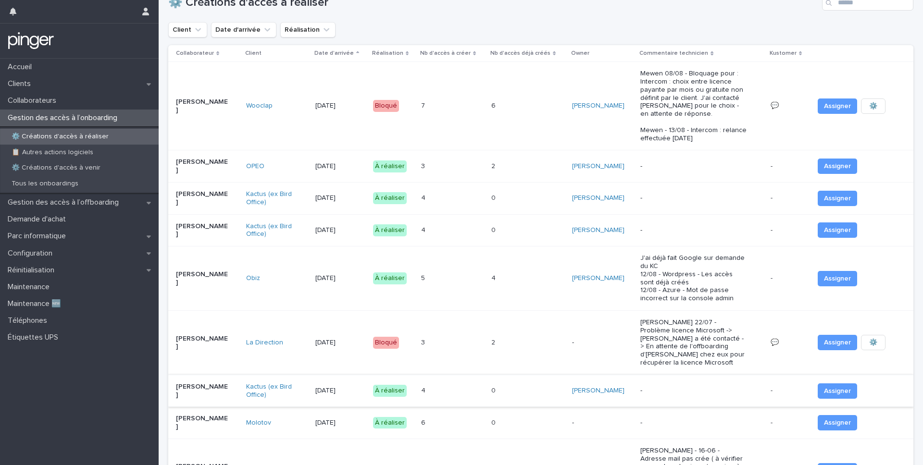
scroll to position [22, 0]
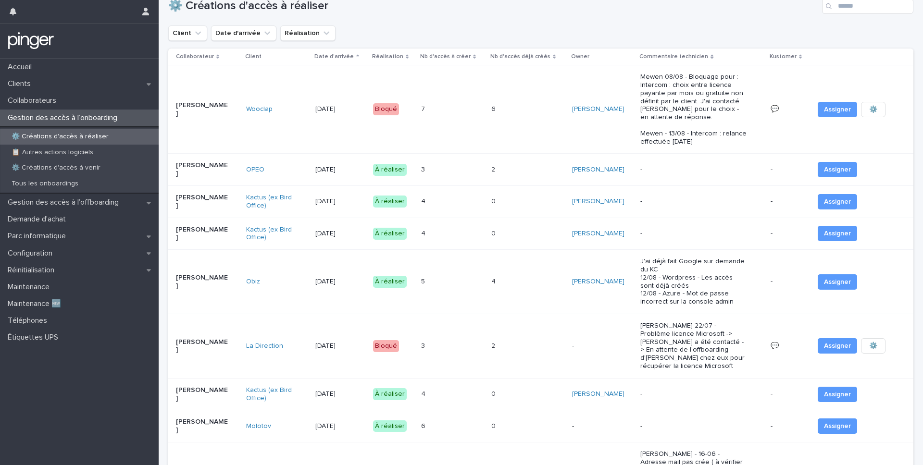
click at [464, 201] on div "4 4" at bounding box center [452, 202] width 63 height 16
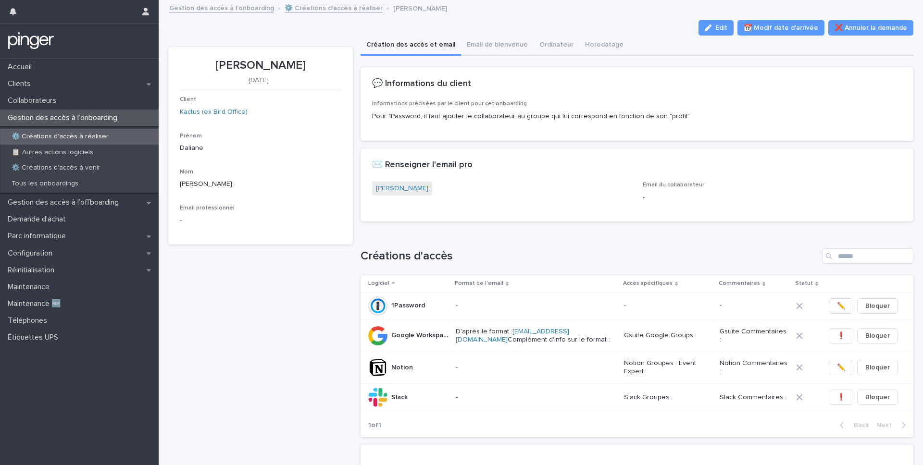
click at [246, 63] on p "[PERSON_NAME]" at bounding box center [261, 66] width 162 height 14
click at [725, 30] on span "Edit" at bounding box center [719, 28] width 12 height 7
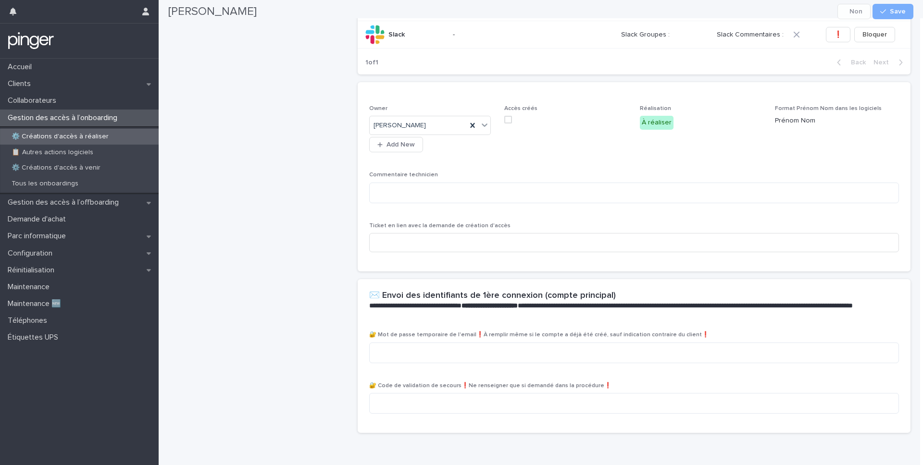
scroll to position [387, 0]
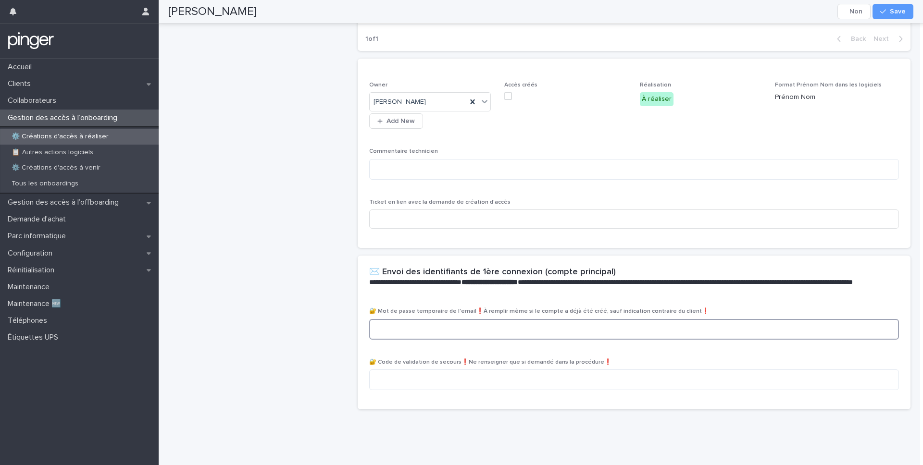
click at [419, 325] on textarea at bounding box center [634, 329] width 530 height 21
paste textarea "**********"
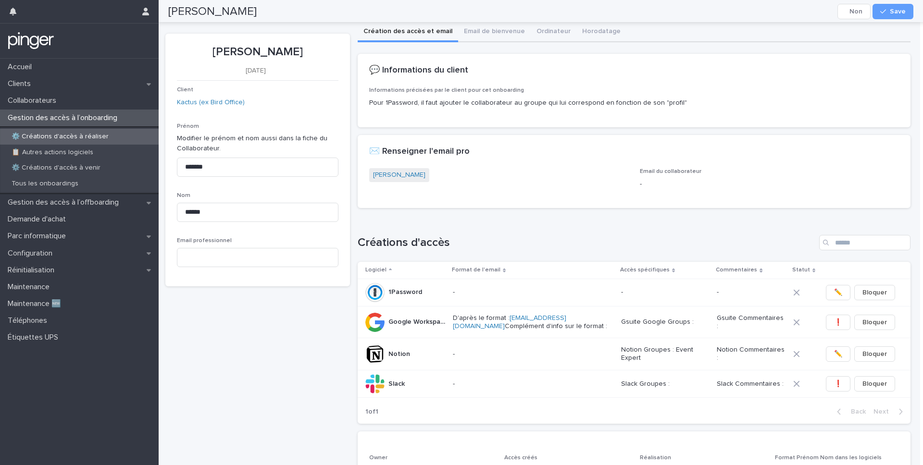
scroll to position [0, 0]
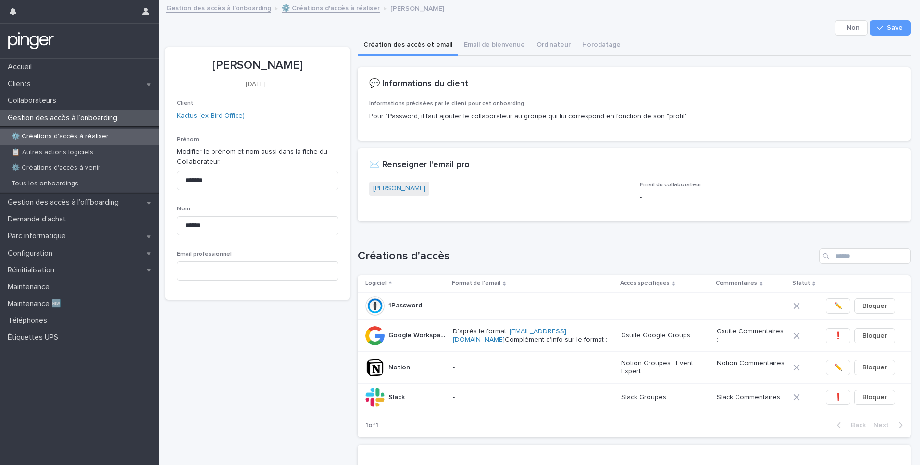
type textarea "**********"
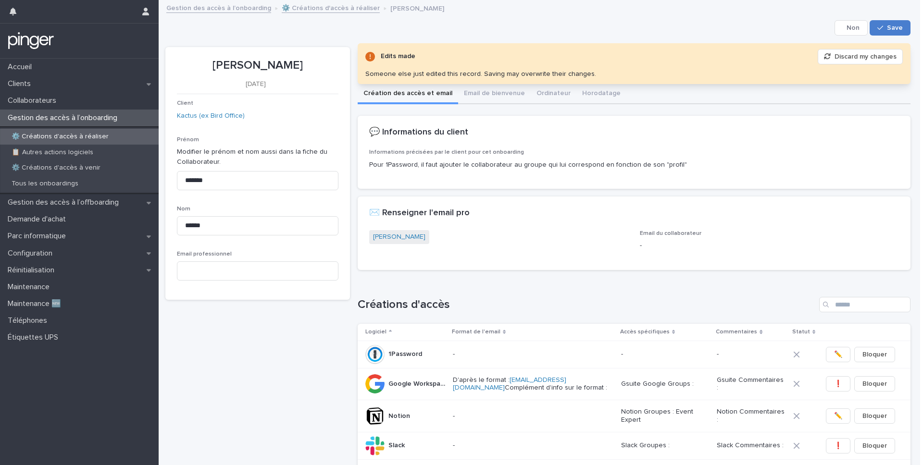
click at [883, 33] on button "Save" at bounding box center [890, 27] width 41 height 15
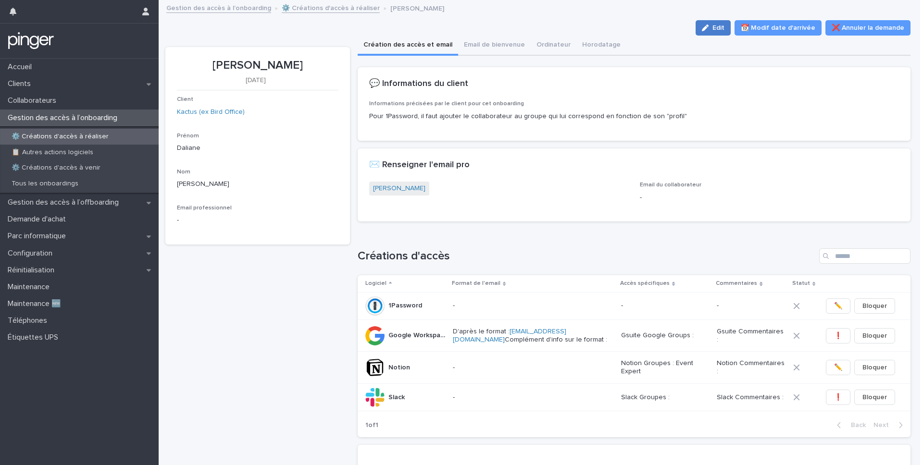
click at [725, 30] on span "Edit" at bounding box center [719, 28] width 12 height 7
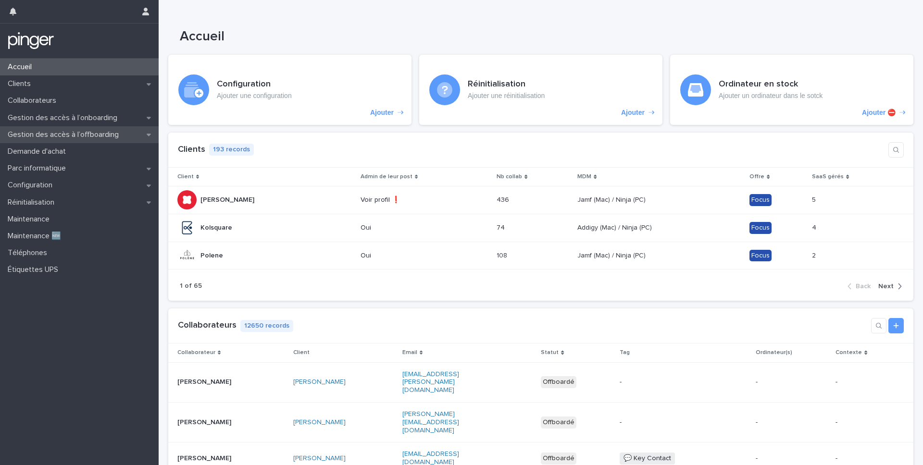
click at [65, 132] on p "Gestion des accès à l’offboarding" at bounding box center [65, 134] width 123 height 9
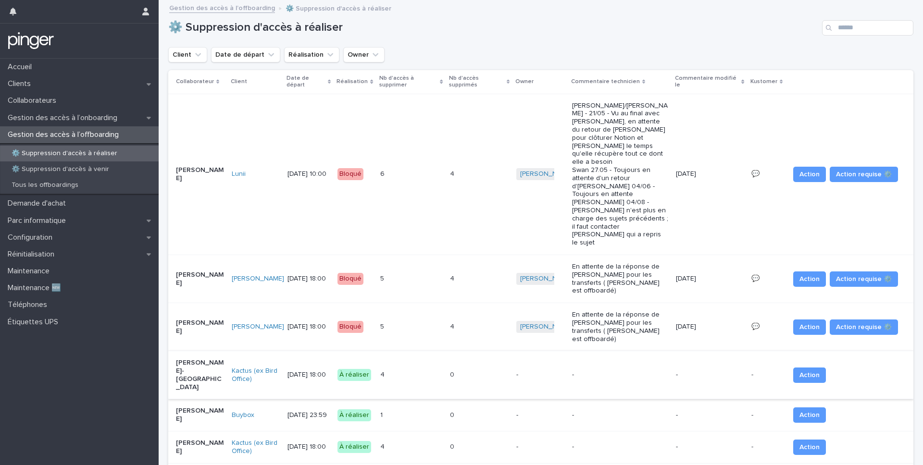
scroll to position [61, 0]
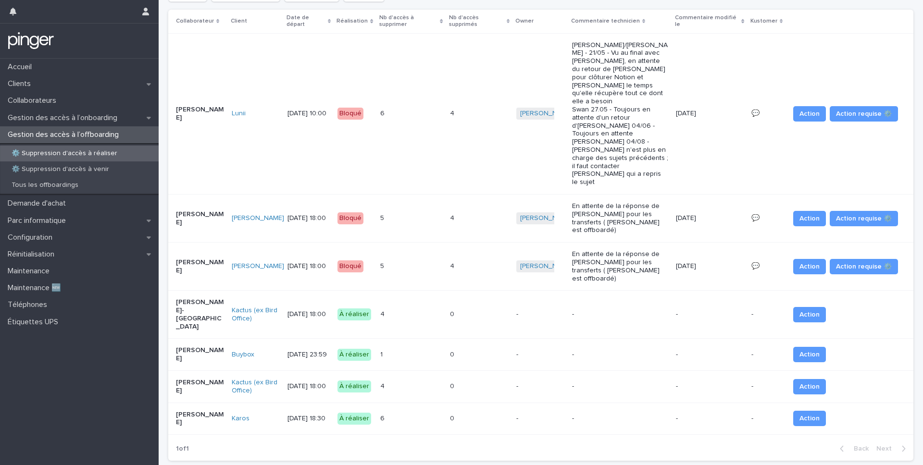
click at [483, 307] on div "0 0" at bounding box center [479, 315] width 59 height 16
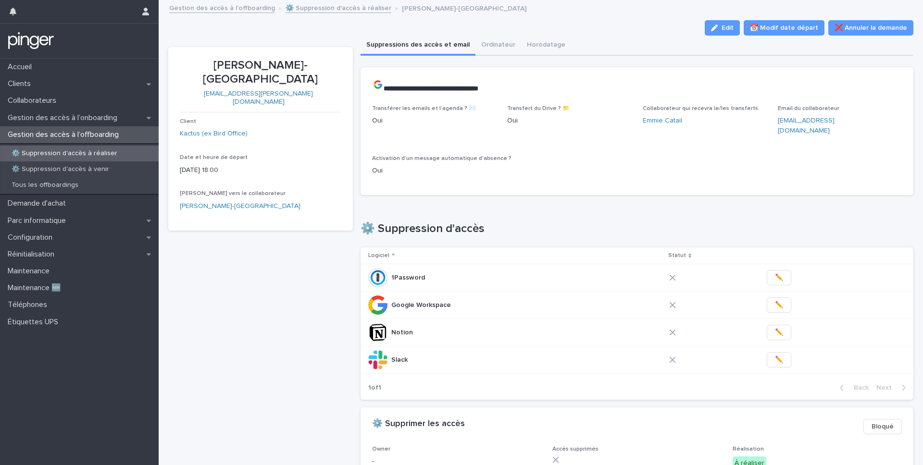
drag, startPoint x: 717, startPoint y: 27, endPoint x: 689, endPoint y: 236, distance: 210.5
click at [717, 27] on icon "button" at bounding box center [714, 28] width 7 height 7
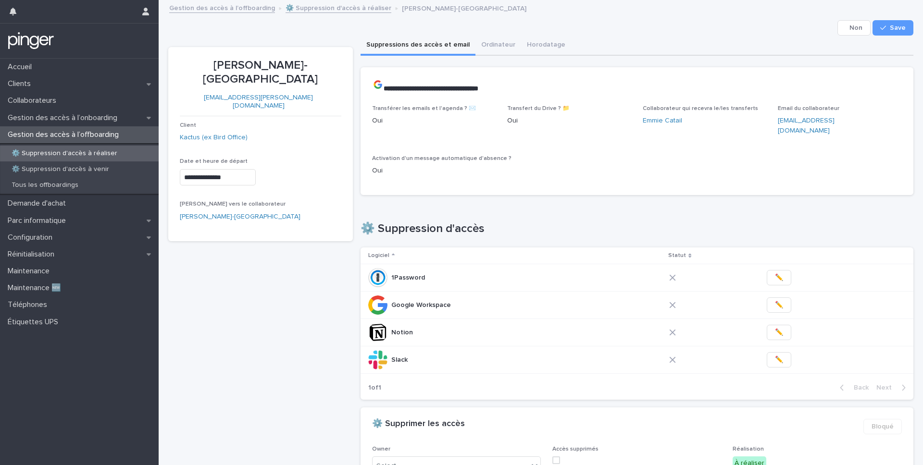
scroll to position [176, 0]
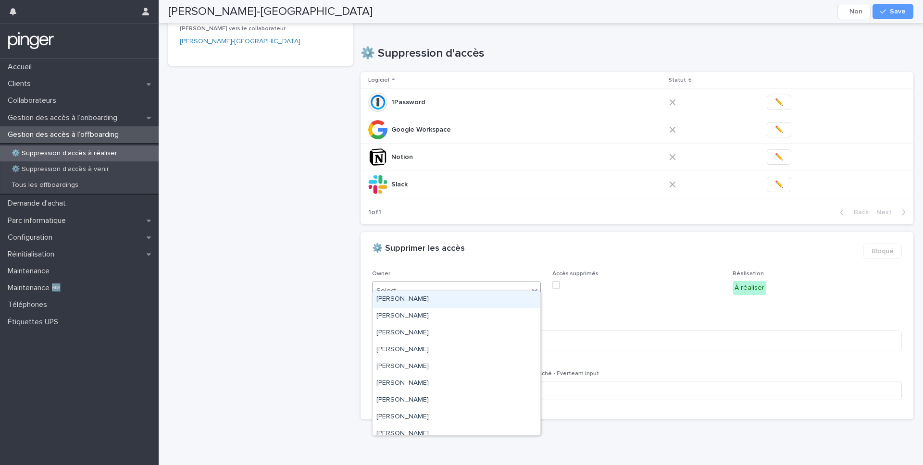
click at [461, 288] on div "Select..." at bounding box center [451, 291] width 156 height 16
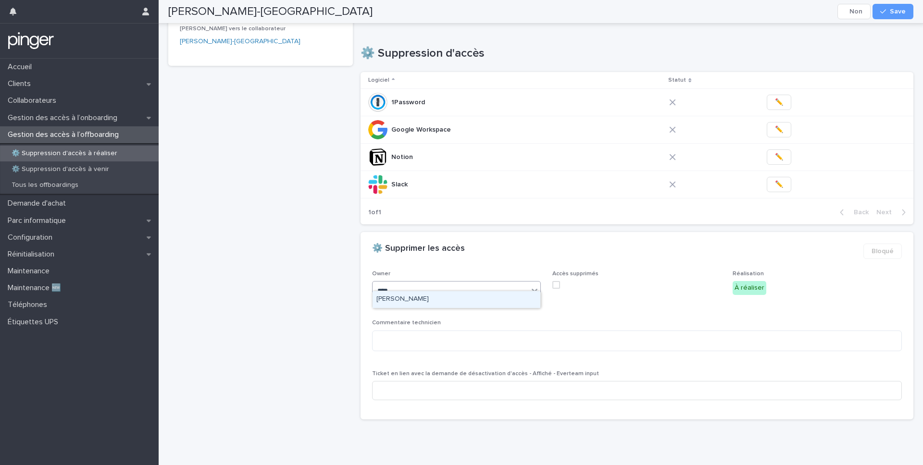
type input "*****"
click at [408, 302] on div "[PERSON_NAME]" at bounding box center [457, 299] width 168 height 17
click at [889, 12] on div "button" at bounding box center [885, 11] width 10 height 7
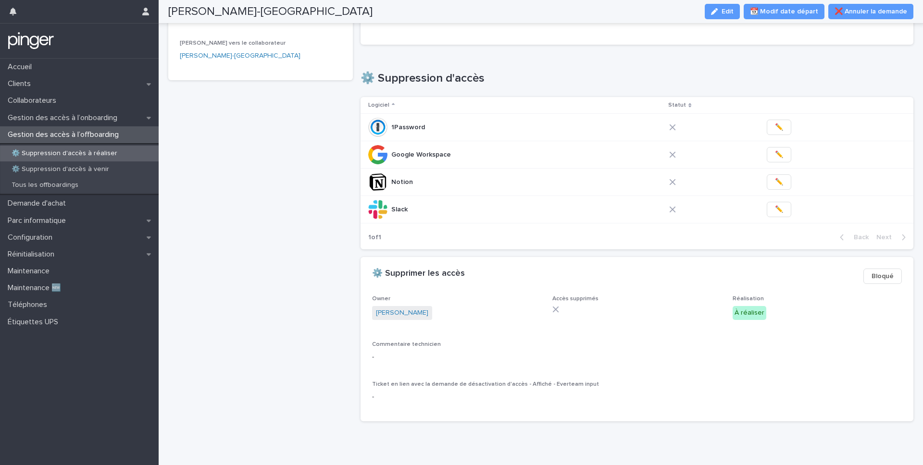
scroll to position [152, 0]
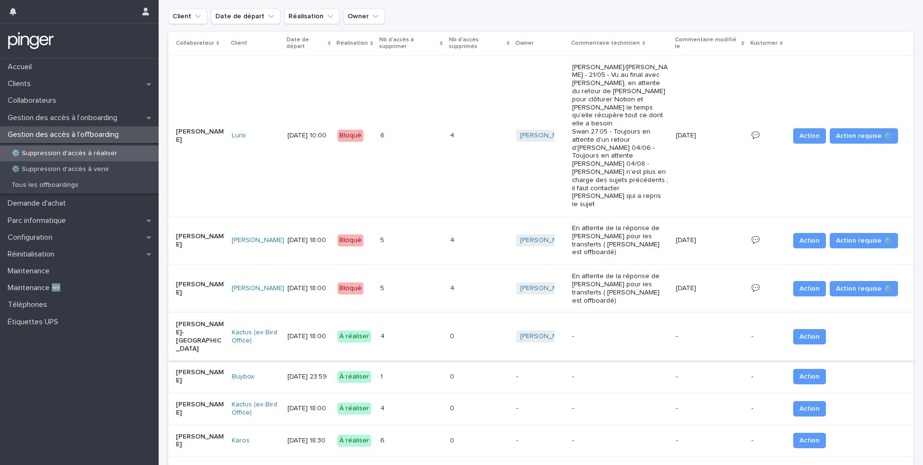
scroll to position [61, 0]
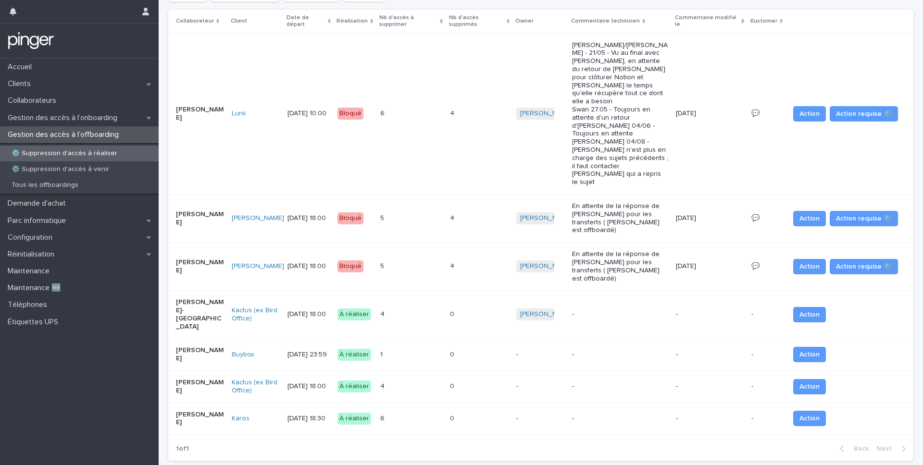
click at [423, 379] on div "4 4" at bounding box center [411, 387] width 62 height 16
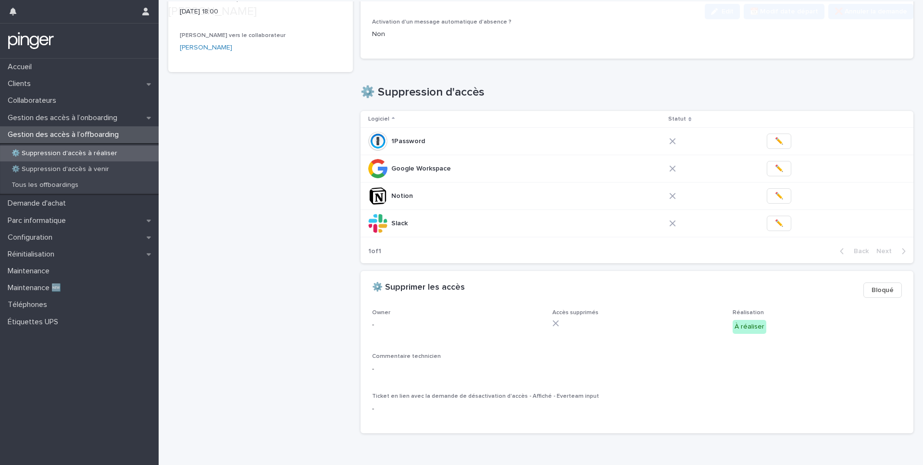
scroll to position [151, 0]
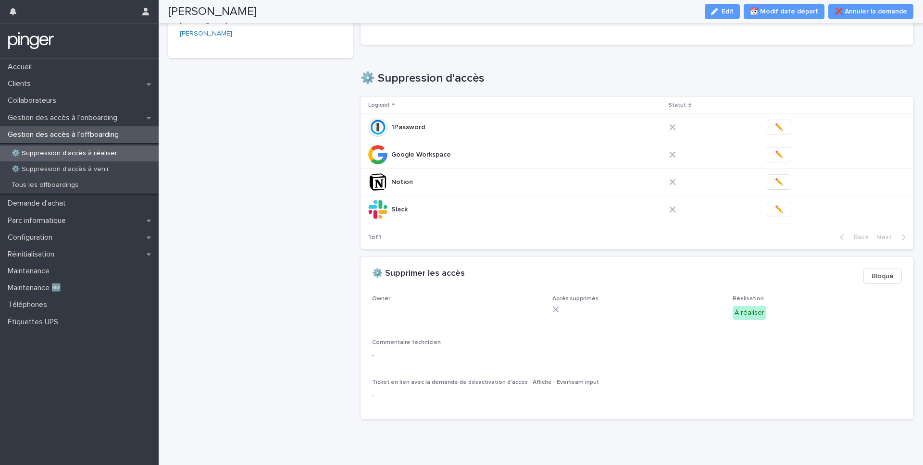
click at [725, 2] on div "Marie Bossard Edit 📆 Modif date départ ❌ Annuler la demande" at bounding box center [540, 11] width 745 height 23
click at [722, 12] on div "button" at bounding box center [716, 11] width 11 height 7
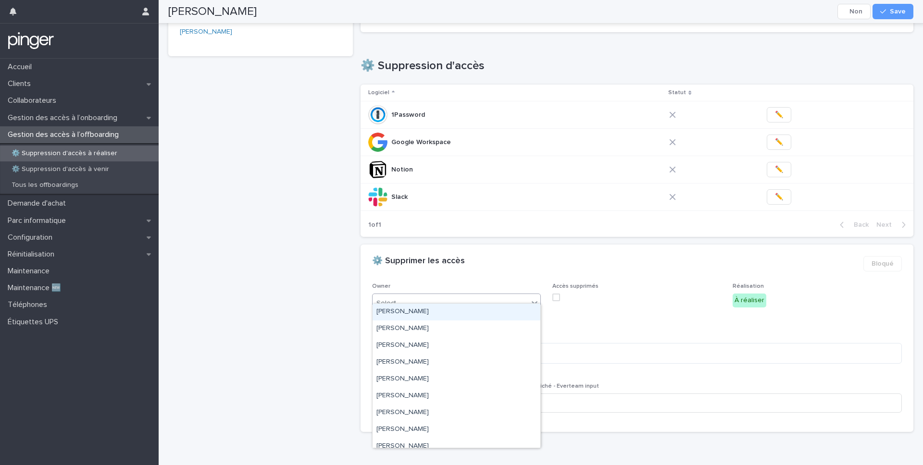
click at [435, 296] on div "Select..." at bounding box center [451, 304] width 156 height 16
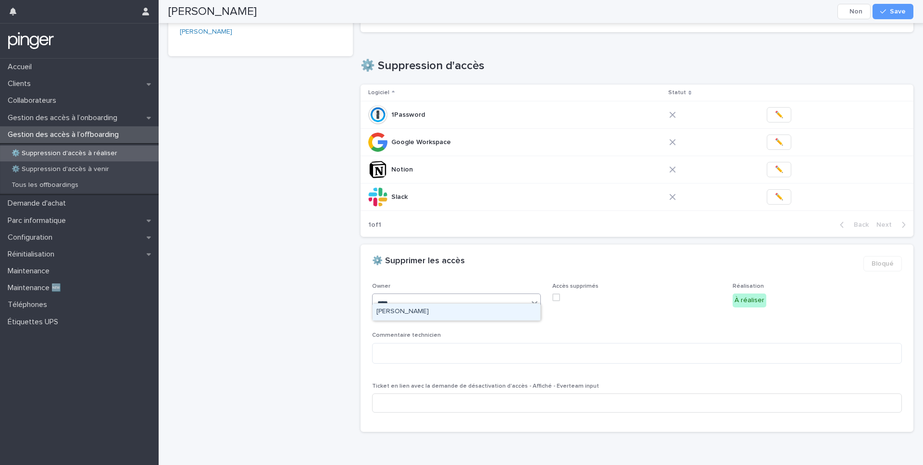
type input "*****"
click at [446, 313] on div "Méric Guilbert" at bounding box center [457, 312] width 168 height 17
click at [891, 19] on div "Marie Bossard Cancel Save" at bounding box center [540, 11] width 745 height 23
click at [895, 16] on button "Save" at bounding box center [893, 11] width 41 height 15
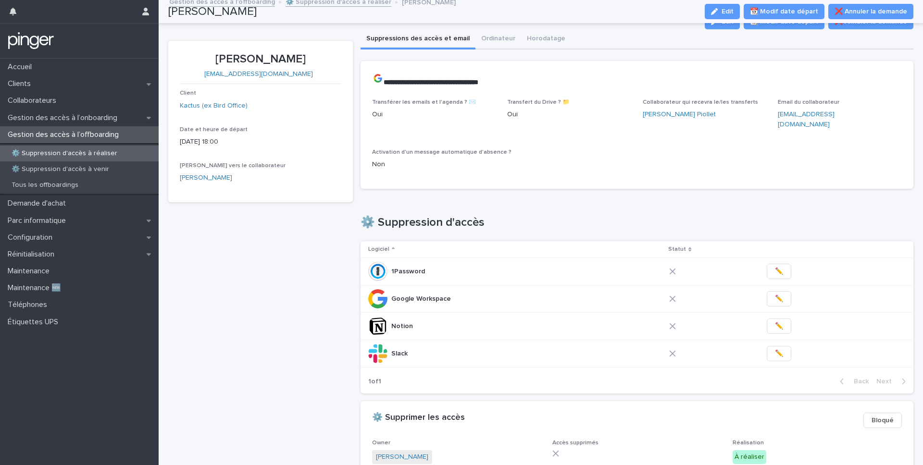
scroll to position [0, 0]
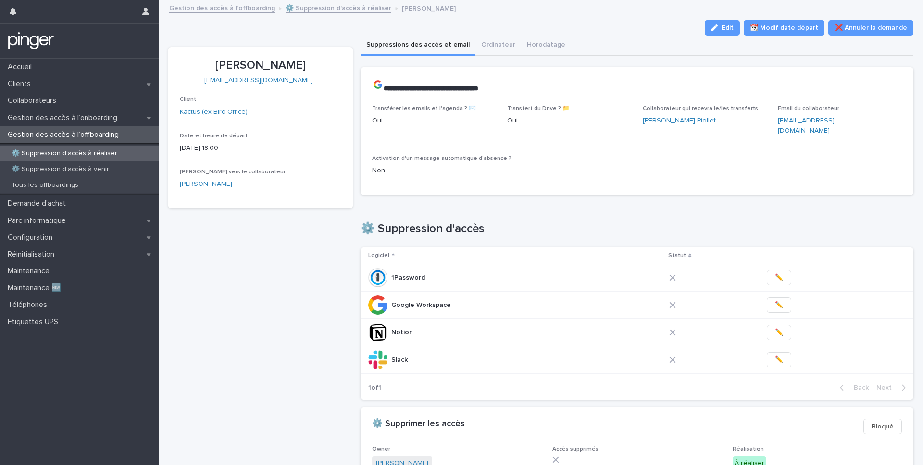
click at [321, 12] on link "⚙️ Suppression d'accès à réaliser" at bounding box center [339, 7] width 106 height 11
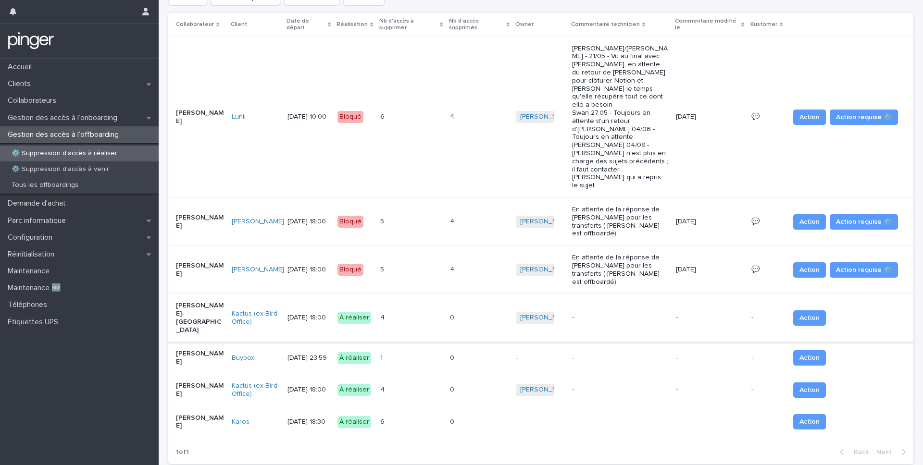
scroll to position [61, 0]
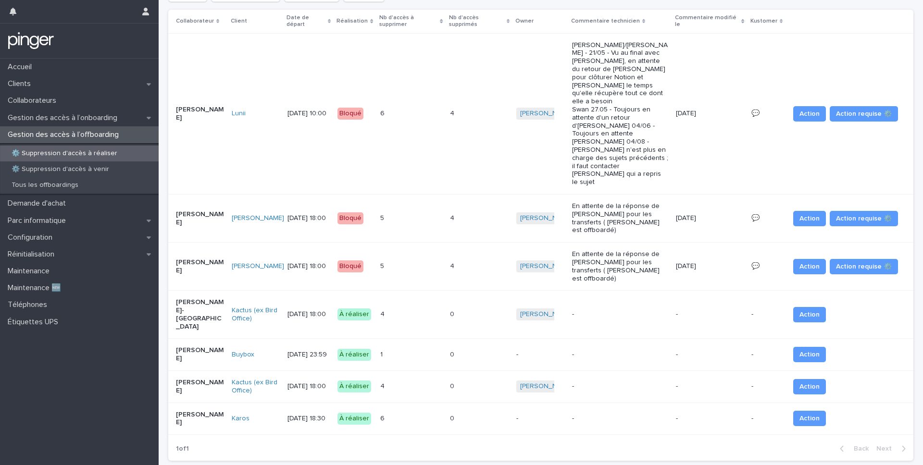
click at [507, 347] on div "0 0" at bounding box center [479, 355] width 59 height 16
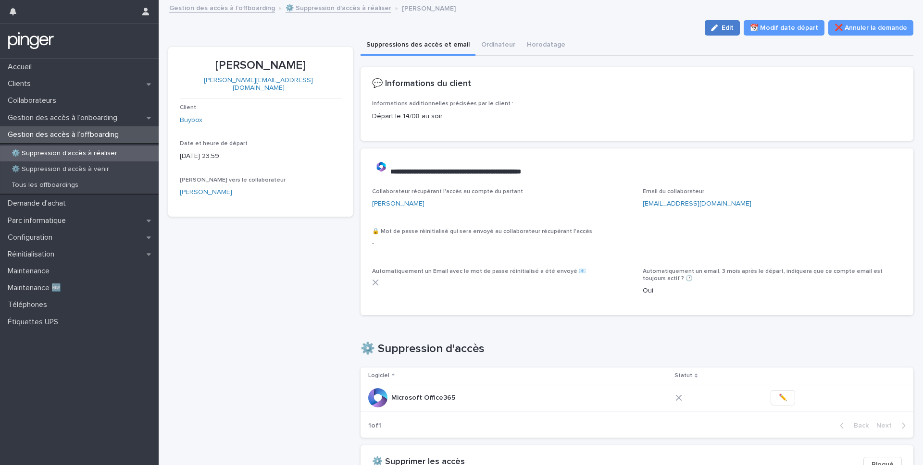
click at [731, 35] on button "Edit" at bounding box center [722, 27] width 35 height 15
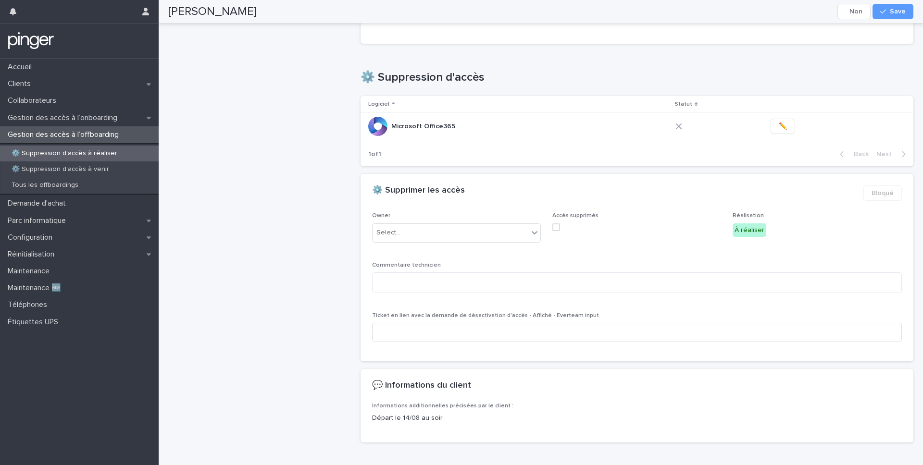
scroll to position [285, 0]
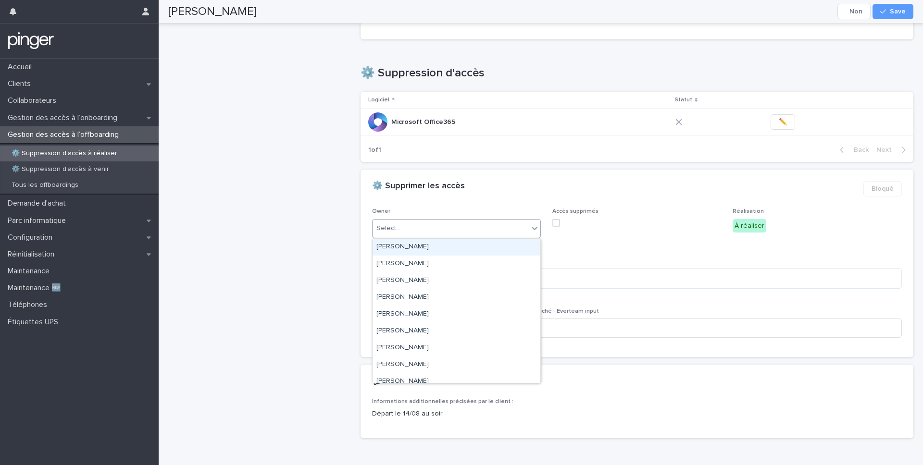
click at [439, 224] on div "Select..." at bounding box center [451, 229] width 156 height 16
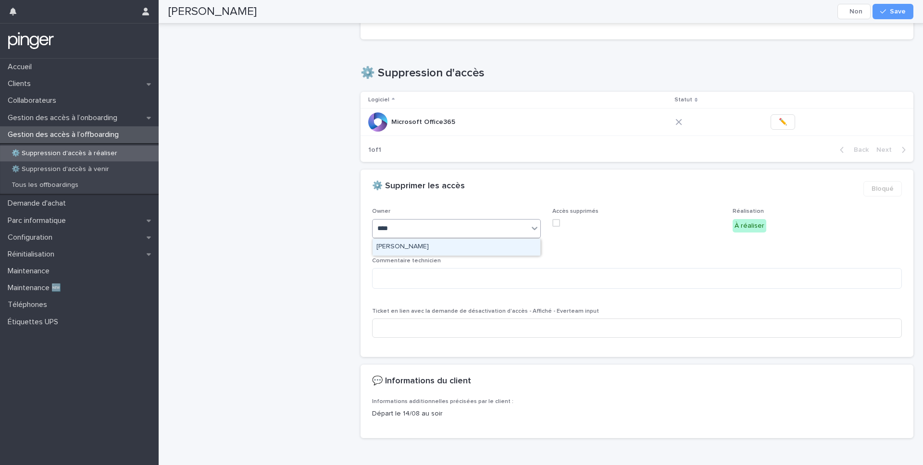
type input "*****"
click at [430, 250] on div "[PERSON_NAME]" at bounding box center [457, 247] width 168 height 17
click at [900, 9] on span "Save" at bounding box center [898, 11] width 16 height 7
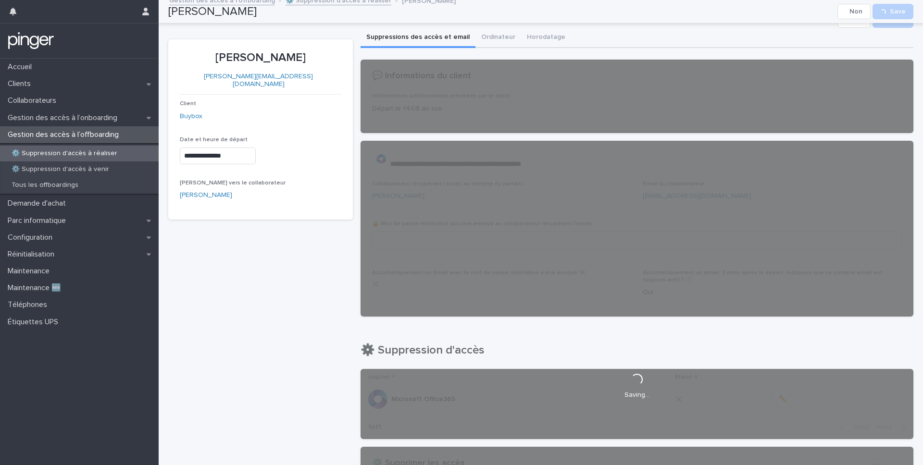
scroll to position [0, 0]
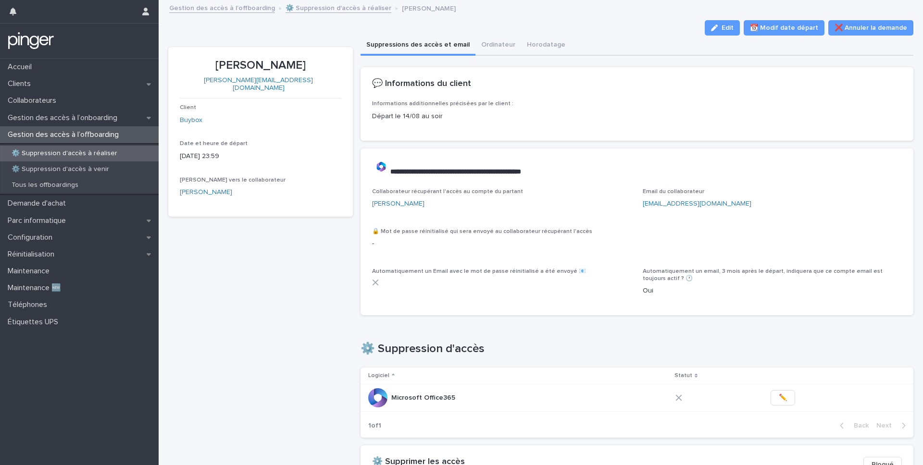
click at [275, 62] on p "Anthony Narbonne" at bounding box center [261, 66] width 162 height 14
copy p "Anthony Narbonne"
click at [632, 222] on div "Collaborateur récupérant l'accès au compte du partant Esthelle CASSAN Email du …" at bounding box center [637, 245] width 530 height 115
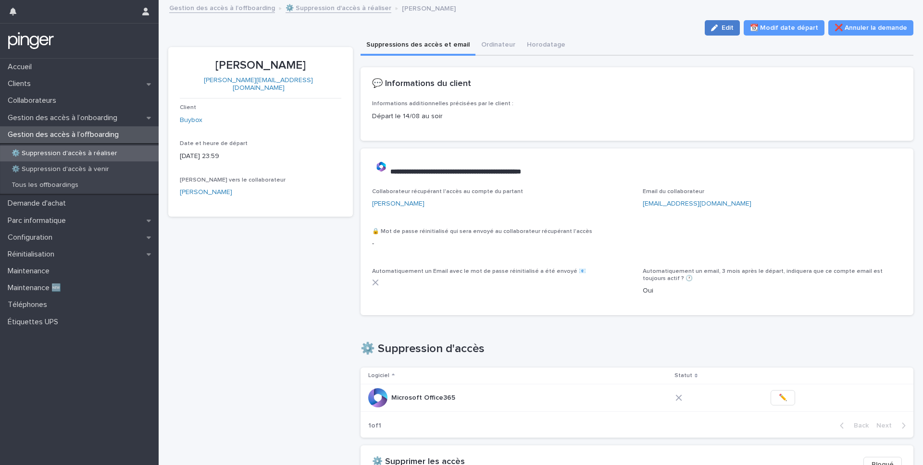
click at [722, 30] on div "button" at bounding box center [716, 28] width 11 height 7
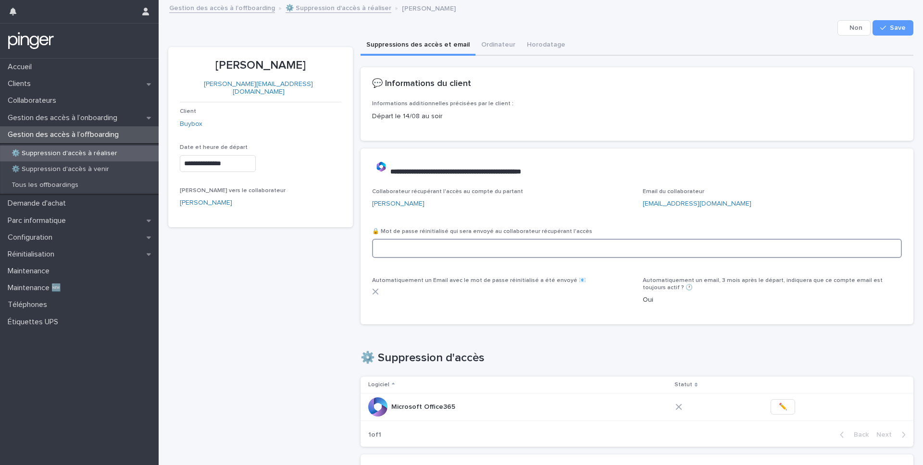
click at [496, 247] on input at bounding box center [637, 248] width 530 height 19
paste input "**********"
type input "**********"
click at [567, 211] on div "Collaborateur récupérant l'accès au compte du partant Esthelle CASSAN" at bounding box center [501, 202] width 259 height 28
click at [893, 21] on button "Save" at bounding box center [893, 27] width 41 height 15
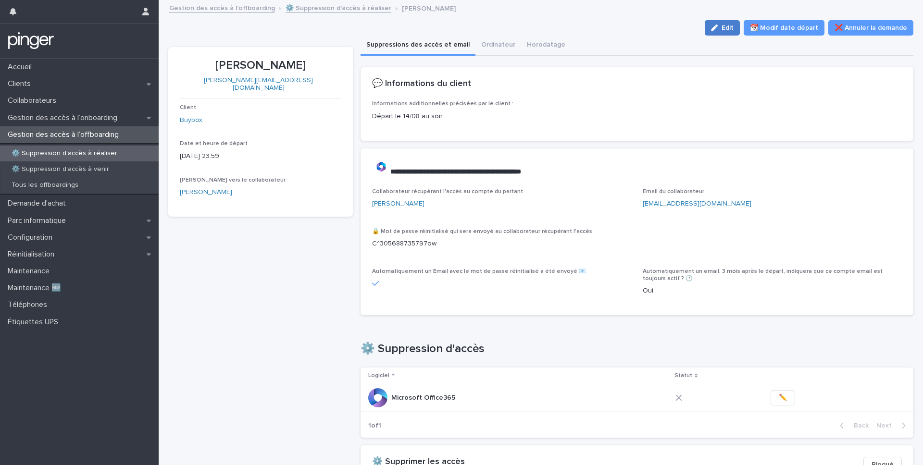
click at [734, 28] on span "Edit" at bounding box center [728, 28] width 12 height 7
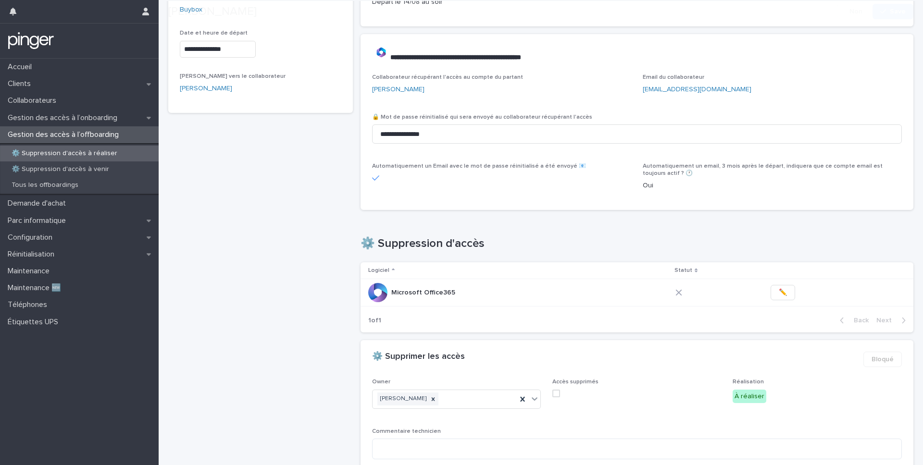
scroll to position [127, 0]
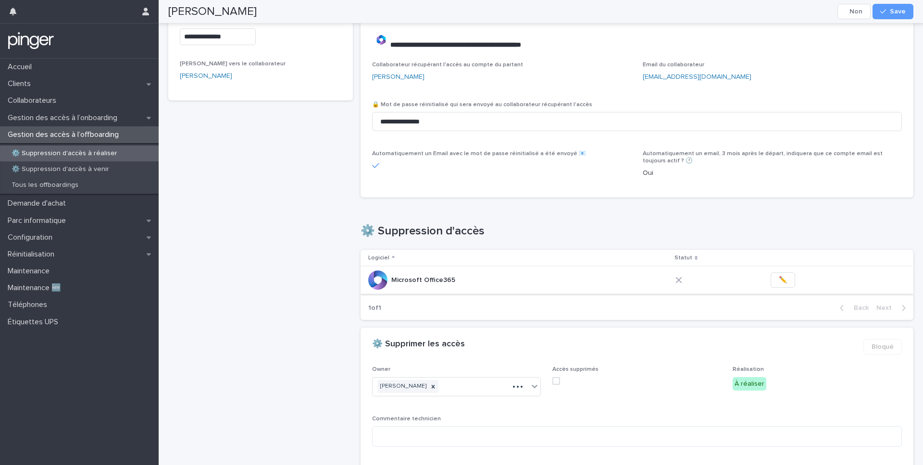
click at [784, 281] on button "✏️" at bounding box center [783, 280] width 25 height 15
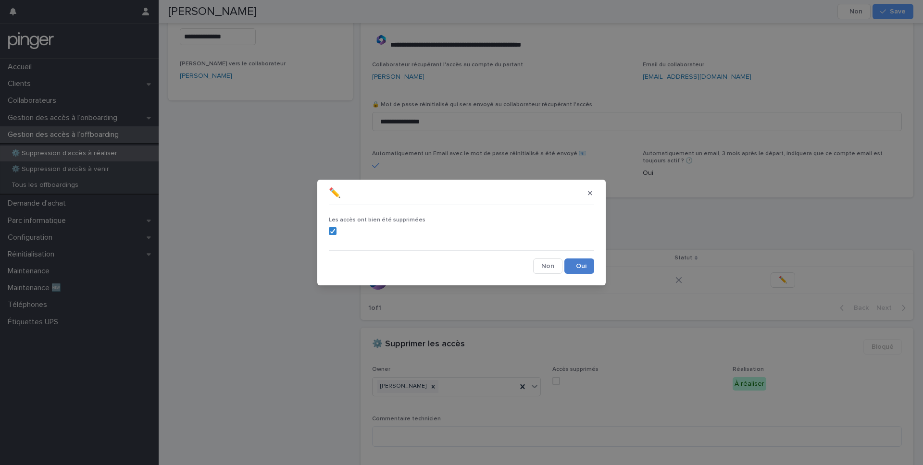
click at [581, 270] on button "Save" at bounding box center [580, 266] width 30 height 15
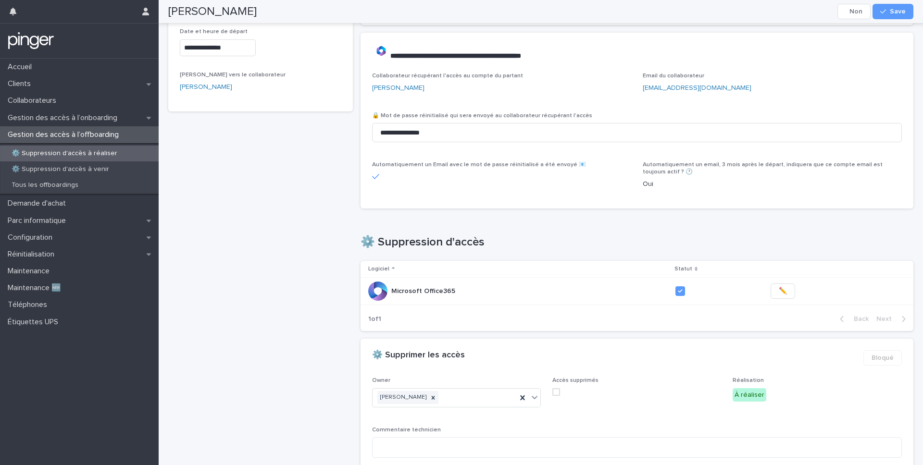
scroll to position [117, 0]
click at [605, 243] on h1 "⚙️ Suppression d'accès" at bounding box center [637, 241] width 553 height 14
drag, startPoint x: 377, startPoint y: 245, endPoint x: 481, endPoint y: 242, distance: 103.9
click at [481, 242] on h1 "⚙️ Suppression d'accès" at bounding box center [637, 244] width 553 height 14
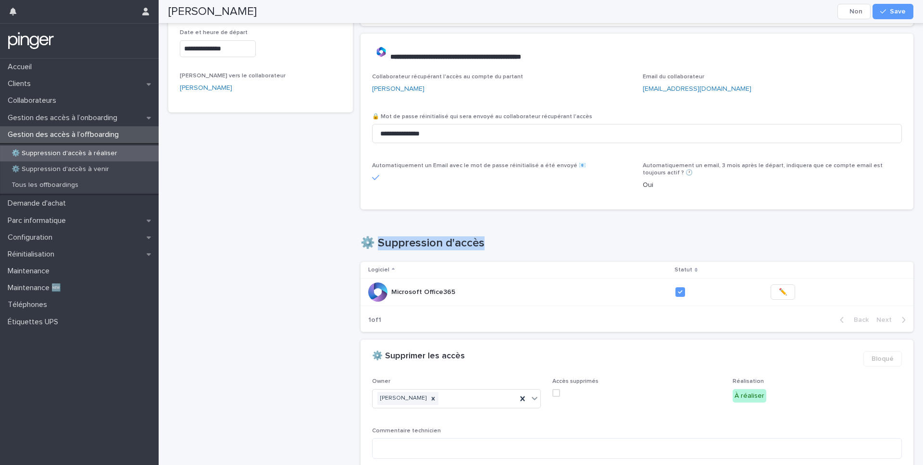
click at [481, 242] on h1 "⚙️ Suppression d'accès" at bounding box center [637, 244] width 553 height 14
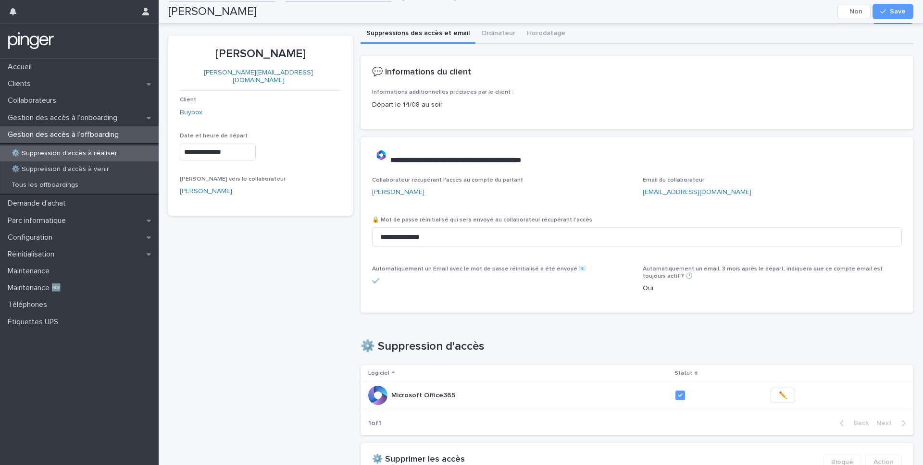
scroll to position [0, 0]
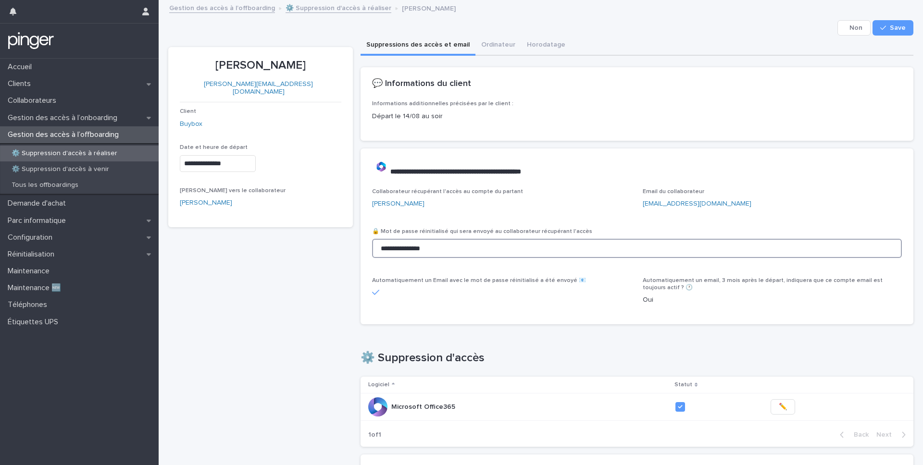
click at [495, 251] on input "**********" at bounding box center [637, 248] width 530 height 19
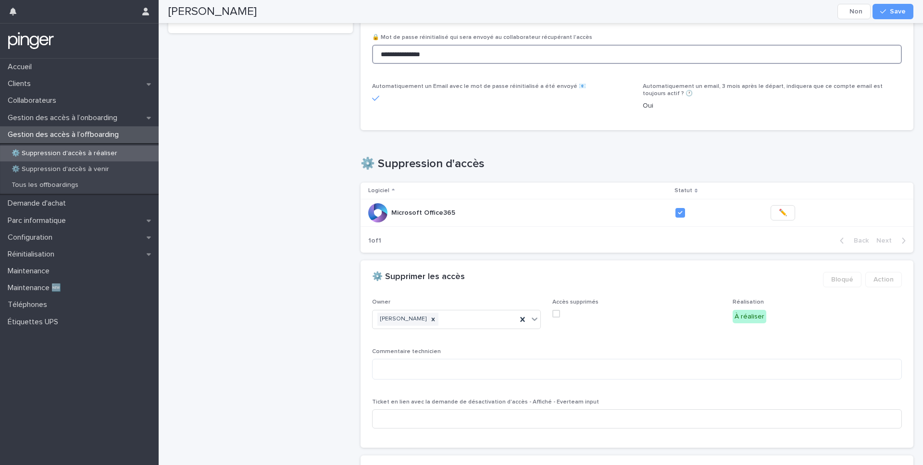
scroll to position [199, 0]
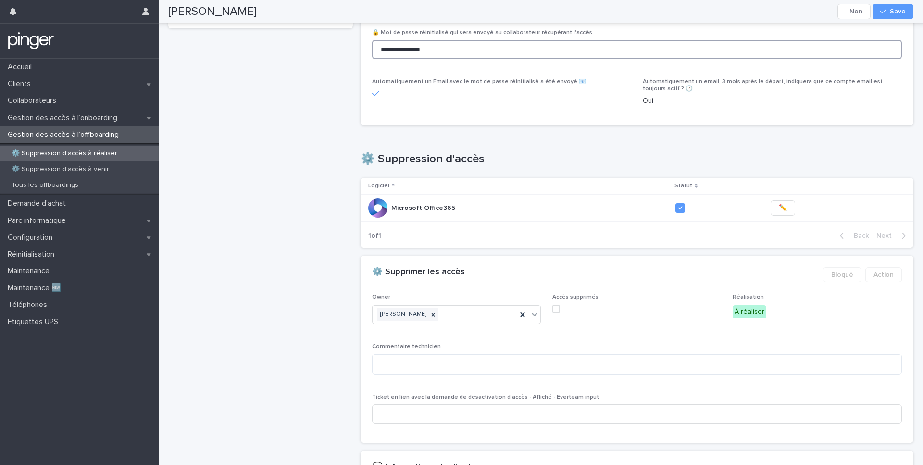
click at [556, 305] on span at bounding box center [556, 309] width 8 height 8
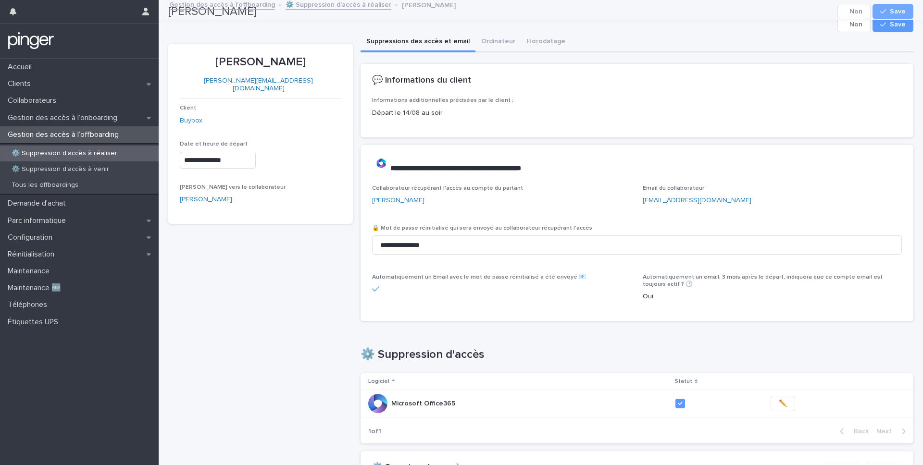
scroll to position [0, 0]
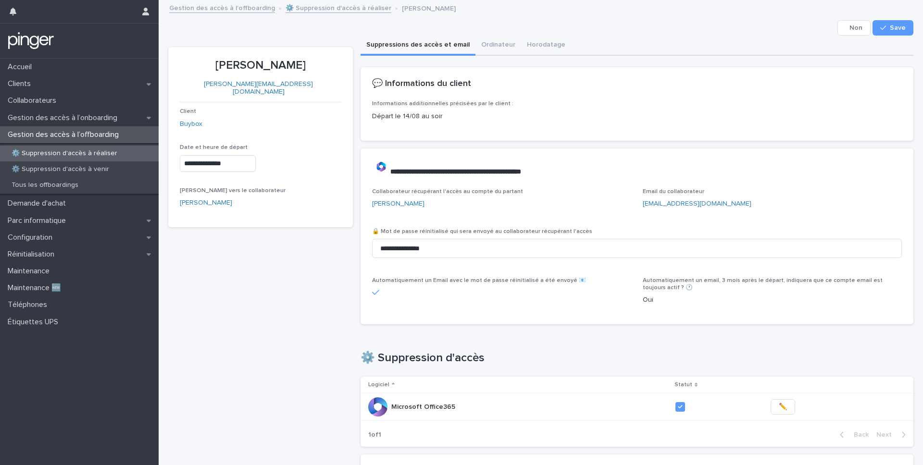
click at [592, 336] on div "Loading... Saving… ⚙️ Suppression d'accès Logiciel Statut Microsoft Office365 M…" at bounding box center [637, 393] width 553 height 123
click at [553, 341] on div "Loading... Saving… ⚙️ Suppression d'accès Logiciel Statut Microsoft Office365 M…" at bounding box center [637, 393] width 553 height 123
click at [356, 58] on div "**********" at bounding box center [540, 384] width 745 height 696
click at [904, 33] on button "Save" at bounding box center [893, 27] width 41 height 15
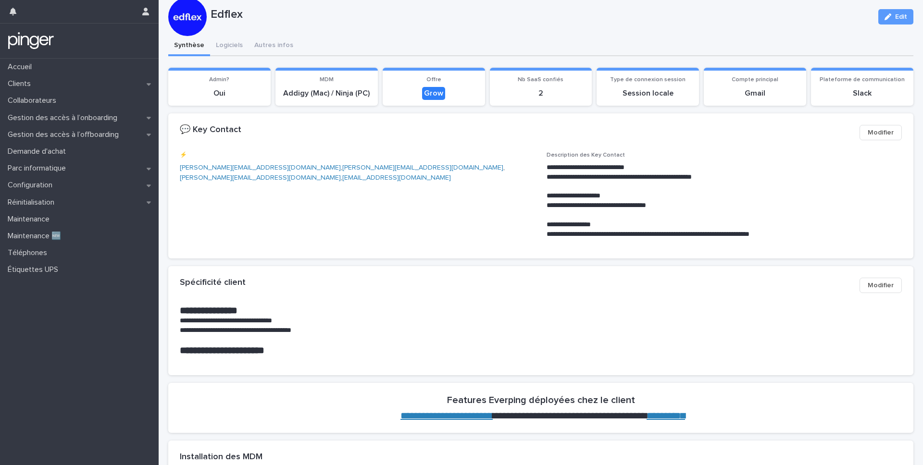
scroll to position [20, 0]
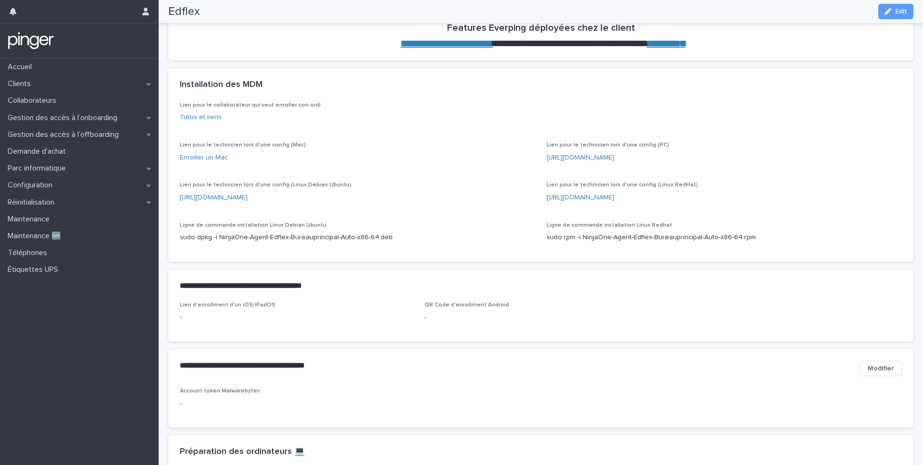
scroll to position [394, 0]
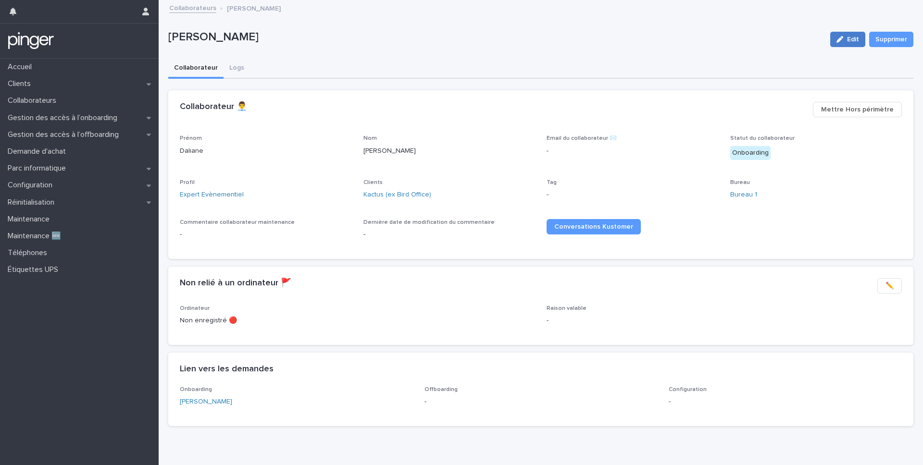
click at [857, 43] on button "Edit" at bounding box center [847, 39] width 35 height 15
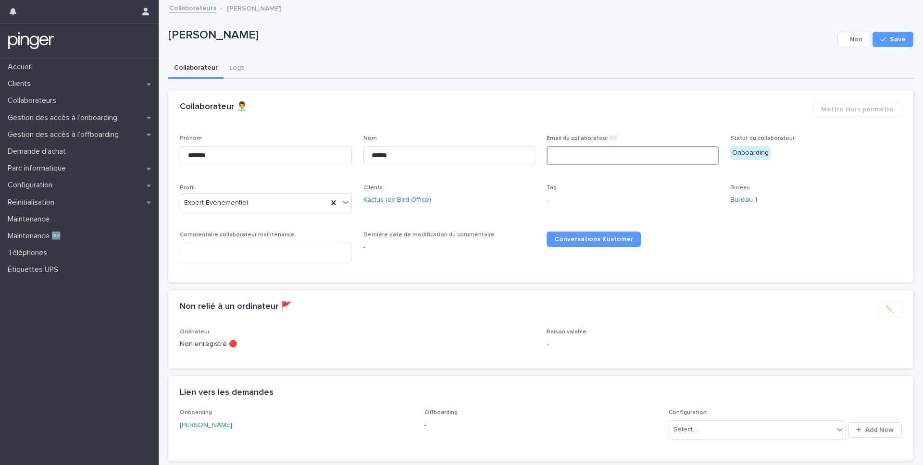
click at [563, 158] on input at bounding box center [633, 155] width 172 height 19
paste input "**********"
type input "**********"
click at [684, 234] on div "Conversations Kustomer" at bounding box center [633, 239] width 172 height 15
click at [891, 47] on div "Cancel Save" at bounding box center [876, 39] width 76 height 38
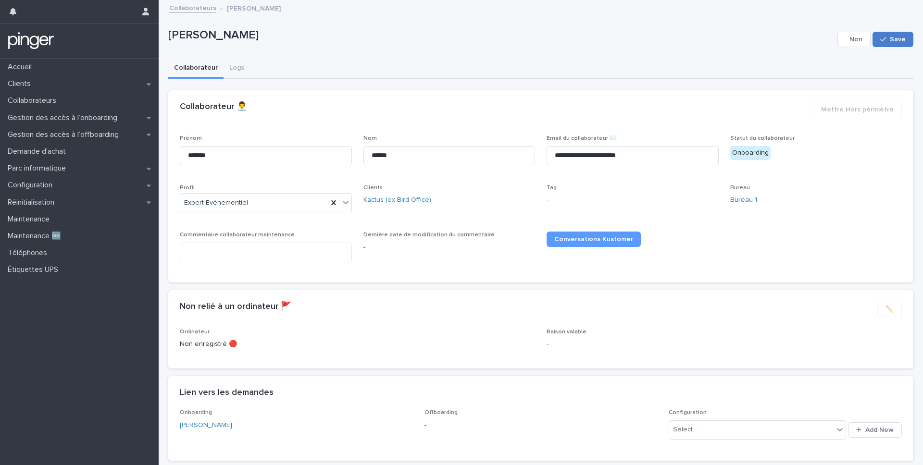
click at [892, 38] on span "Save" at bounding box center [898, 39] width 16 height 7
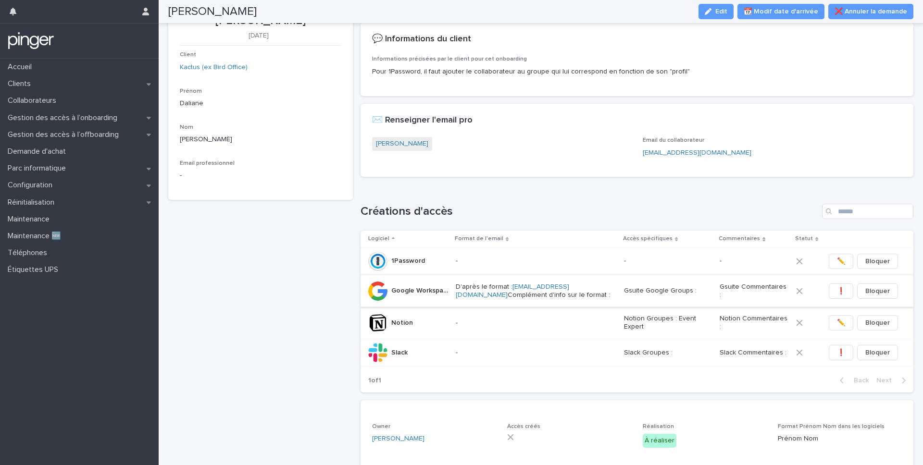
scroll to position [42, 0]
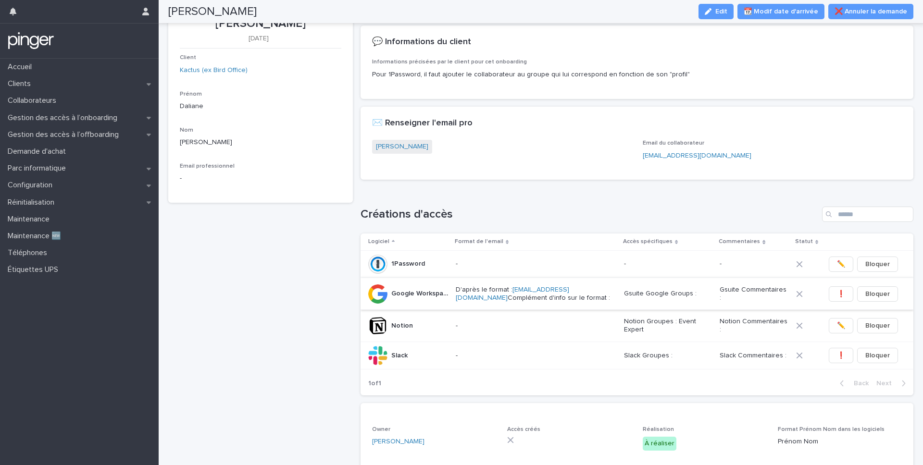
click at [837, 296] on span "❗" at bounding box center [841, 294] width 8 height 10
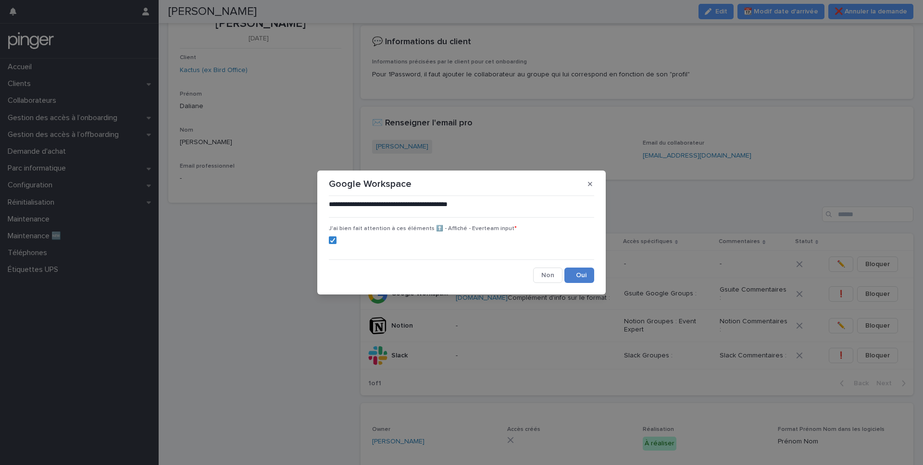
click at [578, 276] on button "Save" at bounding box center [580, 275] width 30 height 15
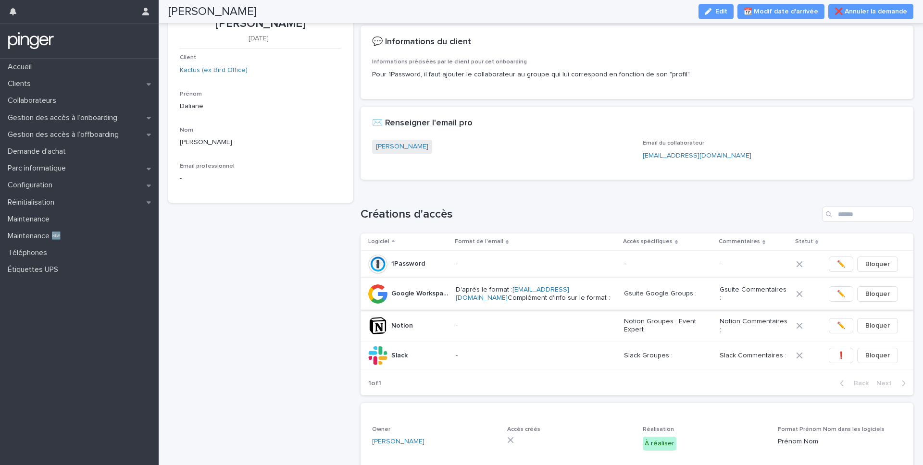
click at [837, 297] on span "✏️" at bounding box center [841, 294] width 8 height 10
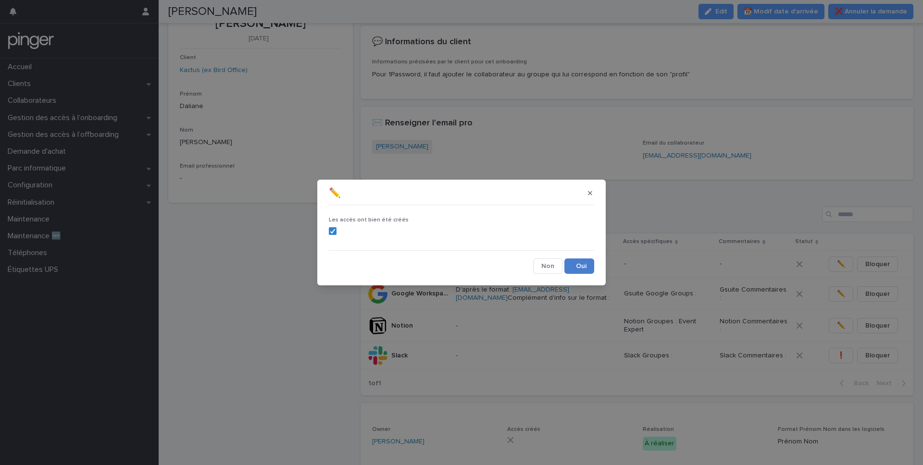
click at [572, 263] on button "Save" at bounding box center [580, 266] width 30 height 15
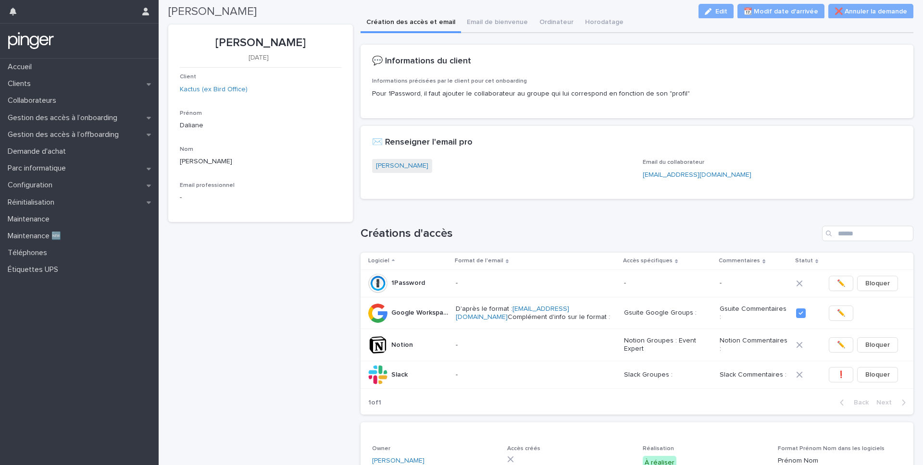
scroll to position [0, 0]
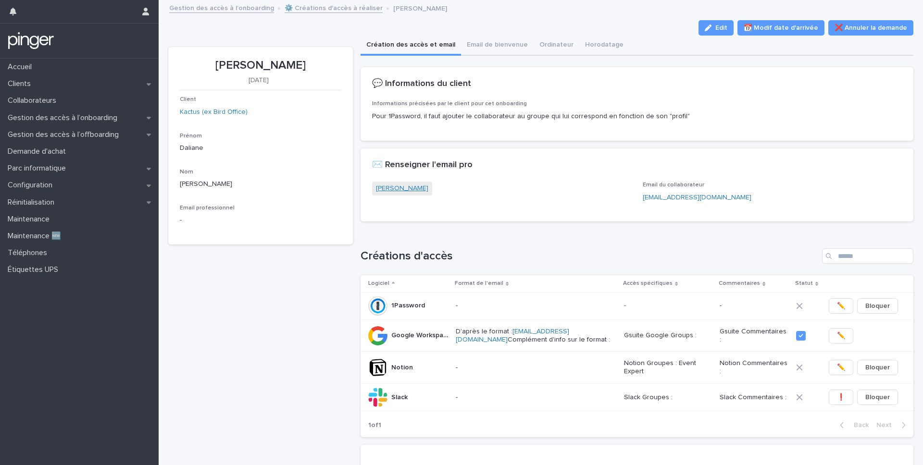
click at [394, 187] on link "[PERSON_NAME]" at bounding box center [402, 189] width 52 height 10
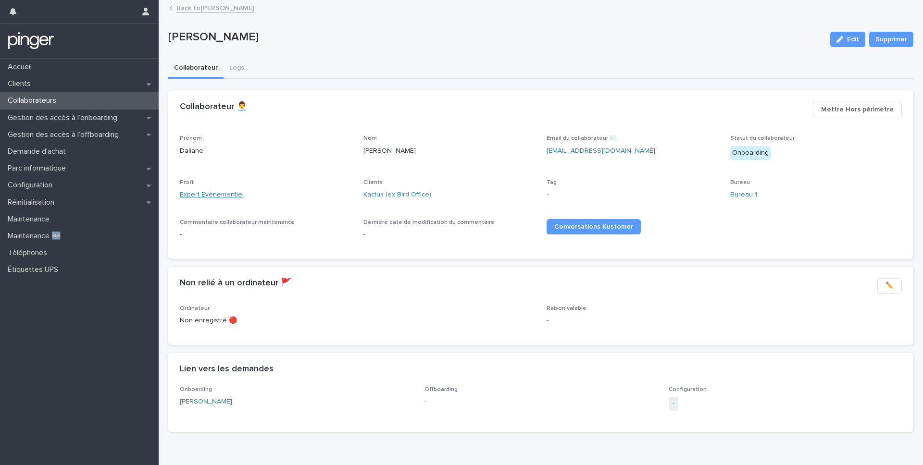
click at [200, 194] on link "Expert Evènementiel" at bounding box center [212, 195] width 64 height 10
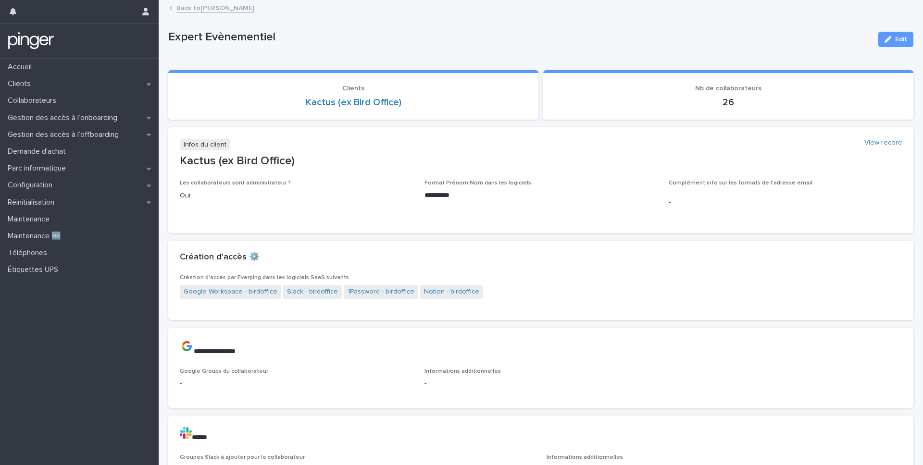
click at [188, 3] on link "Back to [PERSON_NAME]" at bounding box center [215, 7] width 78 height 11
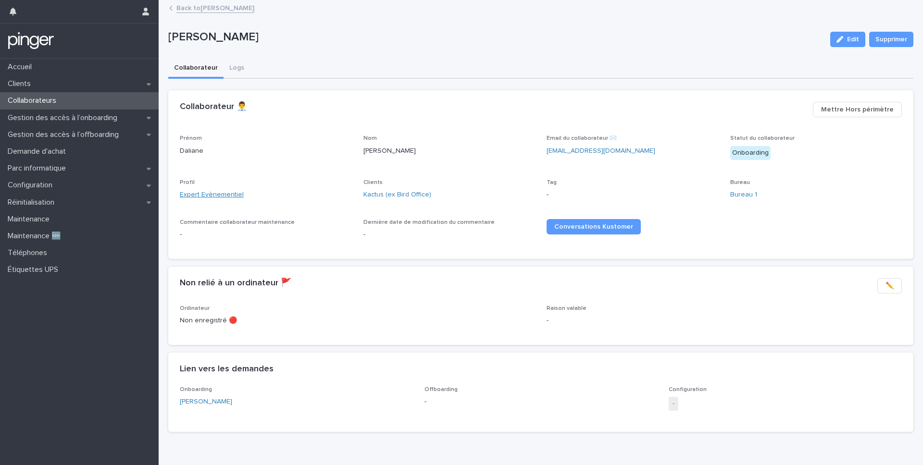
click at [233, 198] on link "Expert Evènementiel" at bounding box center [212, 195] width 64 height 10
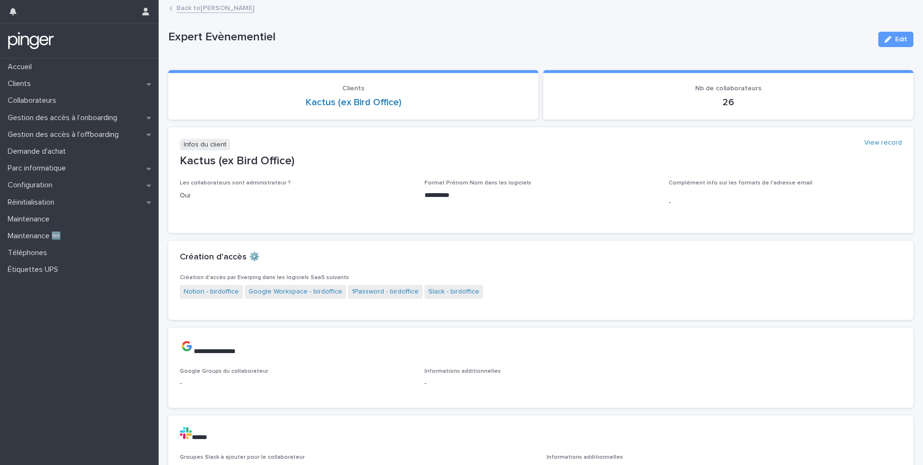
click at [214, 7] on link "Back to [PERSON_NAME]" at bounding box center [215, 7] width 78 height 11
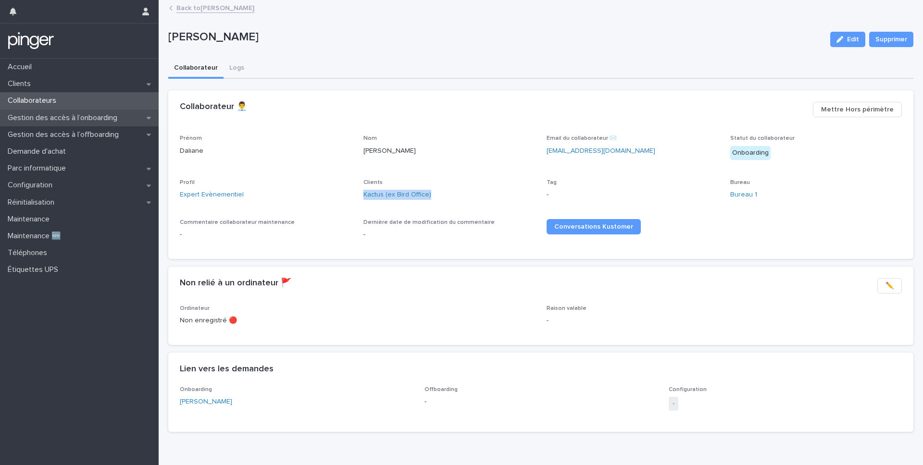
click at [91, 119] on p "Gestion des accès à l’onboarding" at bounding box center [64, 117] width 121 height 9
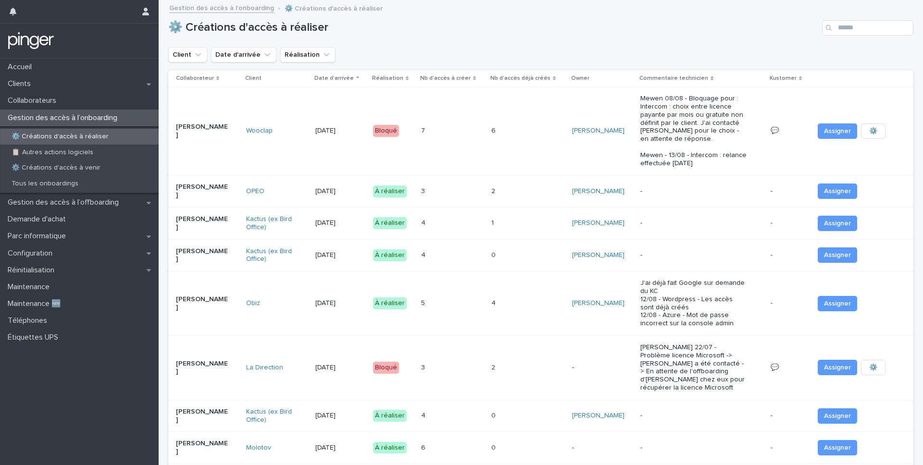
click at [537, 221] on div "1 1" at bounding box center [528, 223] width 74 height 16
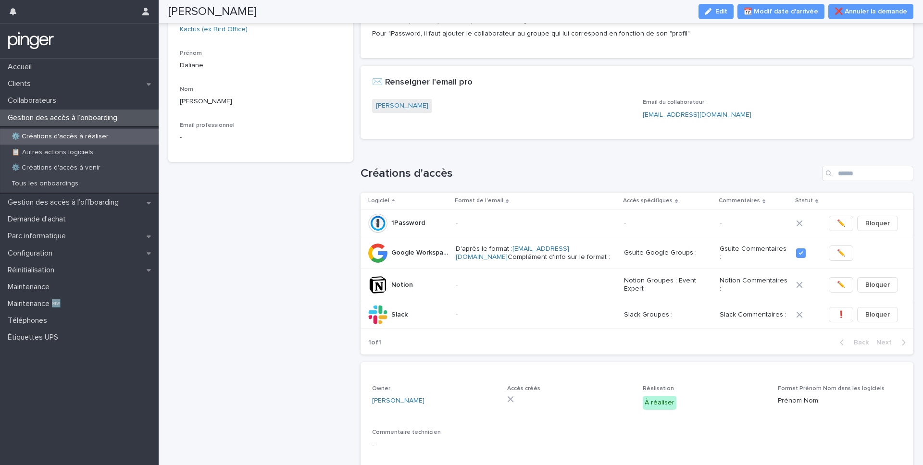
scroll to position [103, 0]
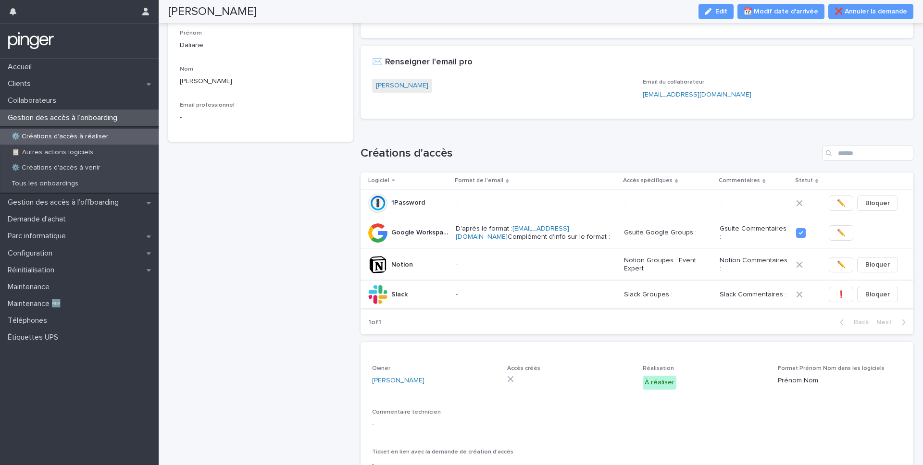
click at [837, 296] on span "❗" at bounding box center [841, 295] width 8 height 10
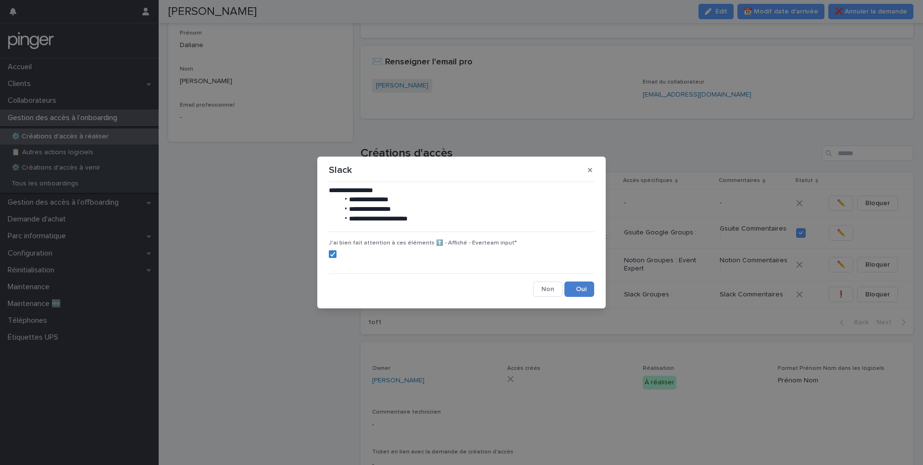
click at [584, 288] on button "Save" at bounding box center [580, 289] width 30 height 15
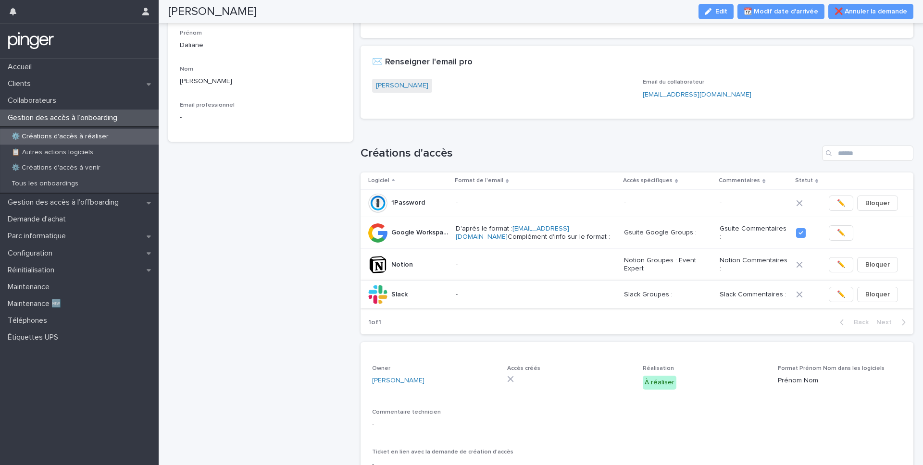
click at [831, 299] on button "✏️" at bounding box center [841, 294] width 25 height 15
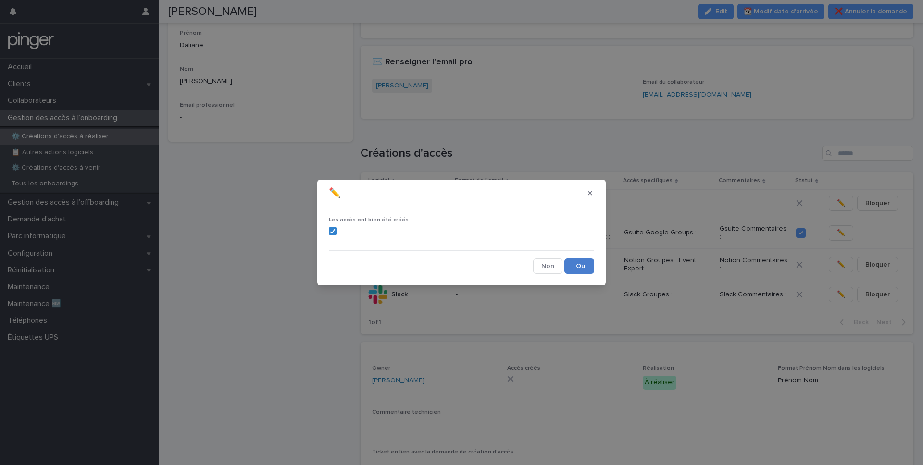
click at [577, 265] on button "Save" at bounding box center [580, 266] width 30 height 15
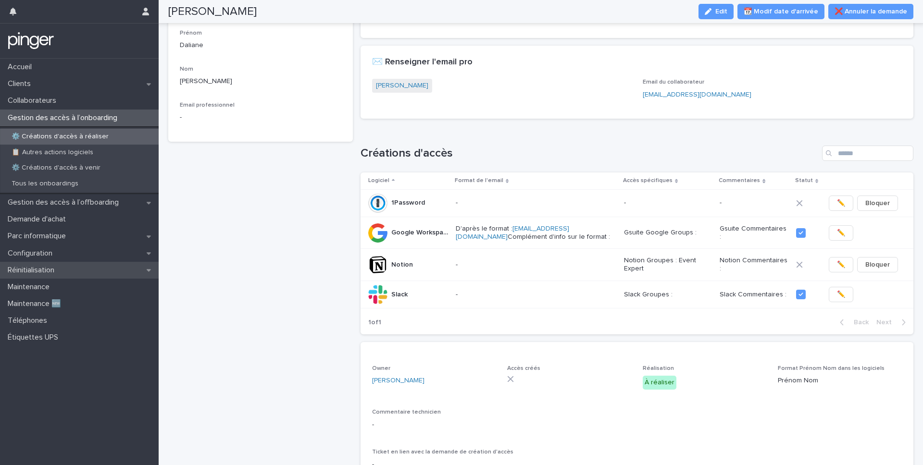
click at [41, 270] on p "Réinitialisation" at bounding box center [33, 270] width 58 height 9
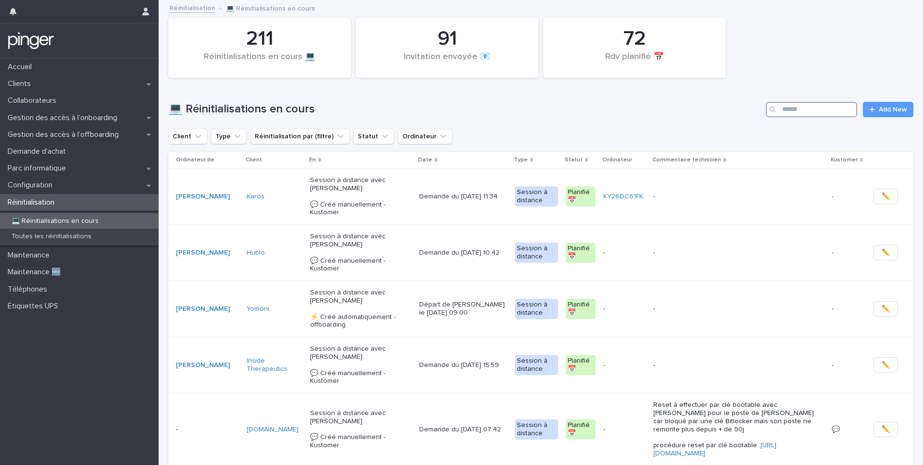
click at [797, 110] on input "Search" at bounding box center [811, 109] width 91 height 15
click at [809, 112] on input "Search" at bounding box center [811, 109] width 91 height 15
click at [795, 113] on input "Search" at bounding box center [811, 109] width 91 height 15
type input "****"
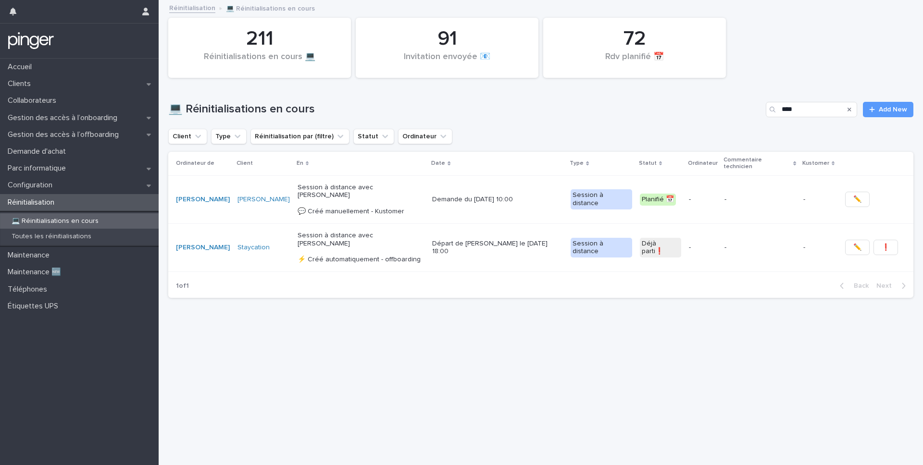
click at [521, 196] on p "Demande du 24/7/2025 à 10:00" at bounding box center [497, 200] width 131 height 8
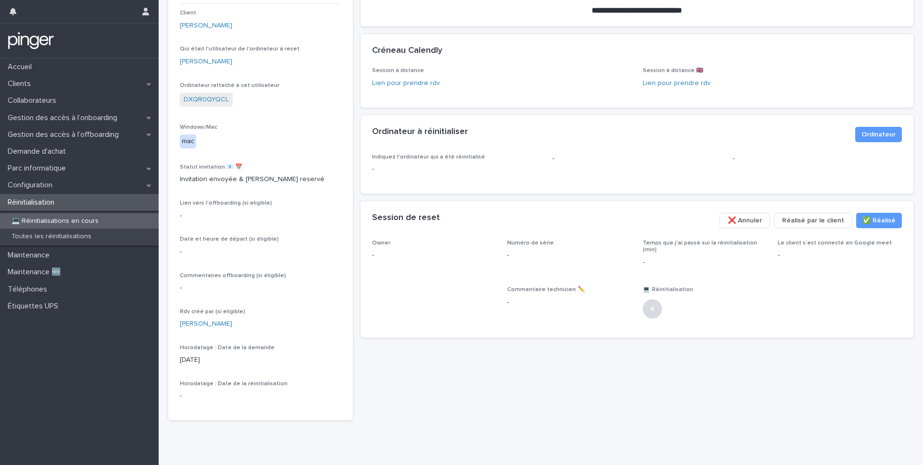
scroll to position [108, 0]
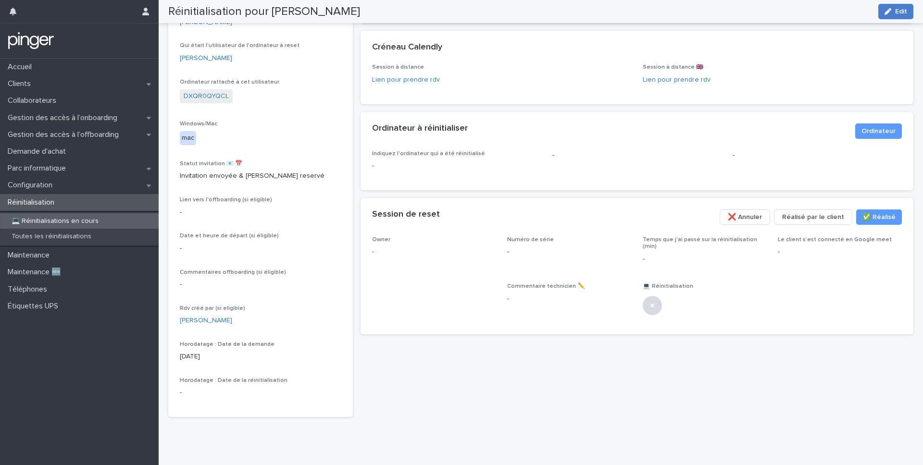
click at [899, 13] on span "Edit" at bounding box center [901, 11] width 12 height 7
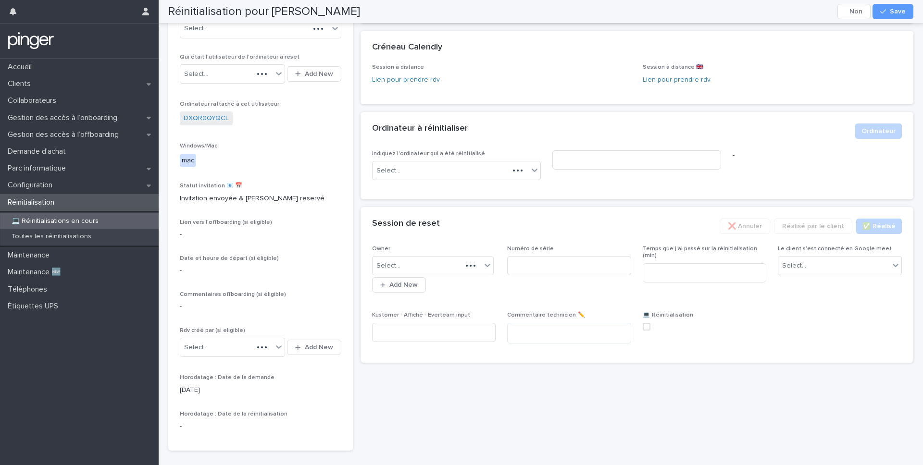
scroll to position [124, 0]
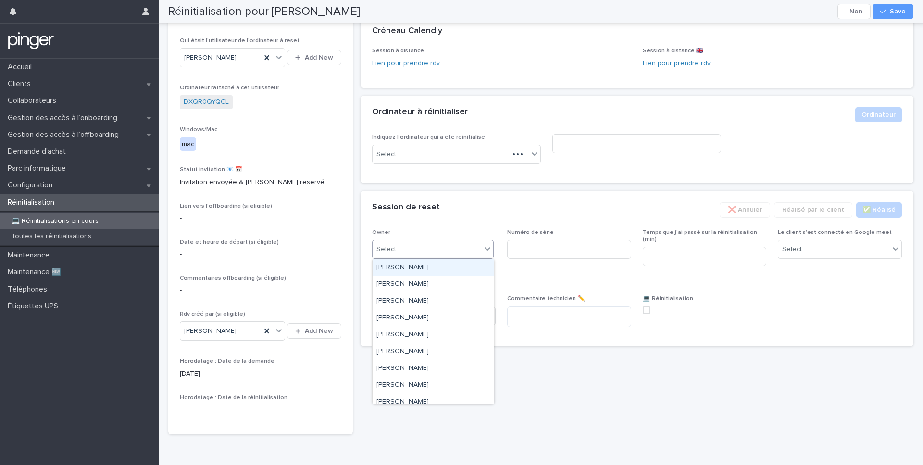
click at [423, 250] on div "Select..." at bounding box center [427, 250] width 109 height 16
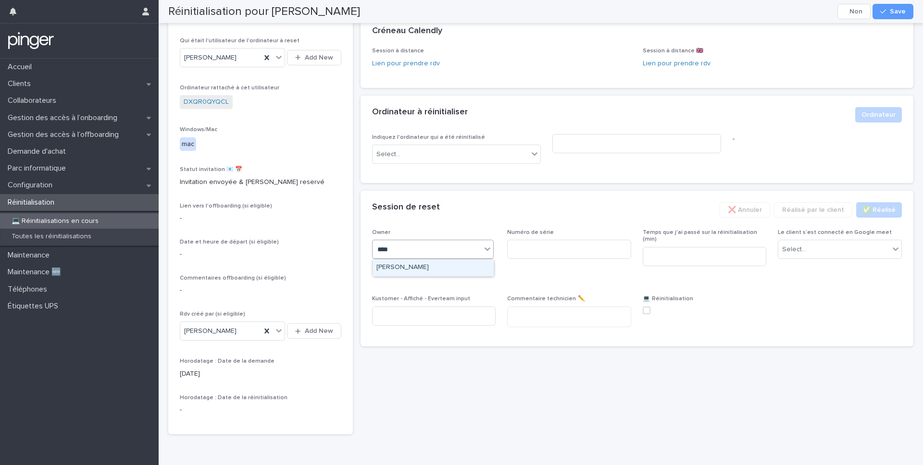
type input "*****"
click at [393, 270] on div "[PERSON_NAME]" at bounding box center [433, 268] width 121 height 17
click at [899, 15] on button "Save" at bounding box center [893, 11] width 41 height 15
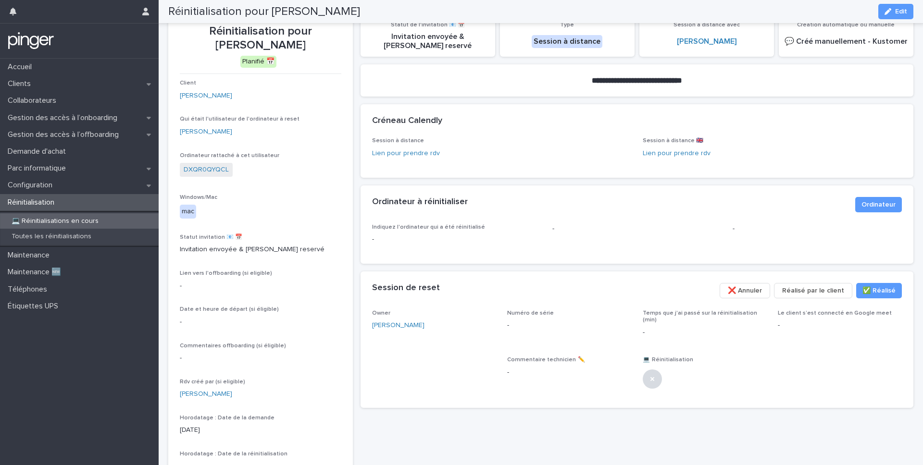
scroll to position [0, 0]
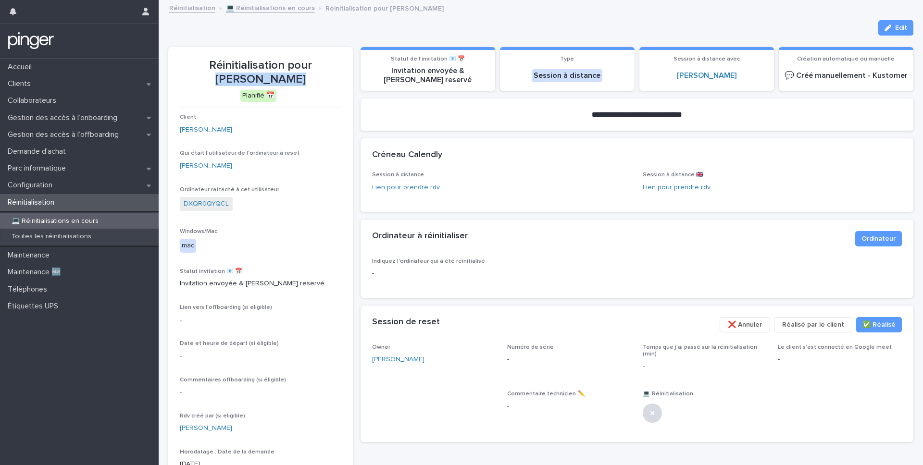
drag, startPoint x: 303, startPoint y: 62, endPoint x: 309, endPoint y: 78, distance: 16.7
click at [309, 78] on p "Réinitialisation pour Lina Bourhabi" at bounding box center [261, 73] width 162 height 28
copy p "Lina Bourhabi"
click at [883, 28] on button "Edit" at bounding box center [895, 27] width 35 height 15
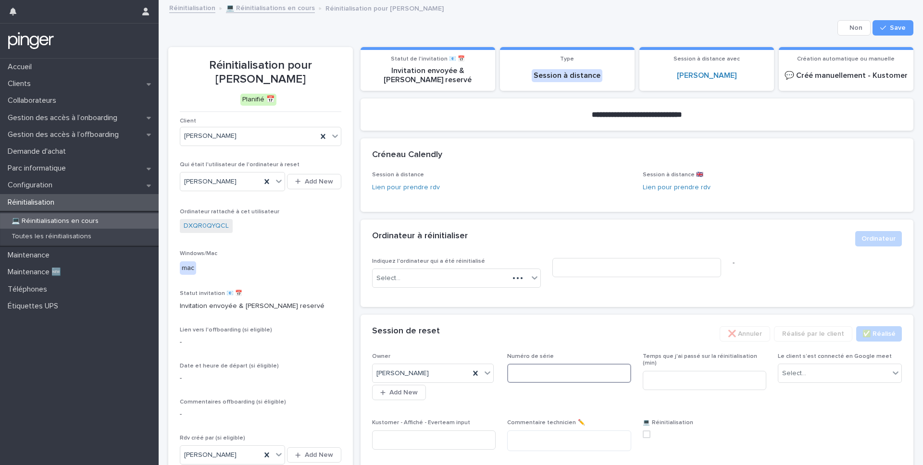
click at [540, 368] on input at bounding box center [569, 373] width 124 height 19
paste input "**********"
type input "**********"
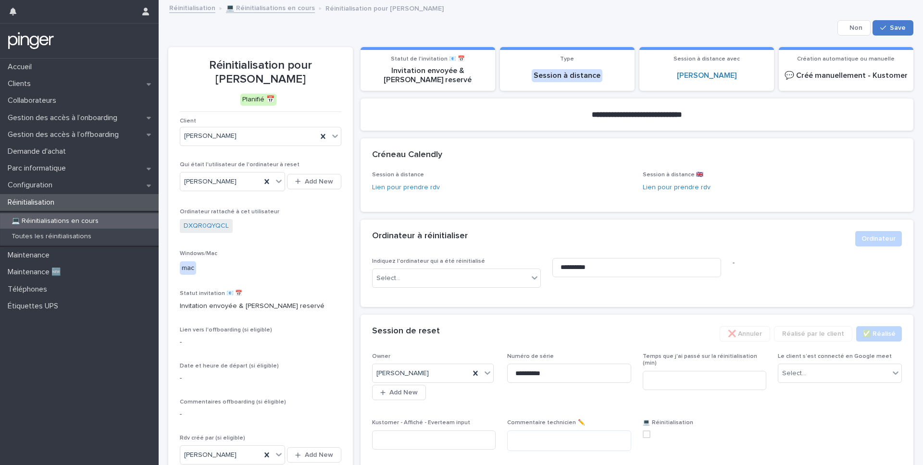
click at [901, 31] on button "Save" at bounding box center [893, 27] width 41 height 15
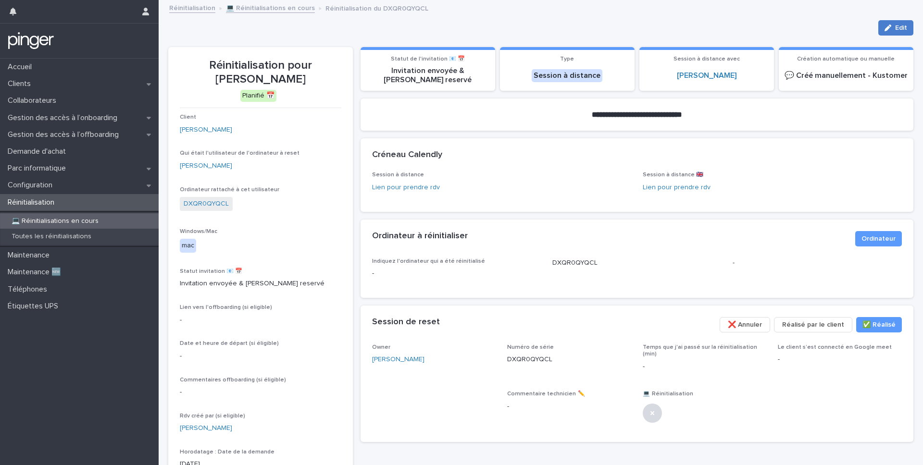
click at [896, 23] on button "Edit" at bounding box center [895, 27] width 35 height 15
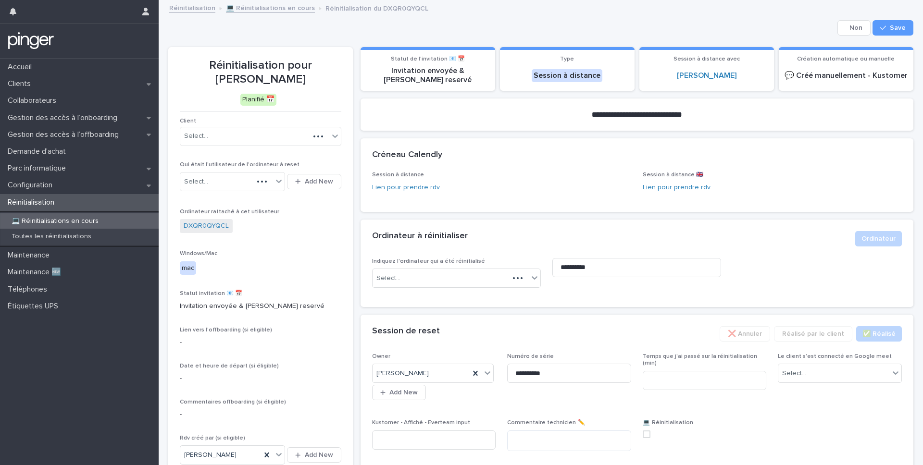
scroll to position [141, 0]
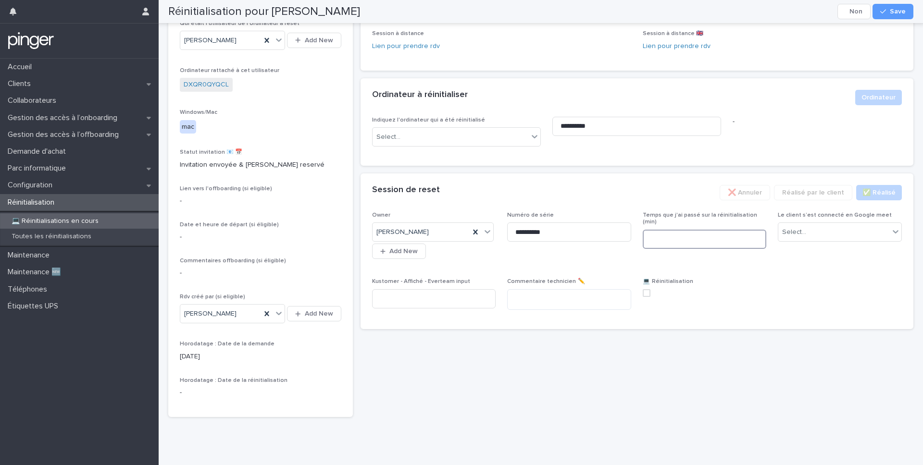
click at [745, 237] on input at bounding box center [705, 239] width 124 height 19
type input "**"
click at [821, 234] on div "Select..." at bounding box center [833, 233] width 111 height 16
click at [792, 264] on div "Non" at bounding box center [839, 267] width 123 height 17
click at [648, 293] on span at bounding box center [647, 293] width 8 height 8
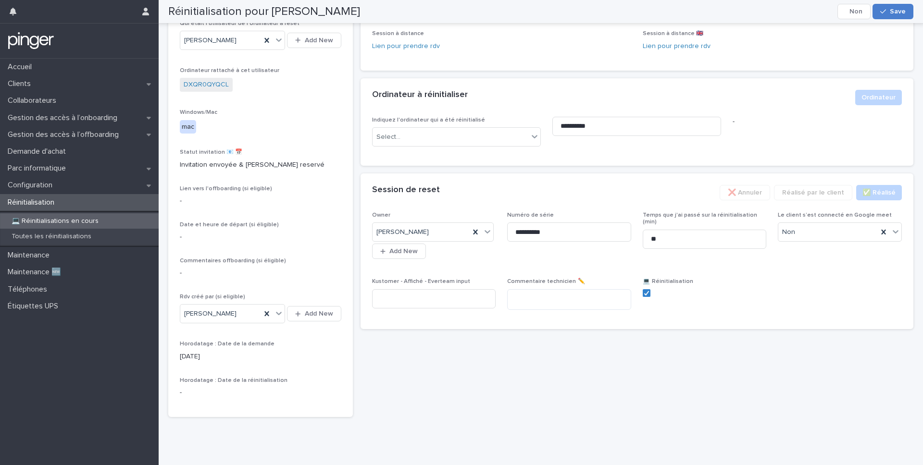
click at [892, 13] on span "Save" at bounding box center [898, 11] width 16 height 7
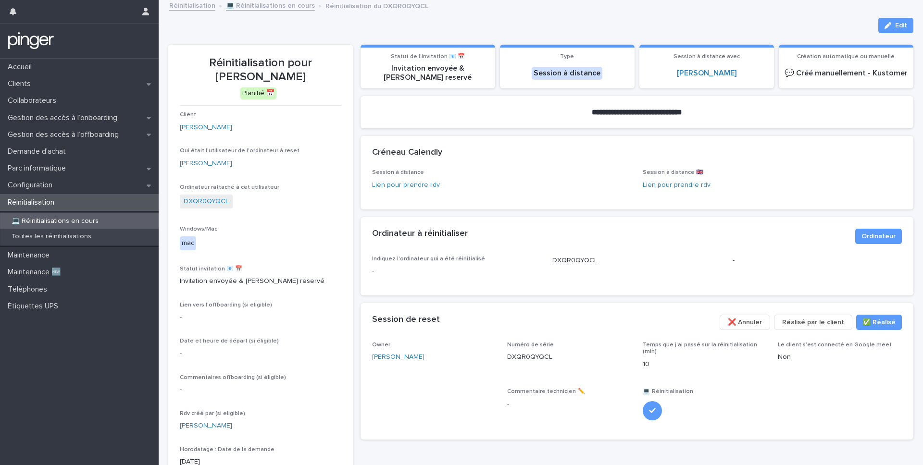
scroll to position [0, 0]
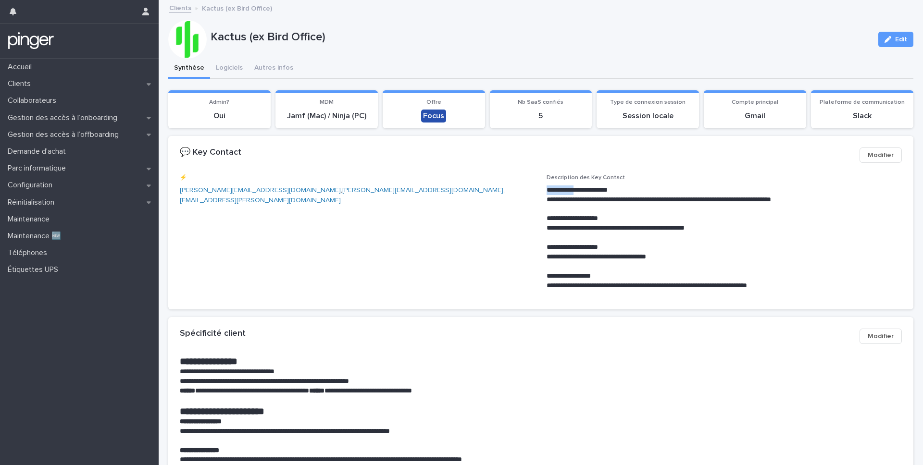
drag, startPoint x: 547, startPoint y: 190, endPoint x: 586, endPoint y: 190, distance: 38.9
click at [586, 190] on p "**********" at bounding box center [724, 191] width 355 height 10
copy p "**********"
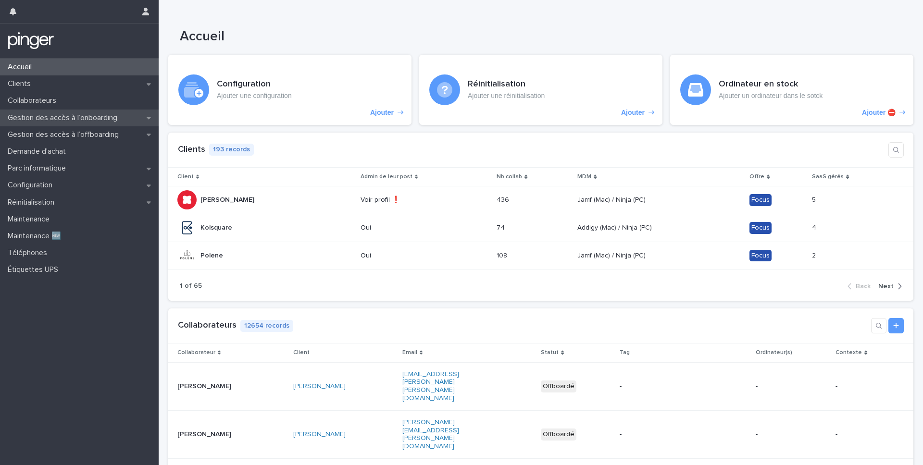
click at [68, 121] on p "Gestion des accès à l’onboarding" at bounding box center [64, 117] width 121 height 9
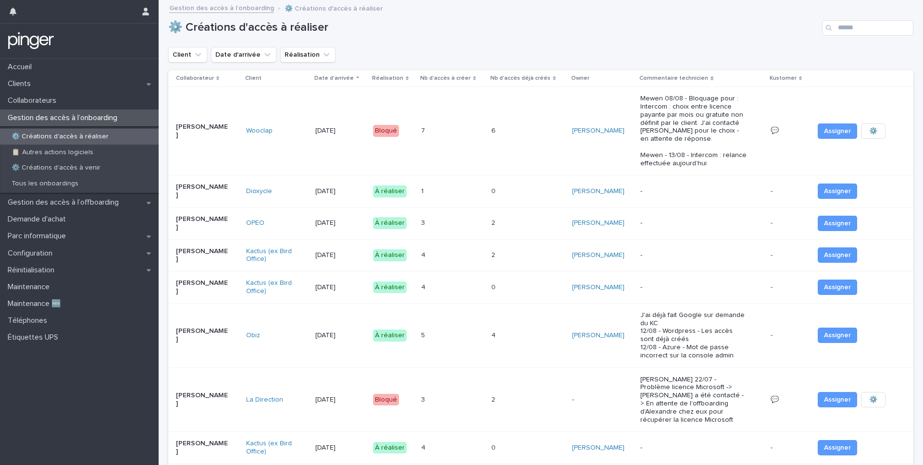
click at [531, 248] on div "2 2" at bounding box center [528, 256] width 74 height 16
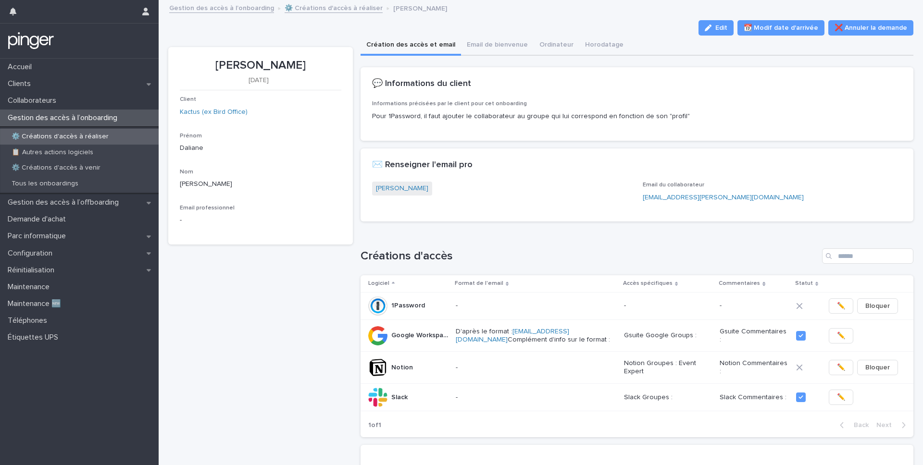
click at [528, 264] on div "Créations d'accès" at bounding box center [637, 256] width 553 height 15
click at [396, 189] on link "[PERSON_NAME]" at bounding box center [402, 189] width 52 height 10
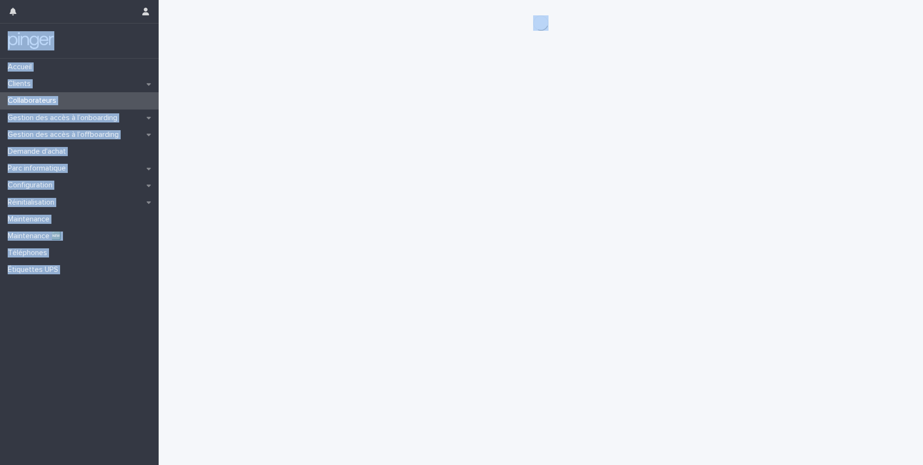
click at [396, 189] on div "Loading... Saving… Loading... Saving…" at bounding box center [540, 220] width 755 height 441
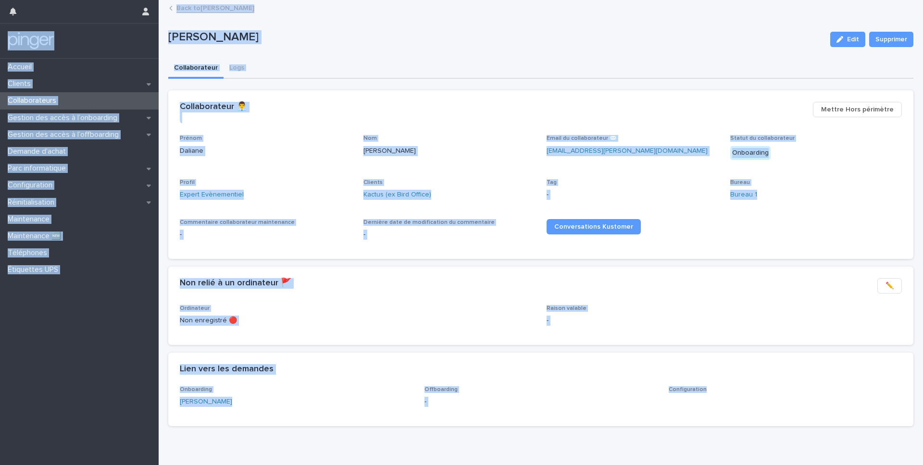
click at [309, 212] on div "Prénom [PERSON_NAME] Email du collaborateur ✉️ [PERSON_NAME][EMAIL_ADDRESS][DOM…" at bounding box center [541, 191] width 722 height 113
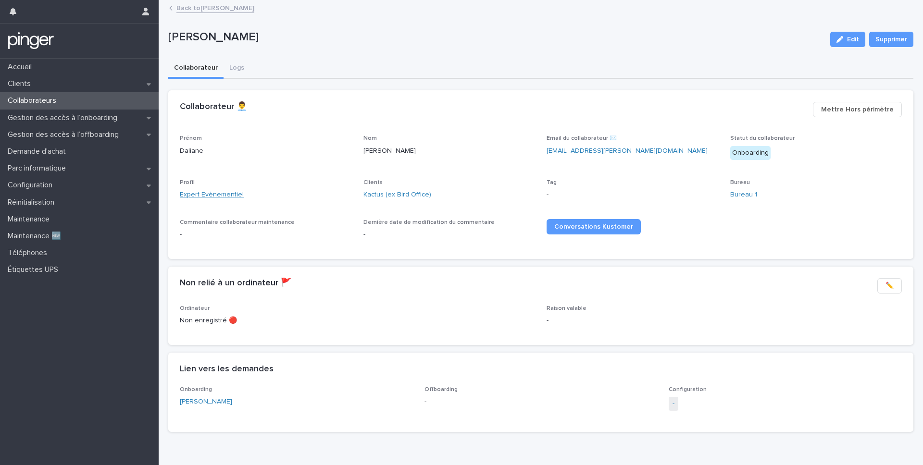
click at [220, 194] on link "Expert Evènementiel" at bounding box center [212, 195] width 64 height 10
click at [212, 199] on link "Expert Evènementiel" at bounding box center [212, 195] width 64 height 10
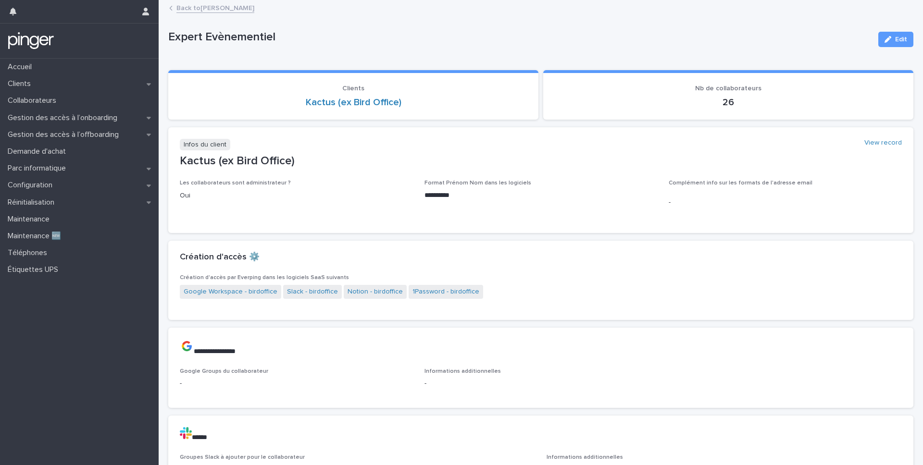
click at [221, 11] on link "Back to [PERSON_NAME]" at bounding box center [215, 7] width 78 height 11
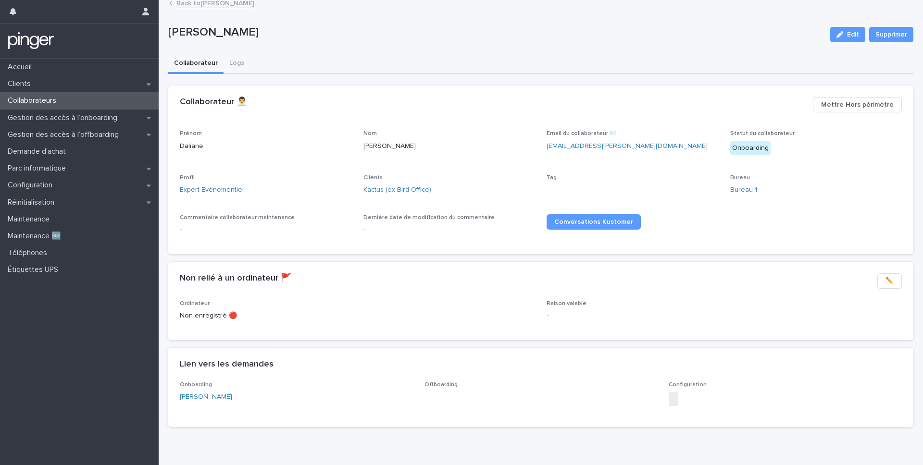
scroll to position [4, 0]
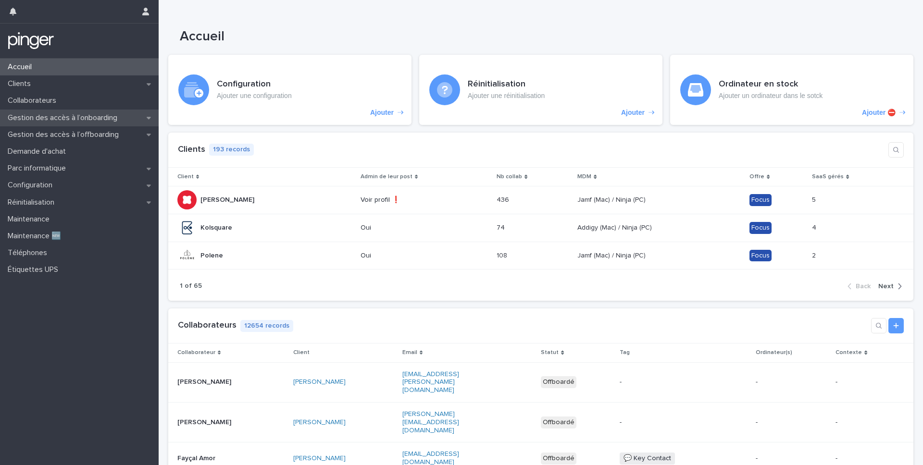
click at [78, 116] on p "Gestion des accès à l’onboarding" at bounding box center [64, 117] width 121 height 9
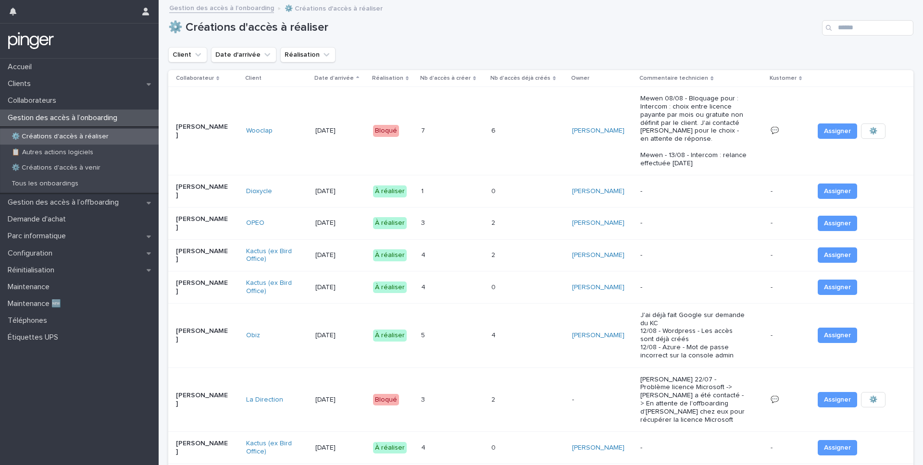
click at [468, 260] on td "4 4" at bounding box center [452, 255] width 70 height 32
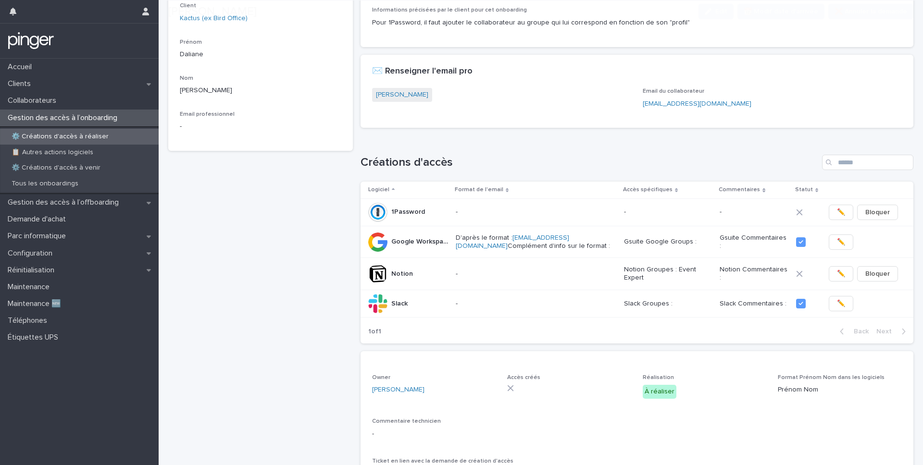
scroll to position [109, 0]
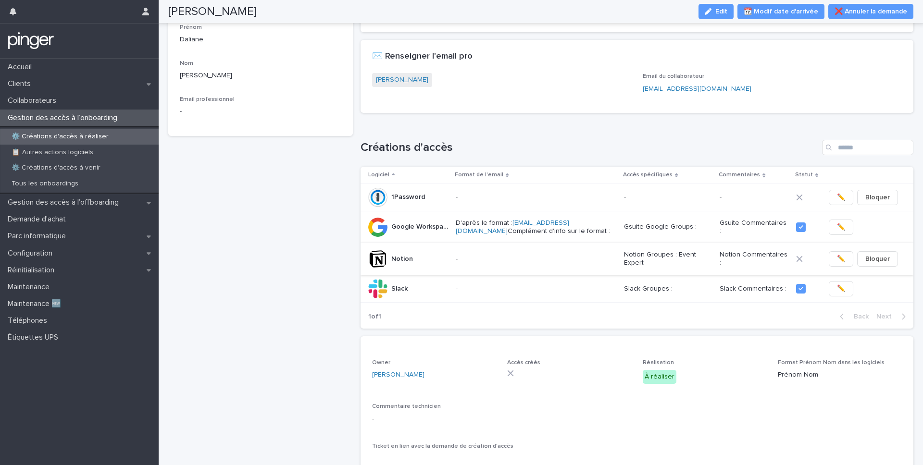
click at [837, 263] on span "✏️" at bounding box center [841, 259] width 8 height 10
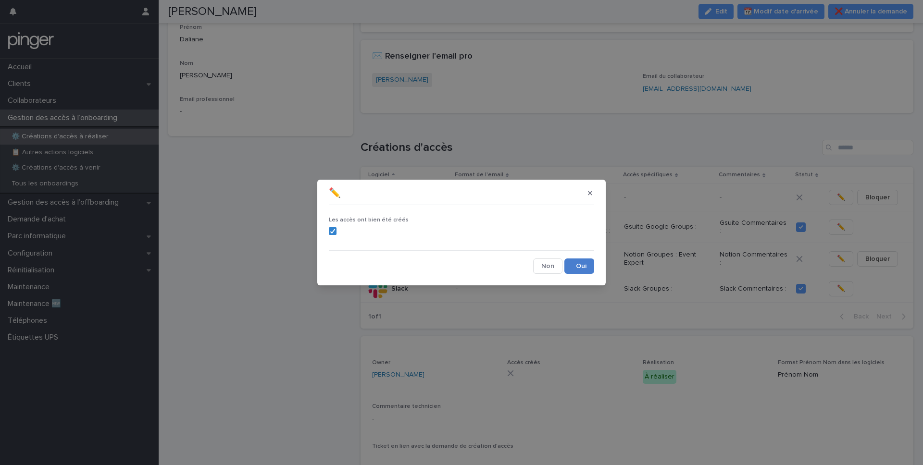
click at [579, 263] on button "Save" at bounding box center [580, 266] width 30 height 15
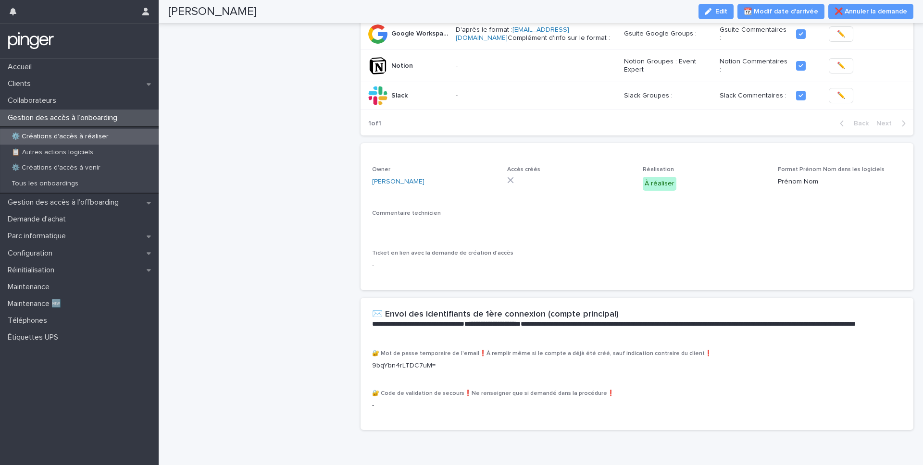
scroll to position [299, 0]
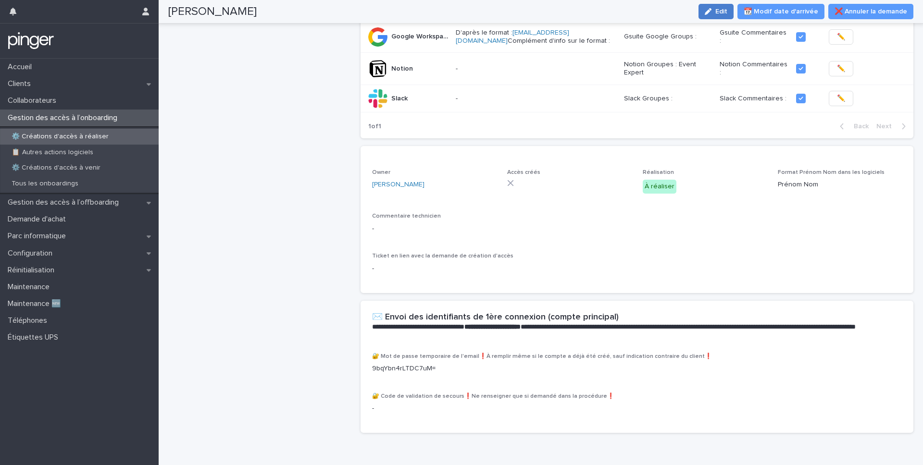
click at [721, 10] on span "Edit" at bounding box center [721, 11] width 12 height 7
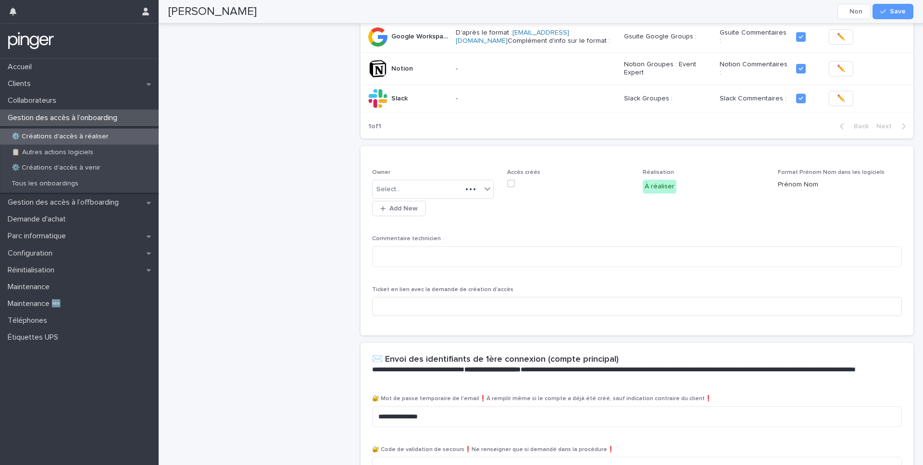
scroll to position [331, 0]
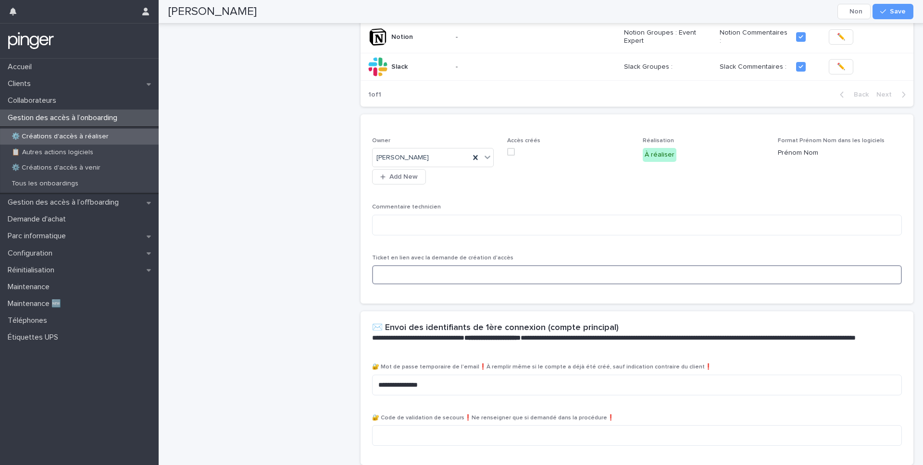
click at [441, 271] on input at bounding box center [637, 274] width 530 height 19
paste input "**********"
type input "**********"
click at [496, 225] on textarea at bounding box center [637, 225] width 530 height 21
click at [376, 221] on textarea "**********" at bounding box center [637, 225] width 530 height 21
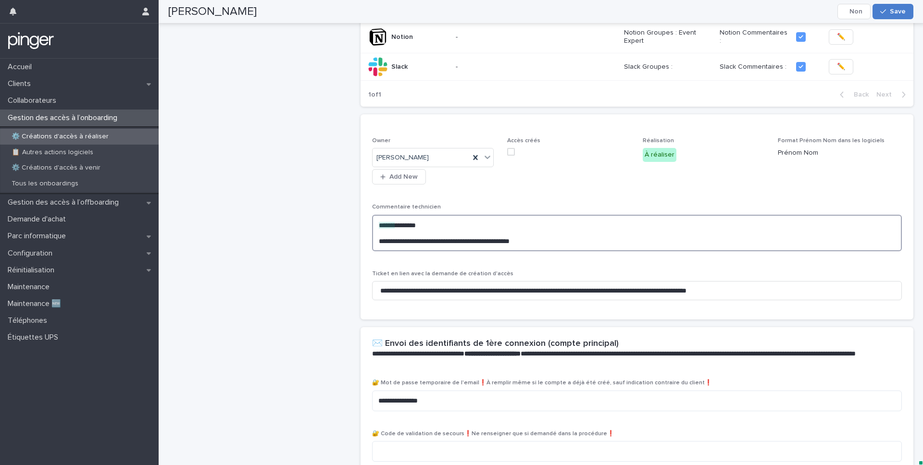
type textarea "**********"
click at [903, 5] on button "Save" at bounding box center [893, 11] width 41 height 15
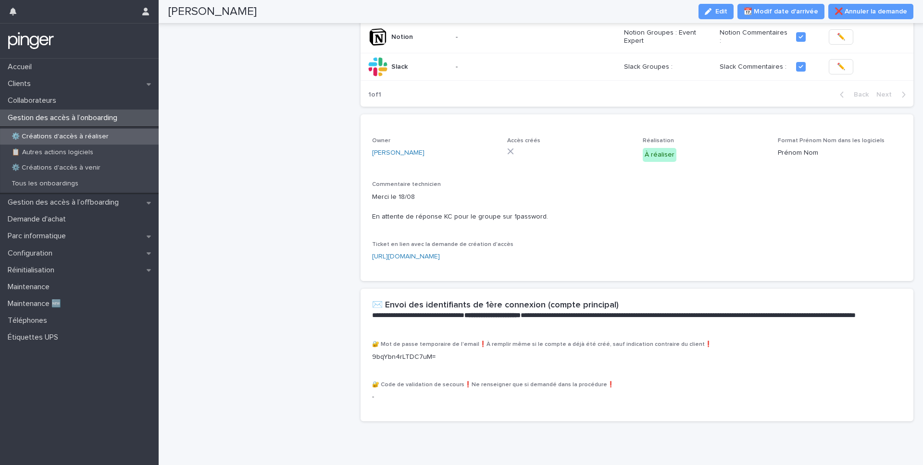
scroll to position [301, 0]
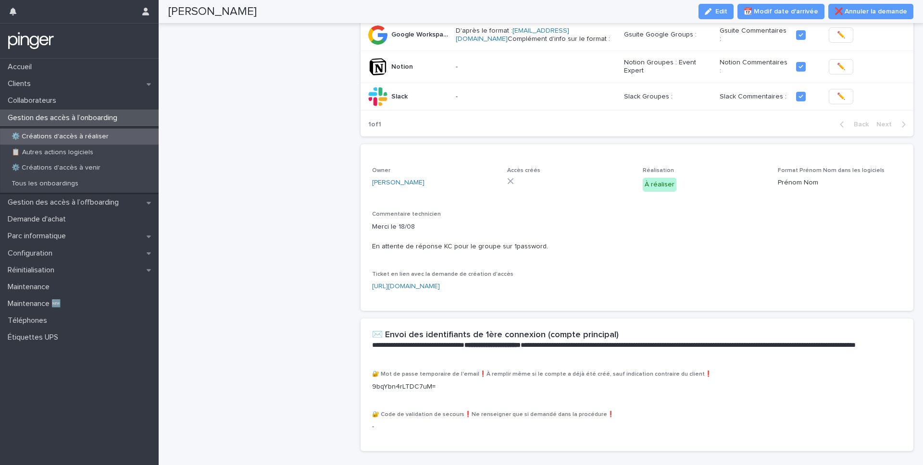
click at [795, 277] on p "Ticket en lien avec la demande de création d'accès" at bounding box center [637, 274] width 530 height 7
click at [816, 261] on div "Owner Méric Guilbert Accès créés Réalisation À réaliser Format Prénom Nom dans …" at bounding box center [637, 233] width 530 height 132
click at [637, 32] on p "Gsuite Google Groups :" at bounding box center [668, 35] width 88 height 8
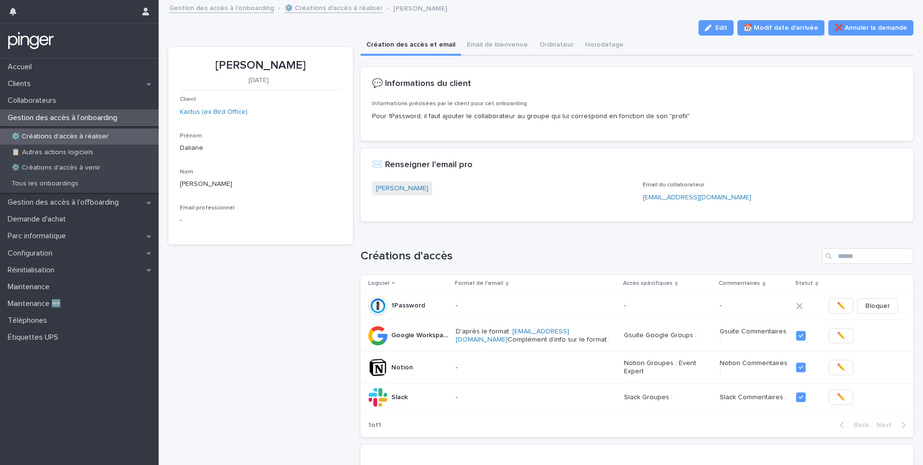
click at [79, 122] on div "Gestion des accès à l’onboarding" at bounding box center [79, 118] width 159 height 17
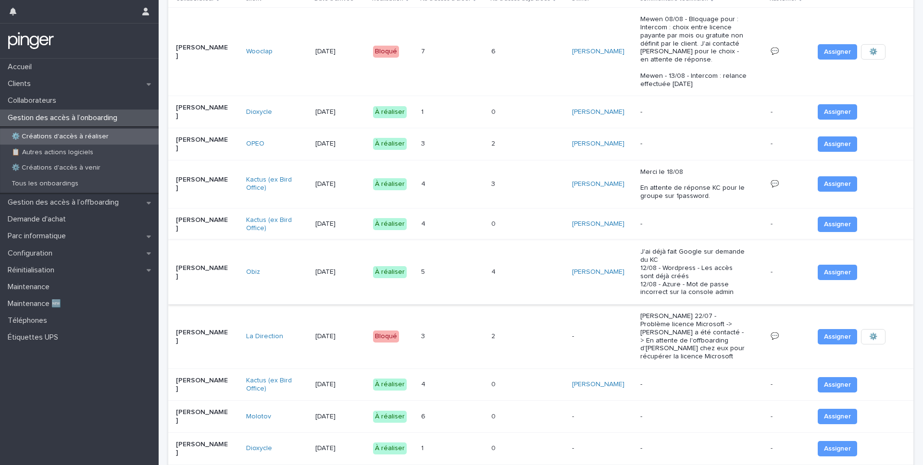
scroll to position [81, 0]
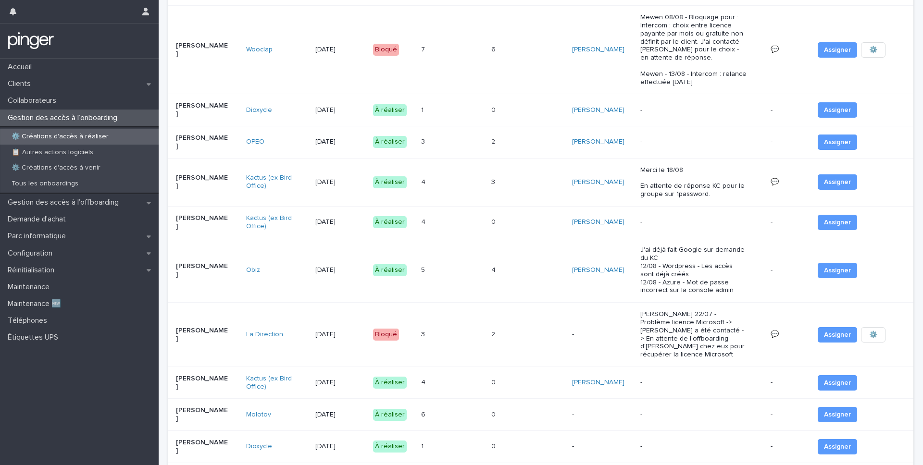
click at [537, 214] on div "0 0" at bounding box center [528, 222] width 74 height 16
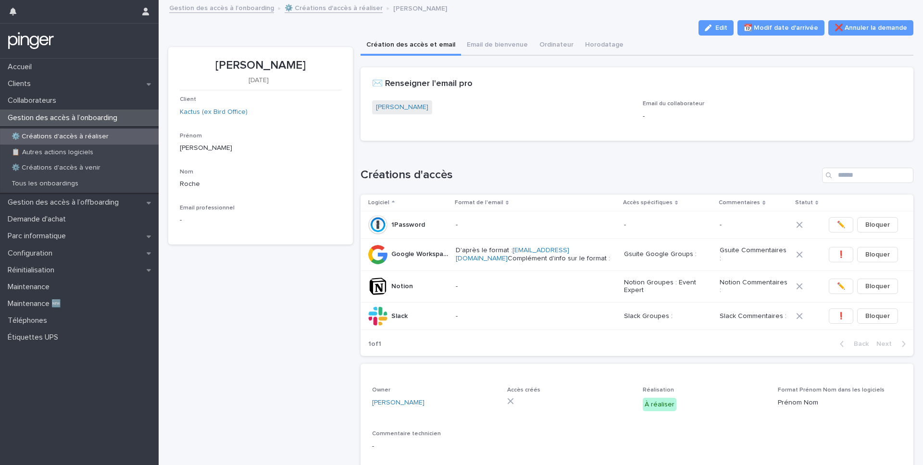
click at [279, 63] on p "[PERSON_NAME]" at bounding box center [261, 66] width 162 height 14
copy p "[PERSON_NAME]"
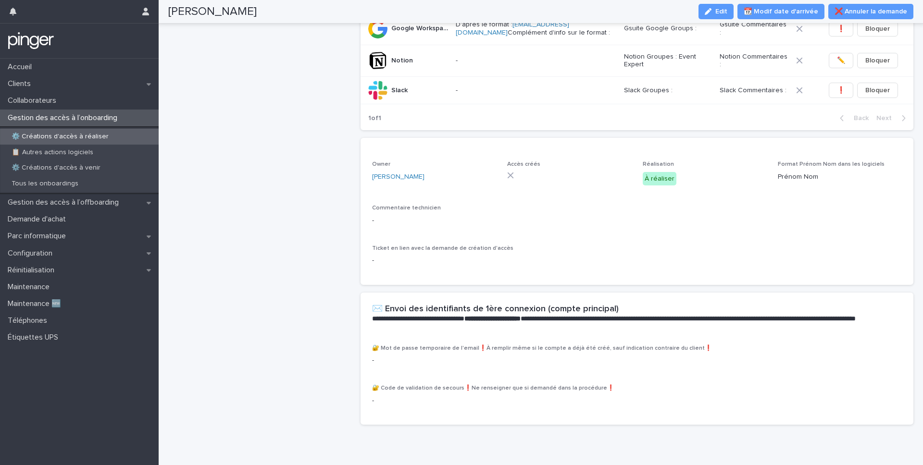
scroll to position [241, 0]
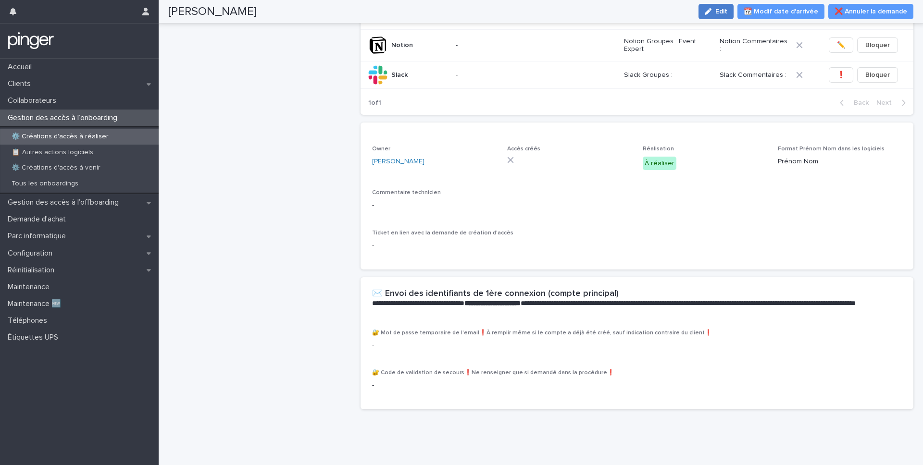
click at [723, 13] on span "Edit" at bounding box center [721, 11] width 12 height 7
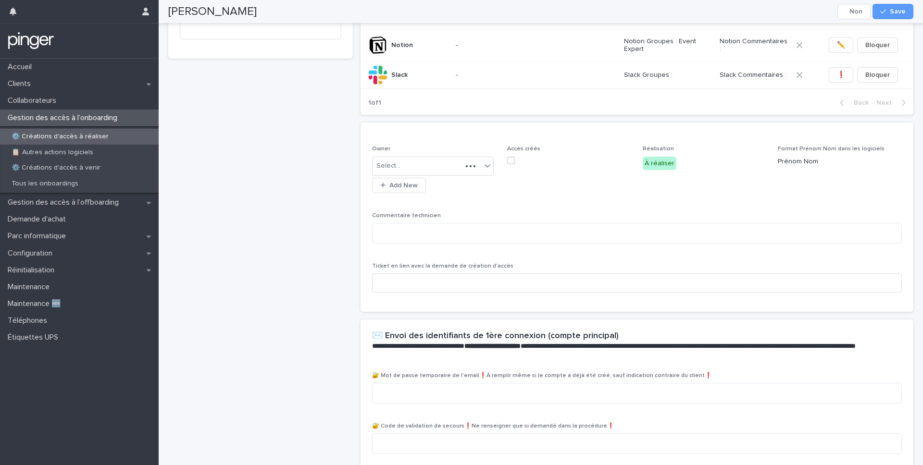
scroll to position [273, 0]
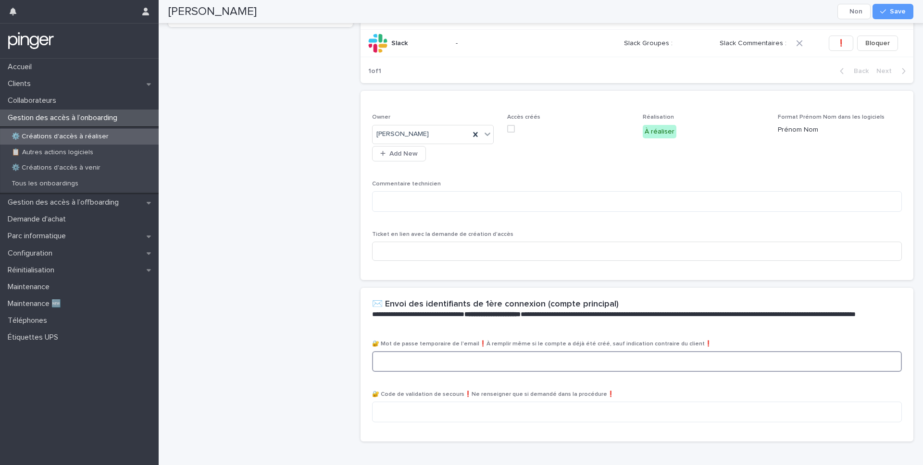
click at [418, 358] on textarea at bounding box center [637, 361] width 530 height 21
paste textarea "**********"
type textarea "**********"
click at [886, 14] on icon "button" at bounding box center [883, 11] width 6 height 7
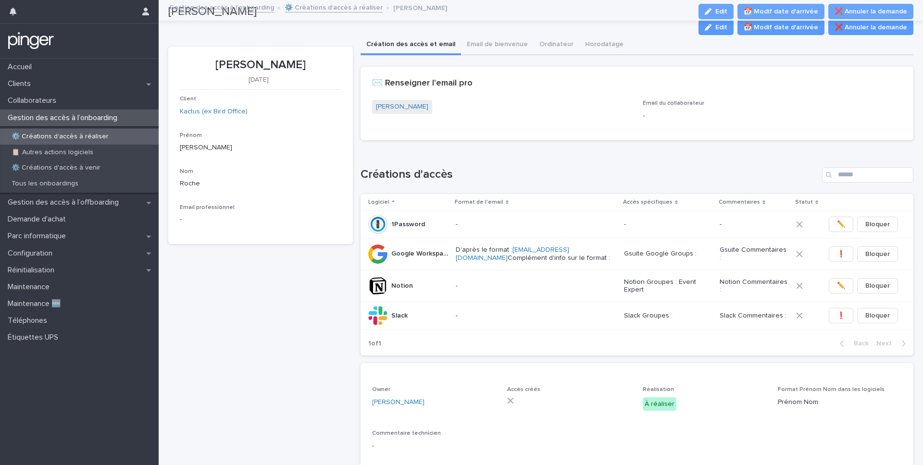
scroll to position [0, 0]
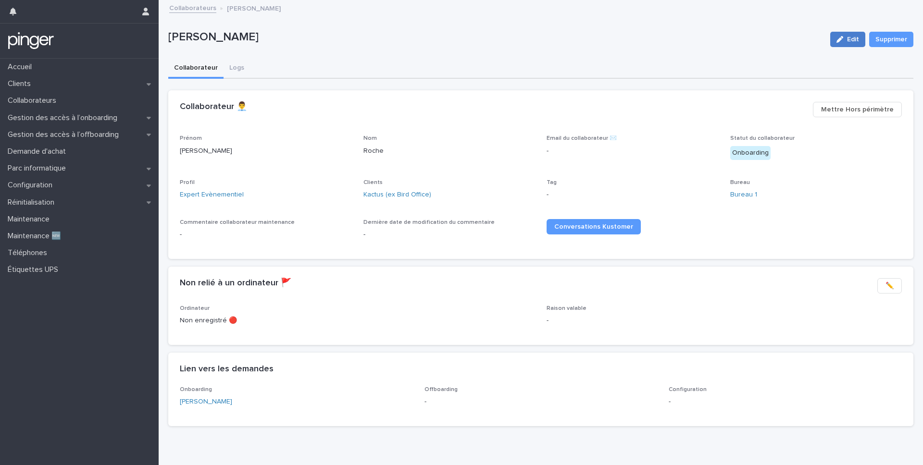
click at [850, 42] on span "Edit" at bounding box center [853, 39] width 12 height 7
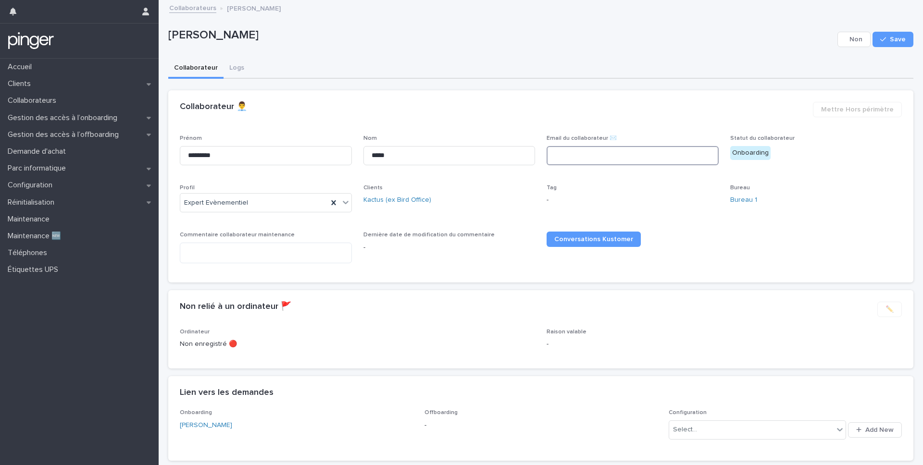
click at [588, 157] on input at bounding box center [633, 155] width 172 height 19
paste input "**********"
type input "**********"
click at [896, 33] on button "Save" at bounding box center [893, 39] width 41 height 15
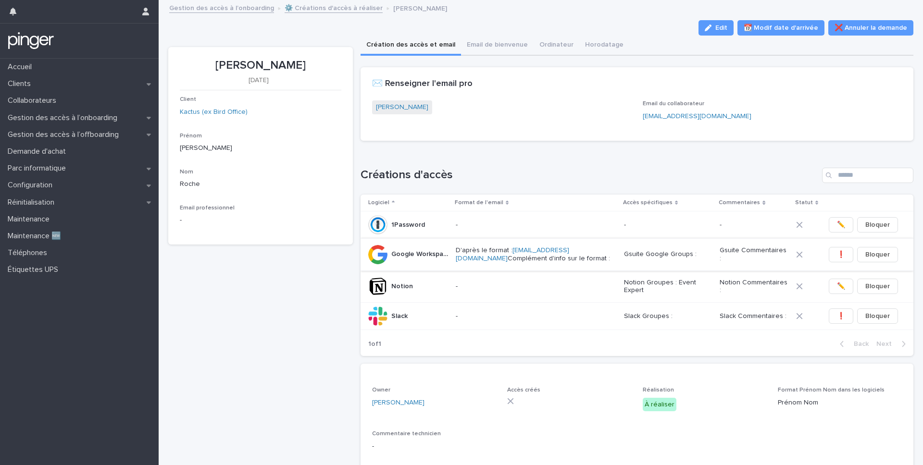
click at [841, 255] on button "❗" at bounding box center [841, 254] width 25 height 15
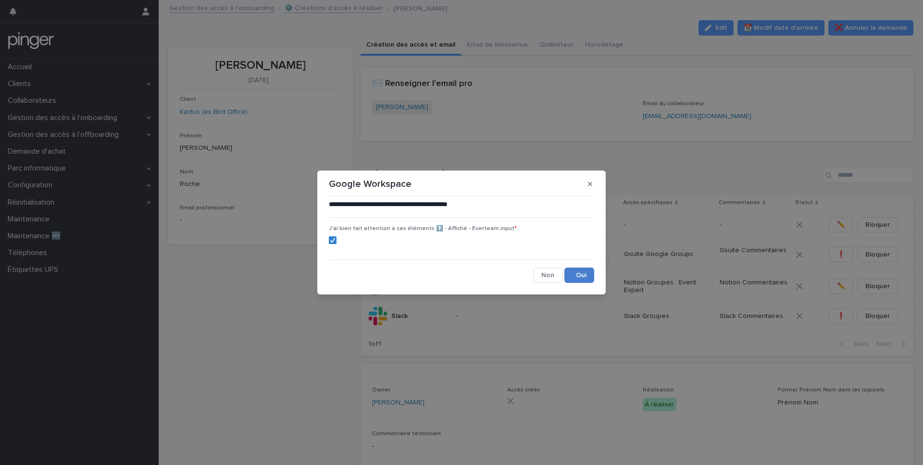
click at [575, 273] on button "Save" at bounding box center [580, 275] width 30 height 15
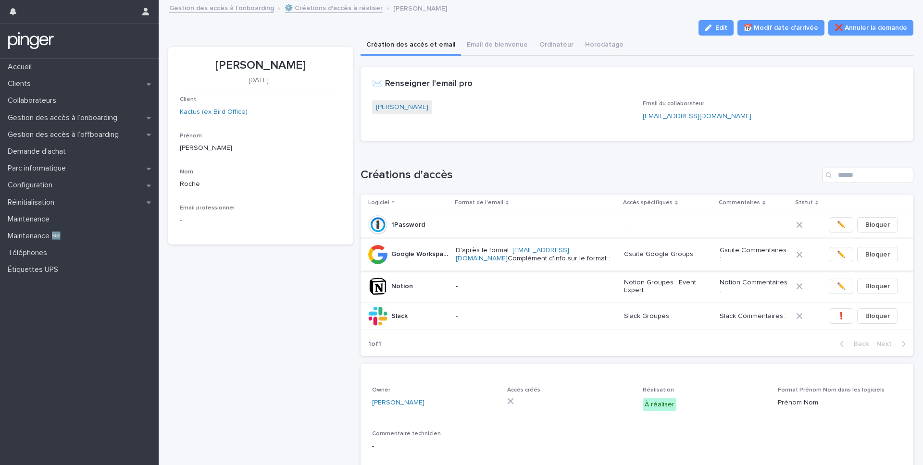
click at [837, 258] on span "✏️" at bounding box center [841, 255] width 8 height 10
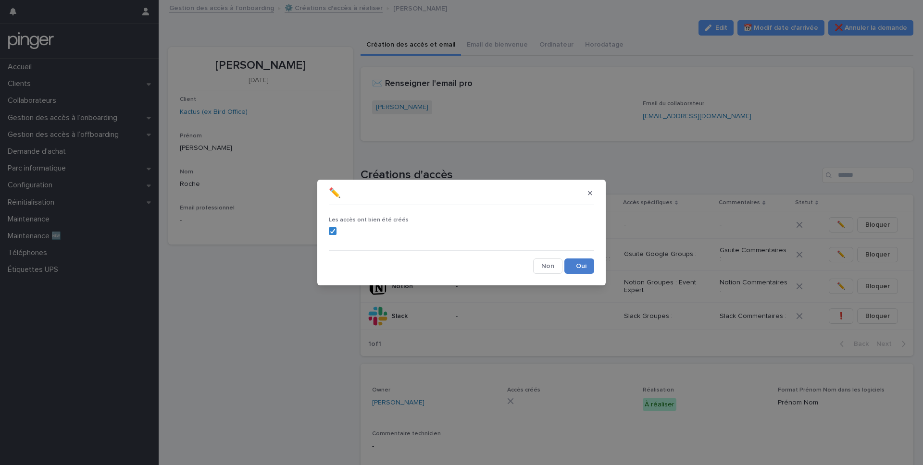
click at [579, 266] on button "Save" at bounding box center [580, 266] width 30 height 15
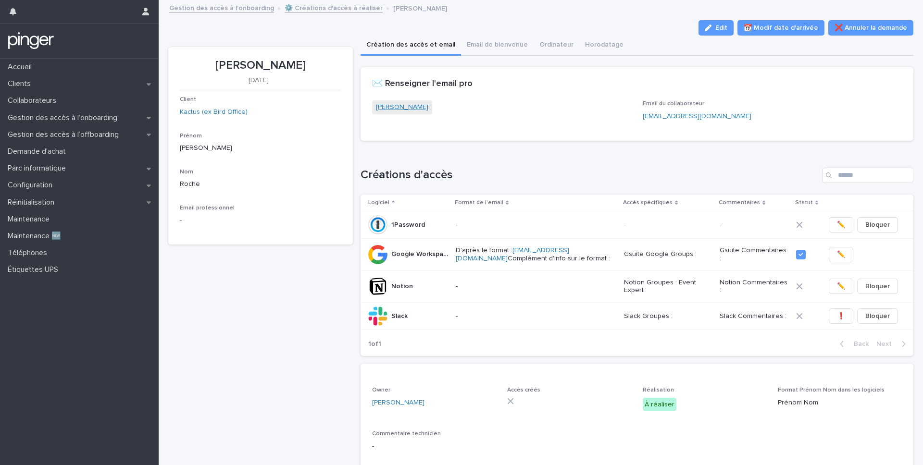
click at [413, 109] on link "[PERSON_NAME]" at bounding box center [402, 107] width 52 height 10
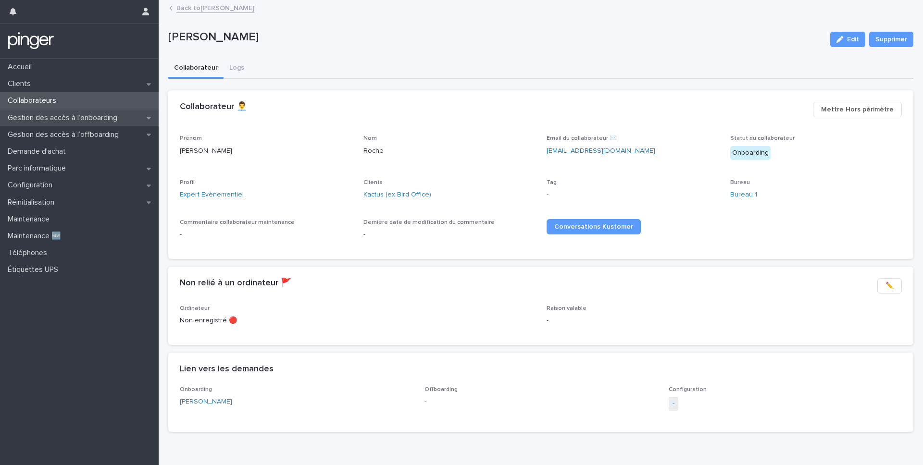
click at [73, 123] on div "Gestion des accès à l’onboarding" at bounding box center [79, 118] width 159 height 17
